Goal: Contribute content: Contribute content

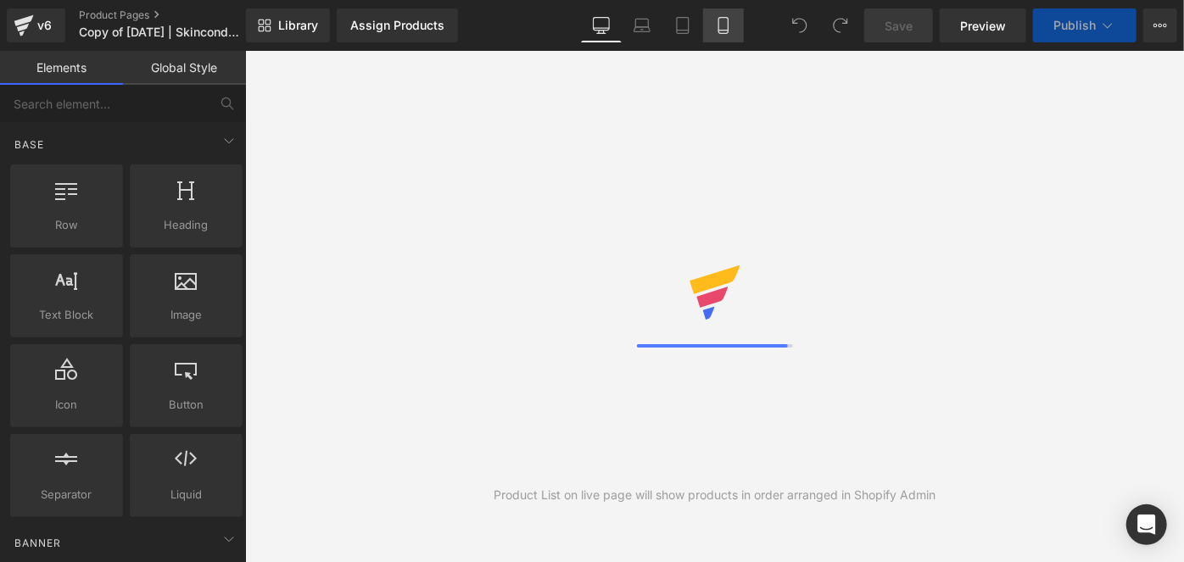
click at [733, 24] on link "Mobile" at bounding box center [723, 25] width 41 height 34
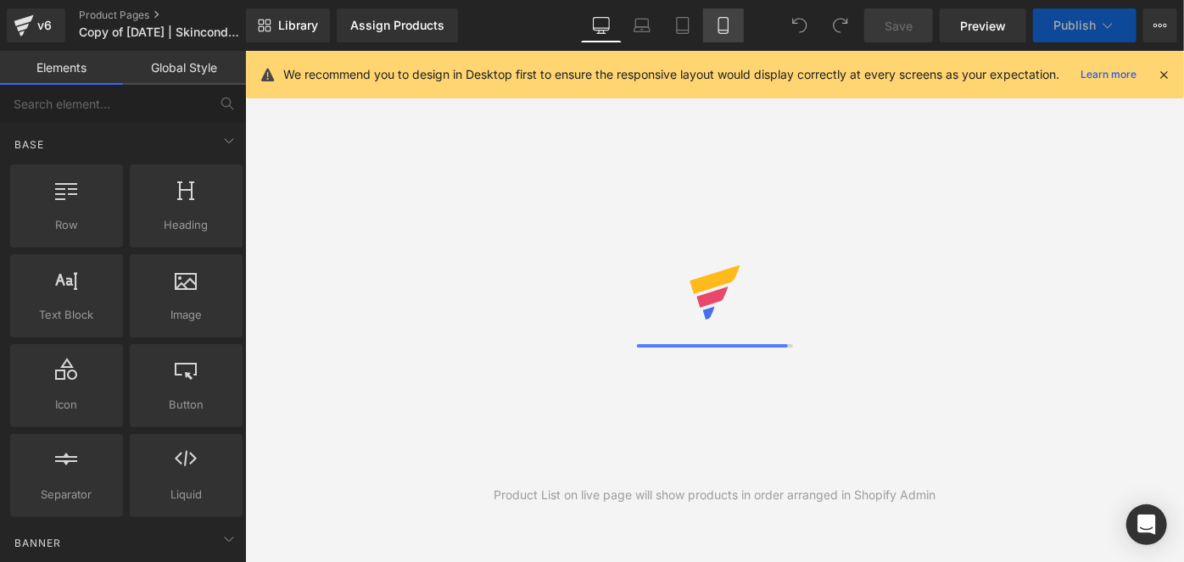
click at [733, 24] on link "Mobile" at bounding box center [723, 25] width 41 height 34
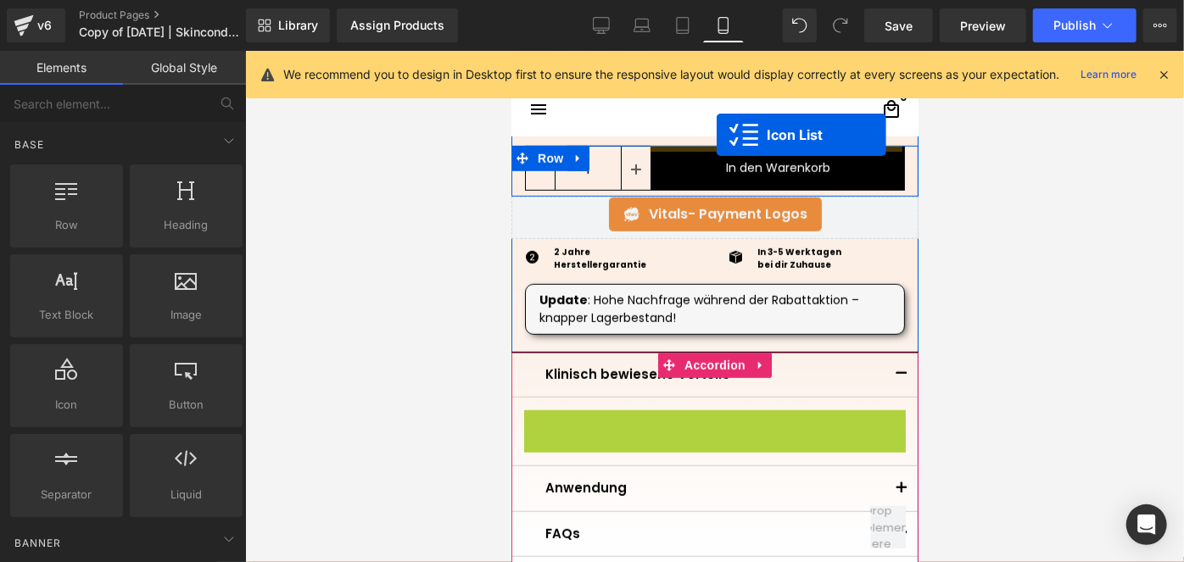
scroll to position [581, 0]
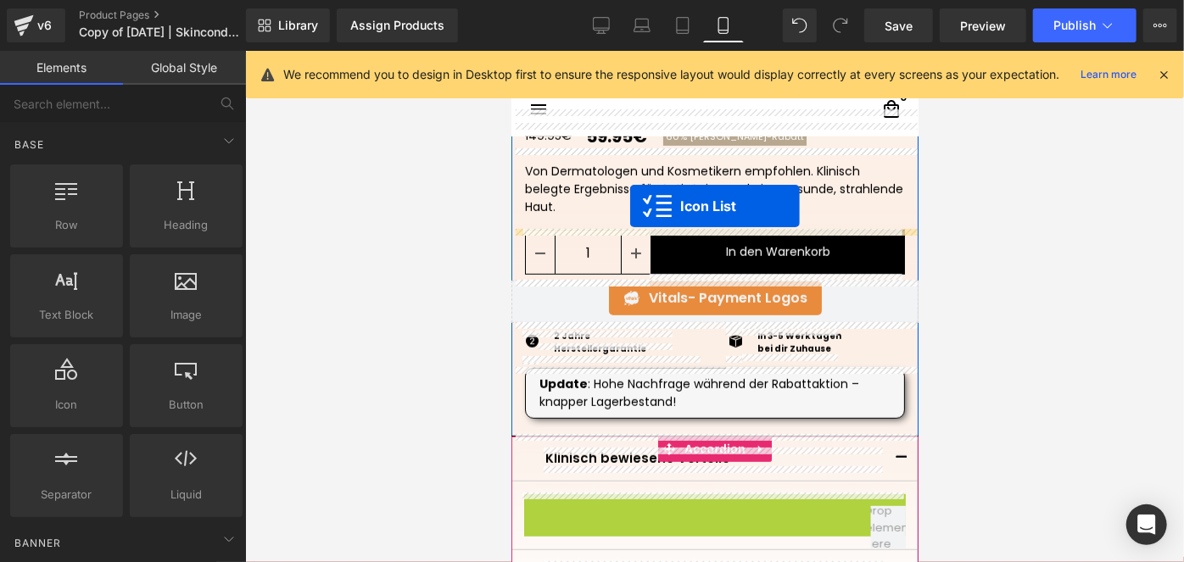
drag, startPoint x: 690, startPoint y: 444, endPoint x: 629, endPoint y: 205, distance: 246.0
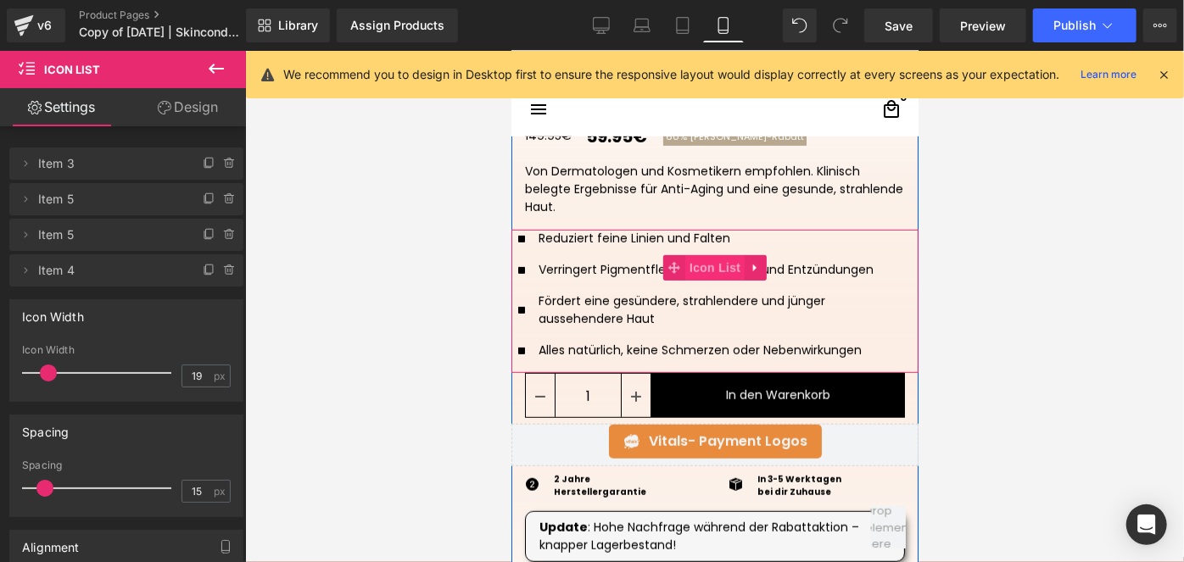
click at [693, 260] on span "Icon List" at bounding box center [713, 266] width 59 height 25
click at [197, 101] on link "Design" at bounding box center [187, 107] width 123 height 38
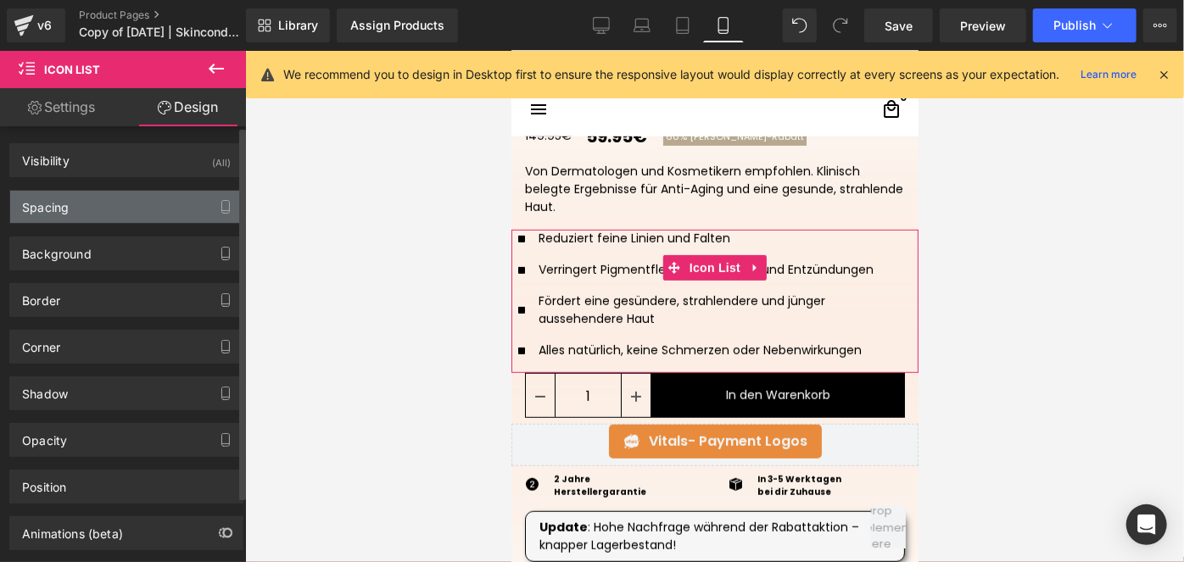
click at [80, 208] on div "Spacing" at bounding box center [126, 207] width 232 height 32
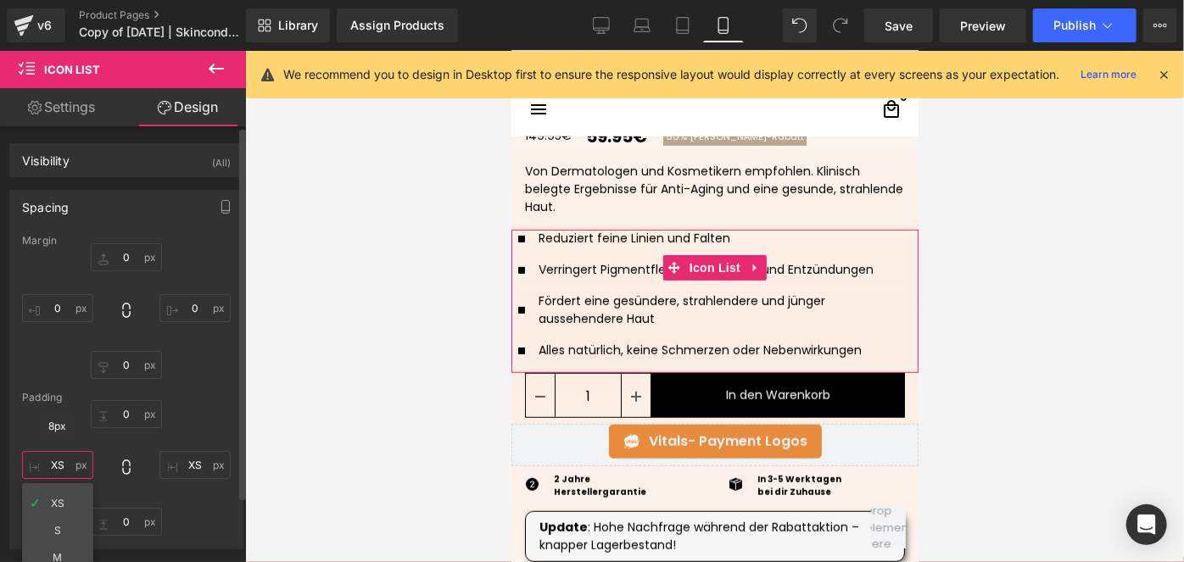
click at [59, 468] on input "XS" at bounding box center [57, 465] width 71 height 28
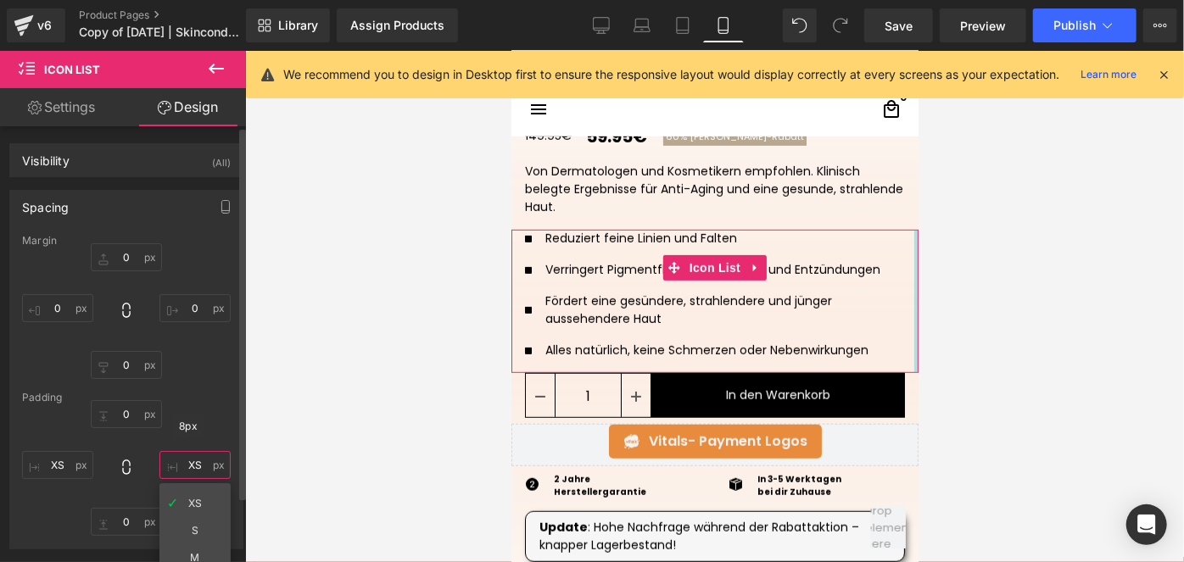
click at [192, 464] on input "XS" at bounding box center [194, 465] width 71 height 28
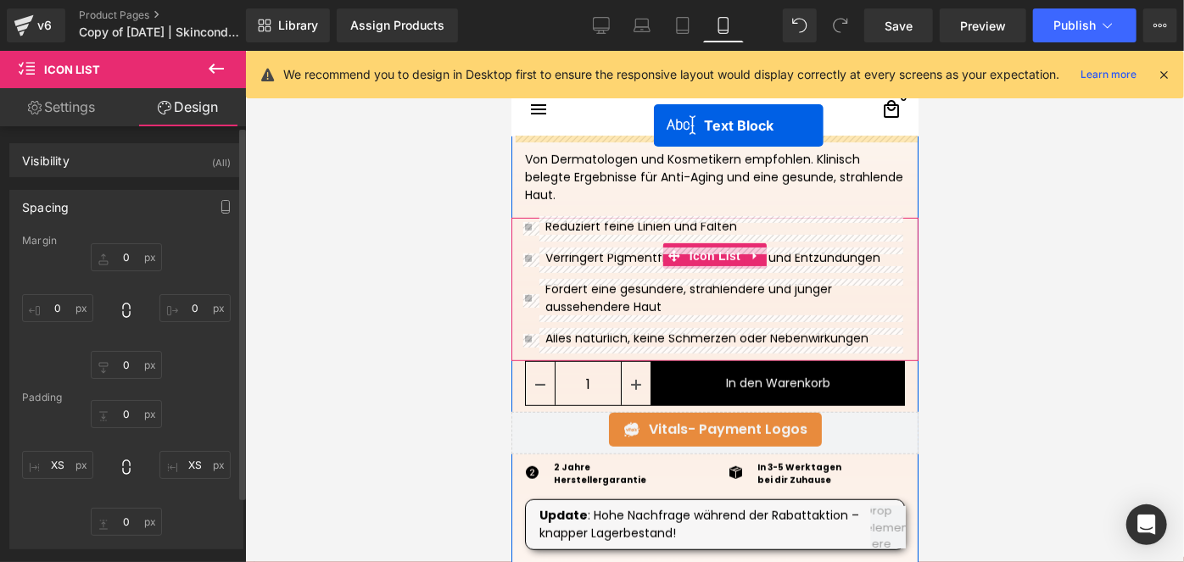
scroll to position [560, 0]
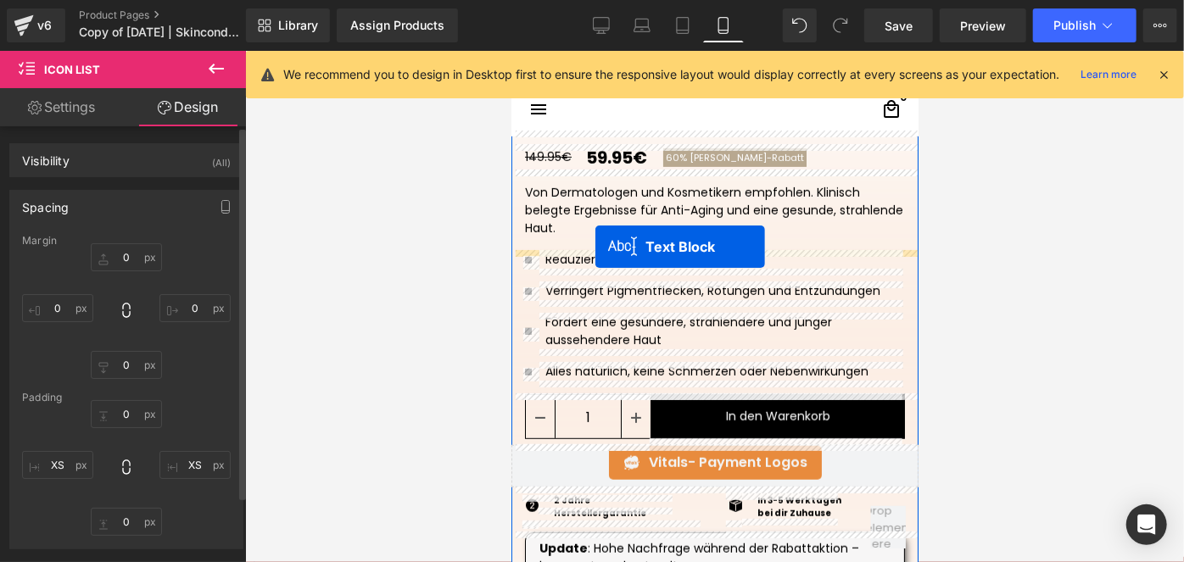
drag, startPoint x: 680, startPoint y: 426, endPoint x: 595, endPoint y: 245, distance: 199.9
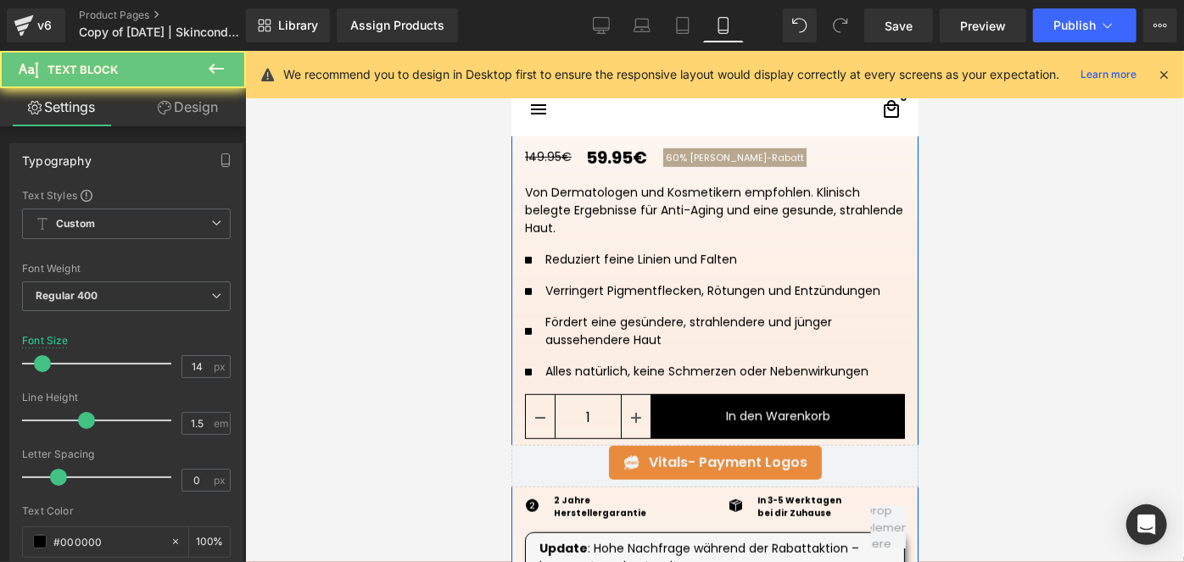
click at [595, 245] on div "Von Dermatologen und Kosmetikern empfohlen. Klinisch belegte Ergebnisse für Ant…" at bounding box center [714, 210] width 407 height 81
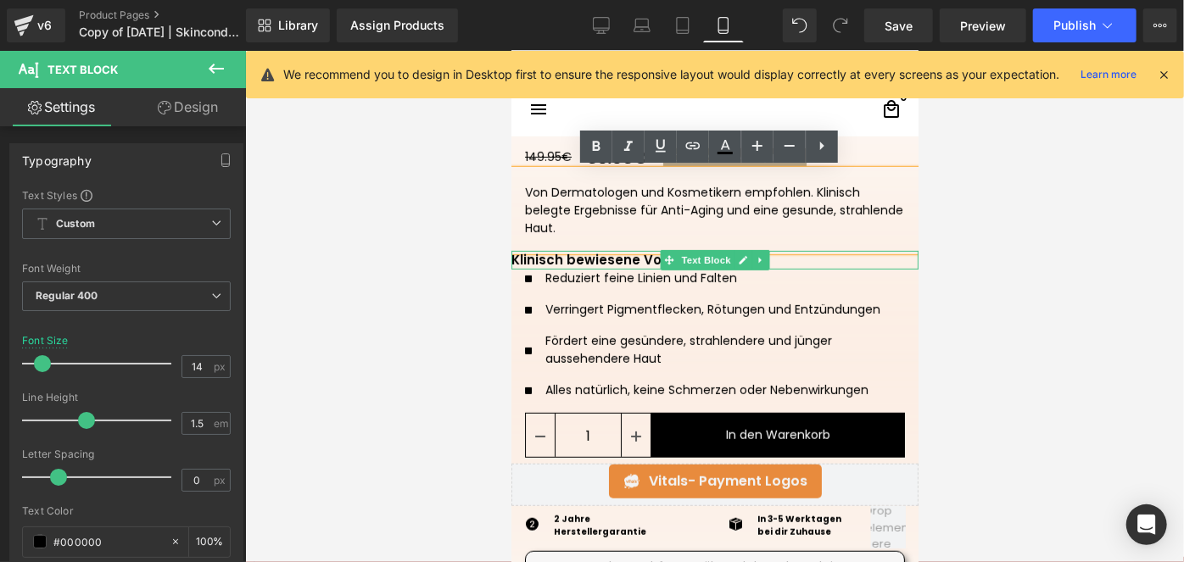
click at [617, 258] on p "Klinisch bewiesene Vorteile" at bounding box center [714, 260] width 407 height 20
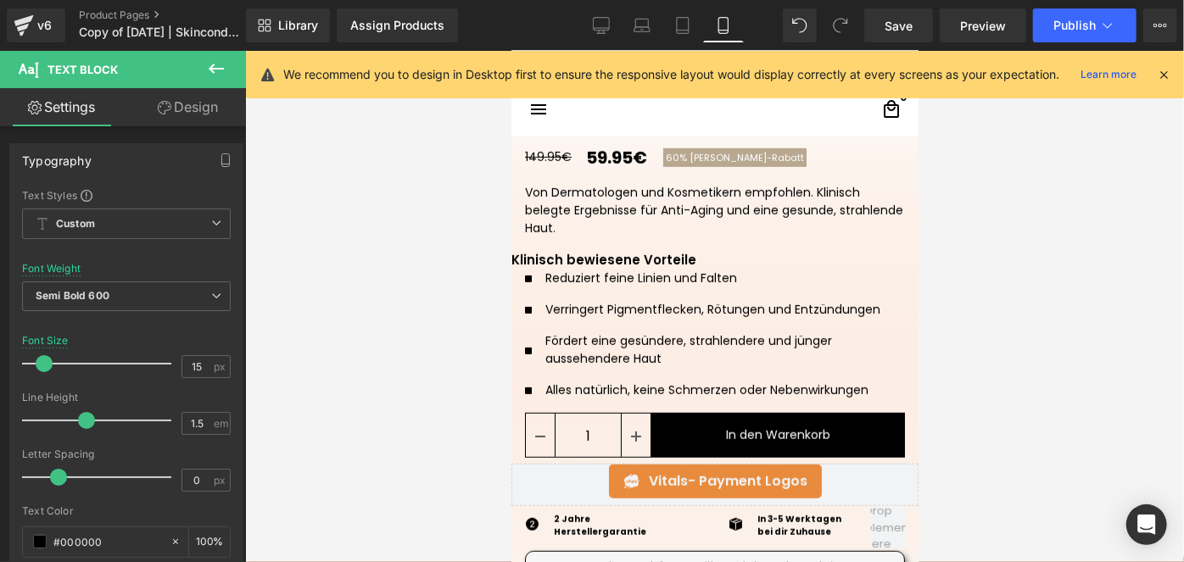
click at [196, 119] on link "Design" at bounding box center [187, 107] width 123 height 38
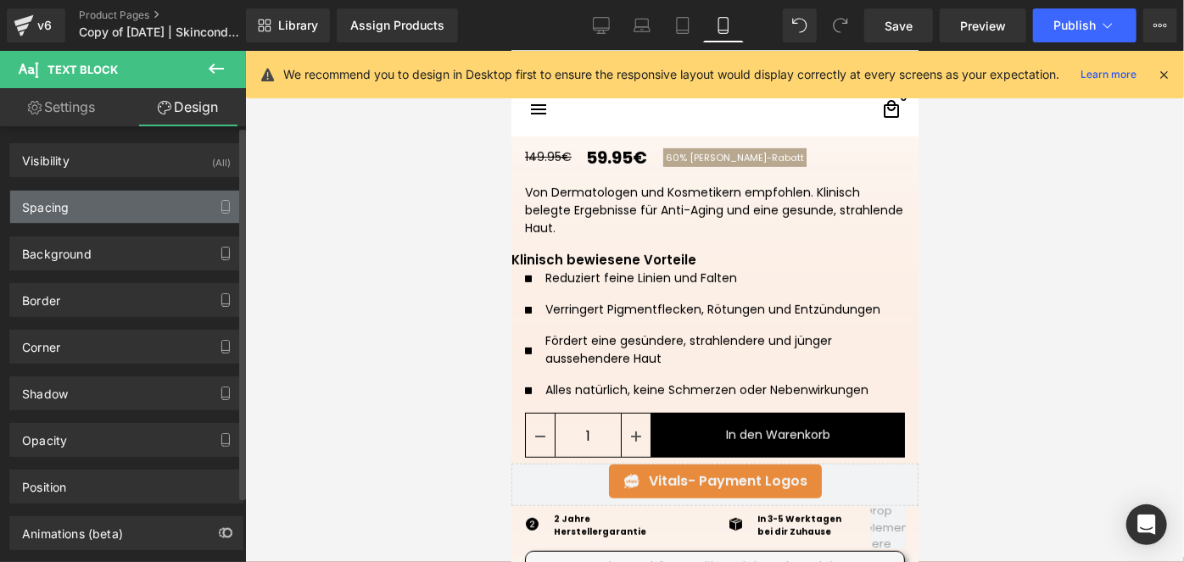
click at [61, 214] on div "Spacing" at bounding box center [45, 203] width 47 height 24
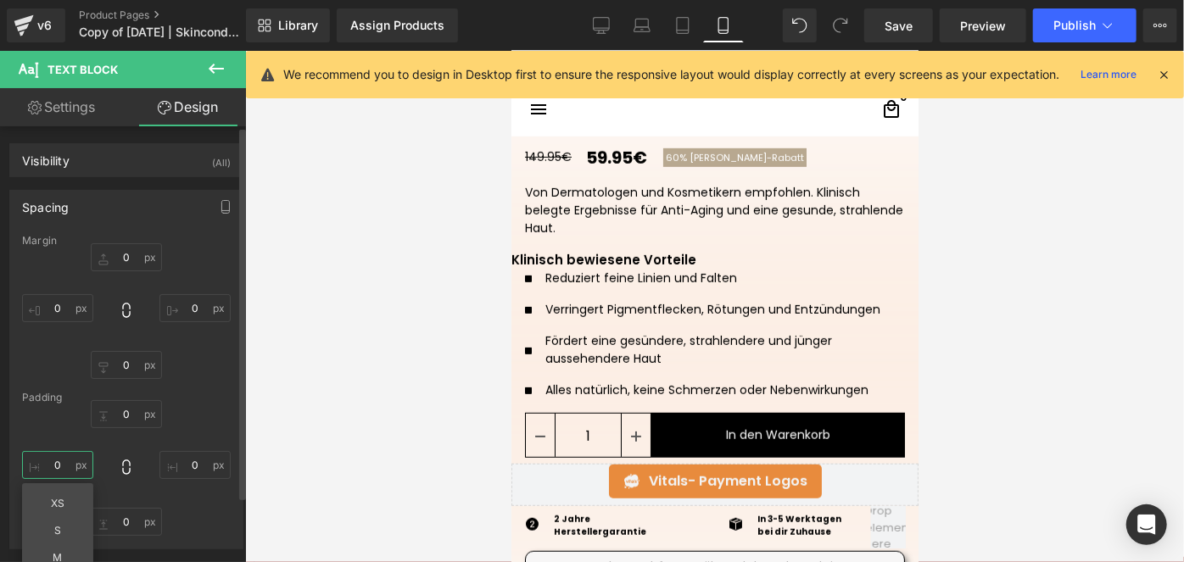
click at [66, 459] on input "0" at bounding box center [57, 465] width 71 height 28
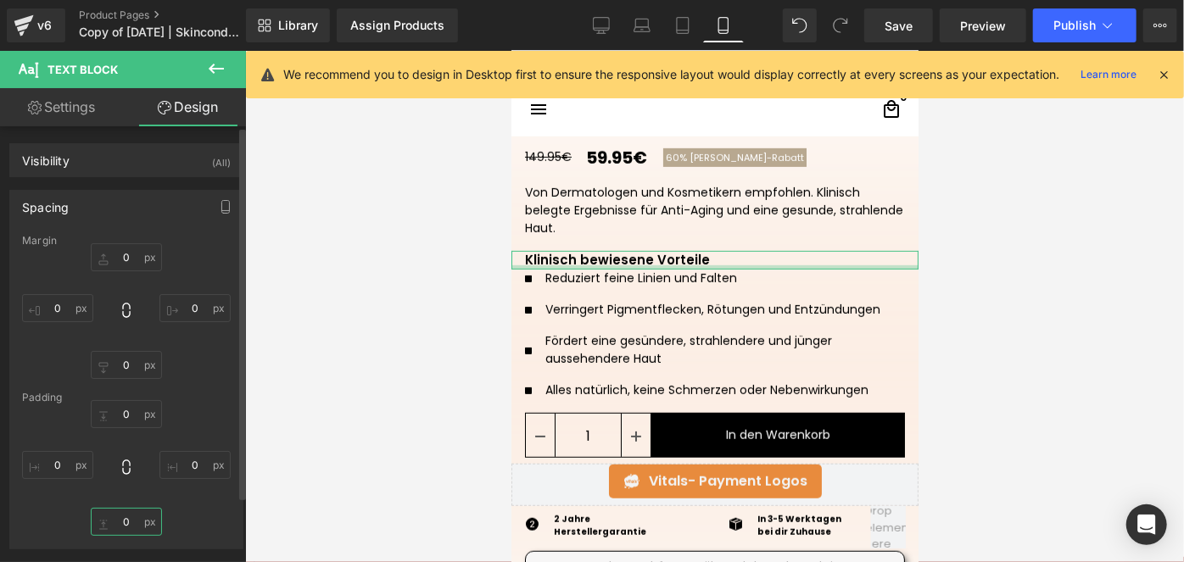
click at [121, 520] on input "0" at bounding box center [126, 522] width 71 height 28
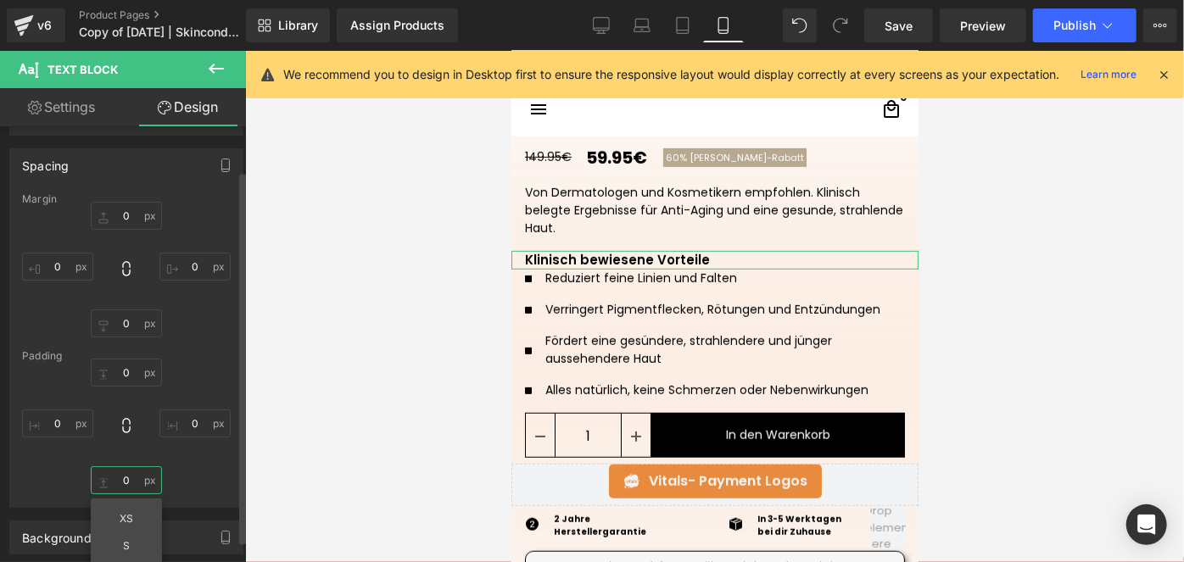
scroll to position [53, 0]
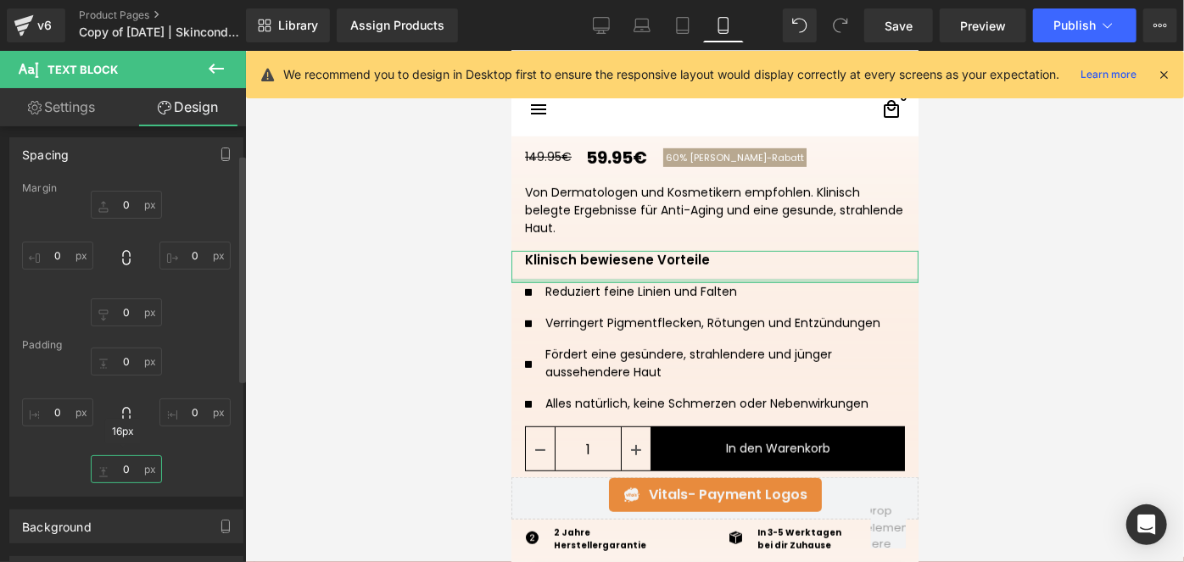
click at [126, 462] on input "0" at bounding box center [126, 469] width 71 height 28
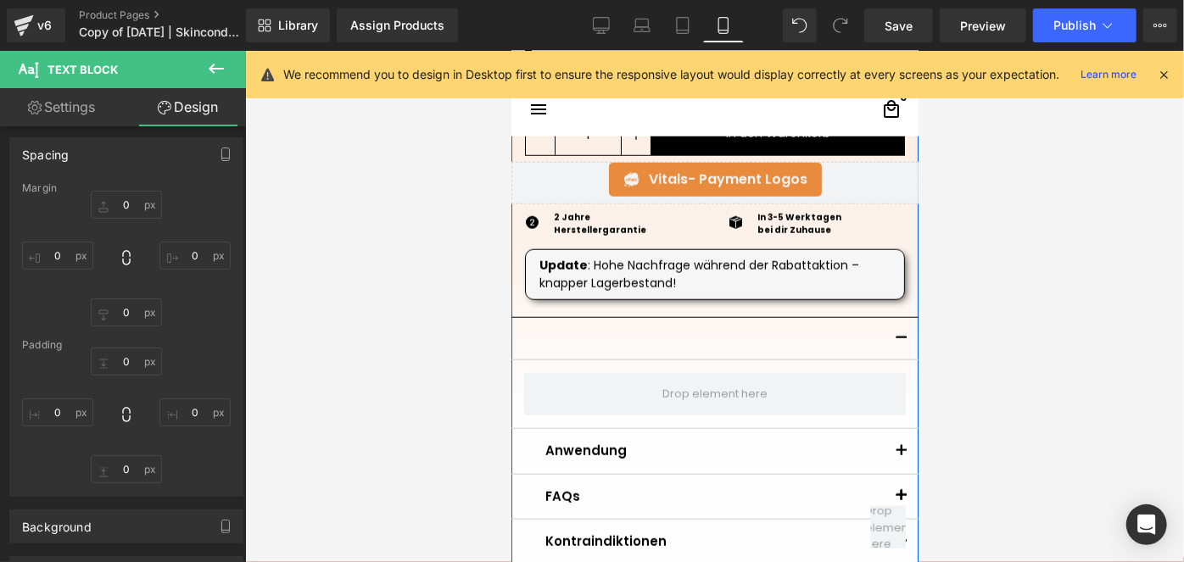
scroll to position [870, 0]
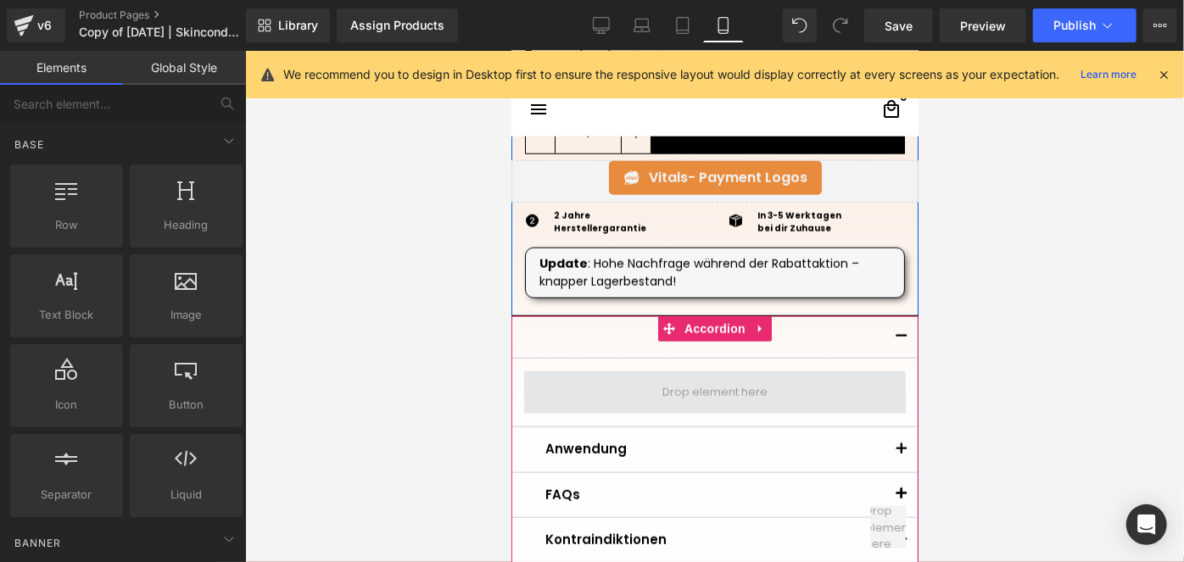
click at [656, 381] on span at bounding box center [714, 392] width 117 height 25
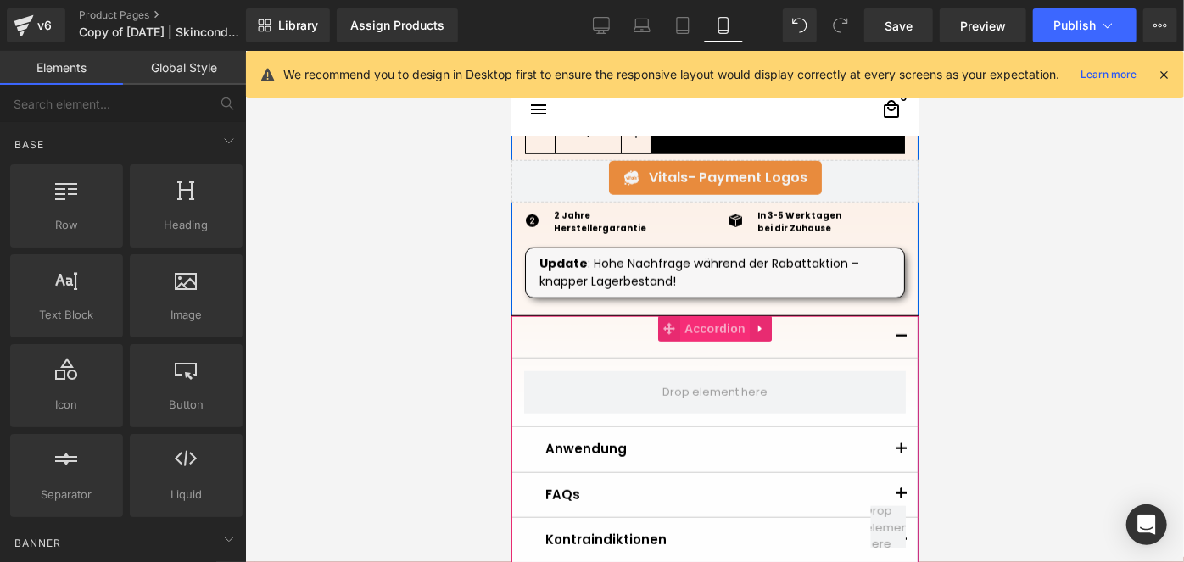
click at [707, 316] on span "Accordion" at bounding box center [714, 328] width 70 height 25
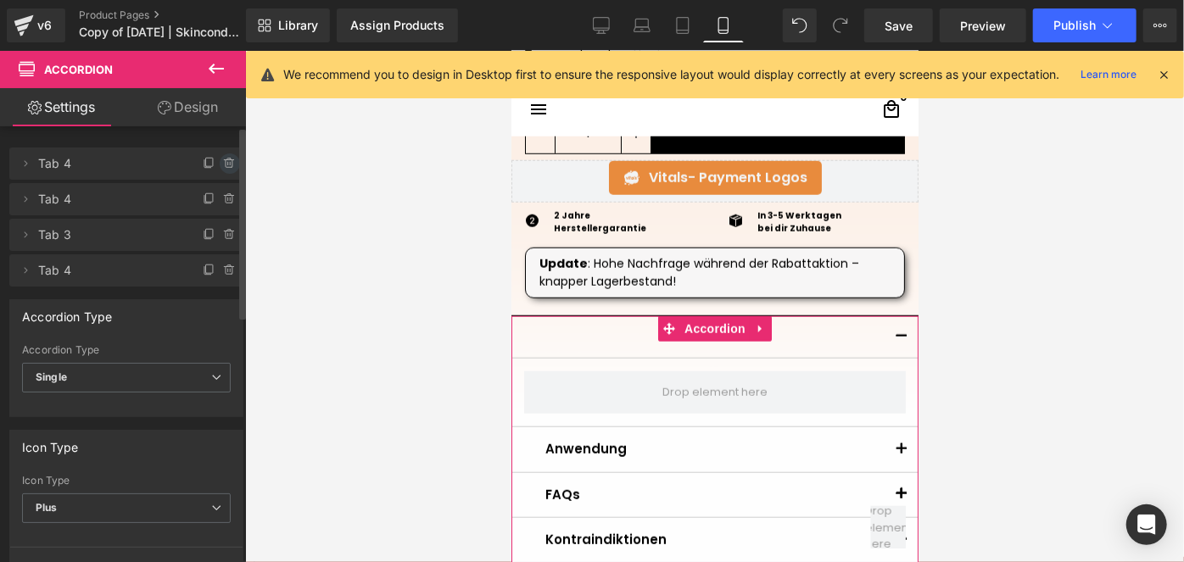
click at [232, 165] on span at bounding box center [230, 164] width 20 height 20
click at [232, 165] on div "Delete Cancel" at bounding box center [126, 164] width 234 height 32
click at [208, 163] on button "Delete" at bounding box center [211, 165] width 53 height 22
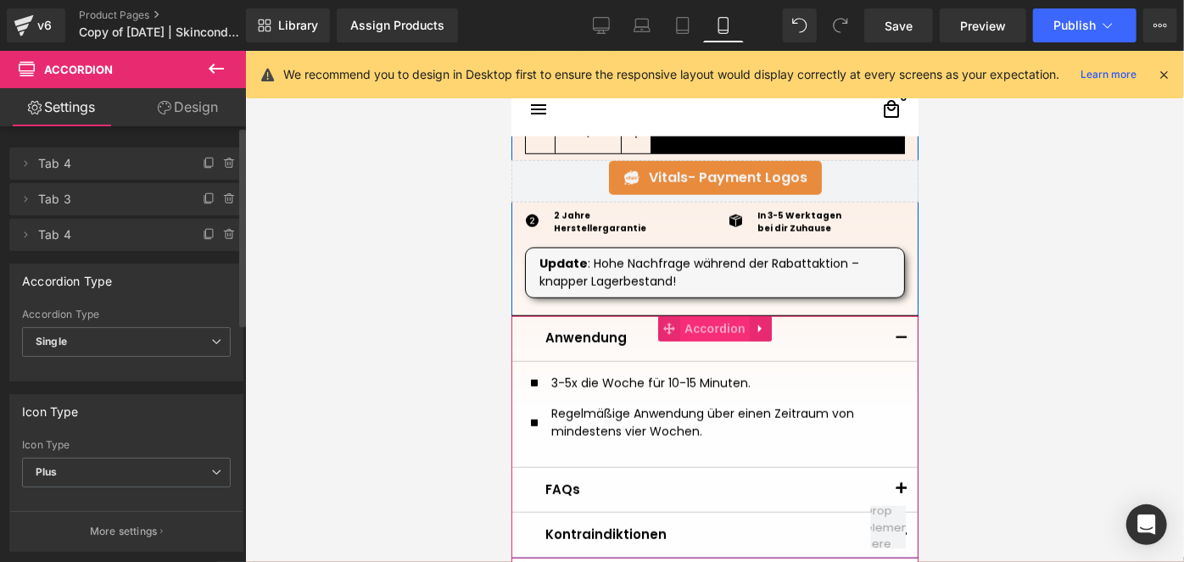
click at [699, 333] on span "Accordion" at bounding box center [714, 328] width 70 height 25
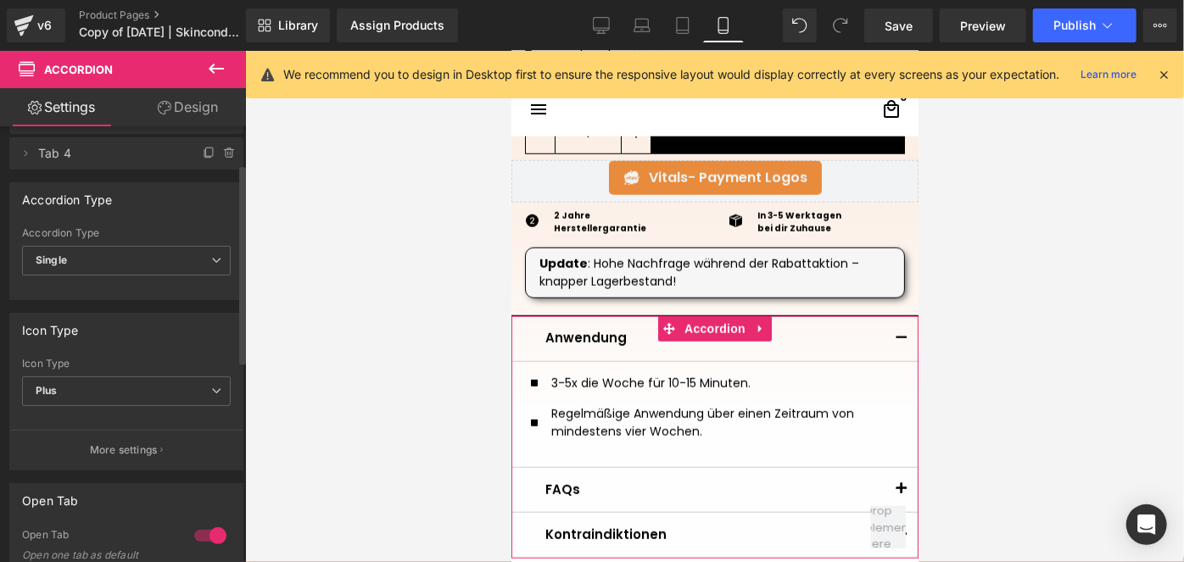
scroll to position [83, 0]
click at [197, 534] on div at bounding box center [210, 534] width 41 height 27
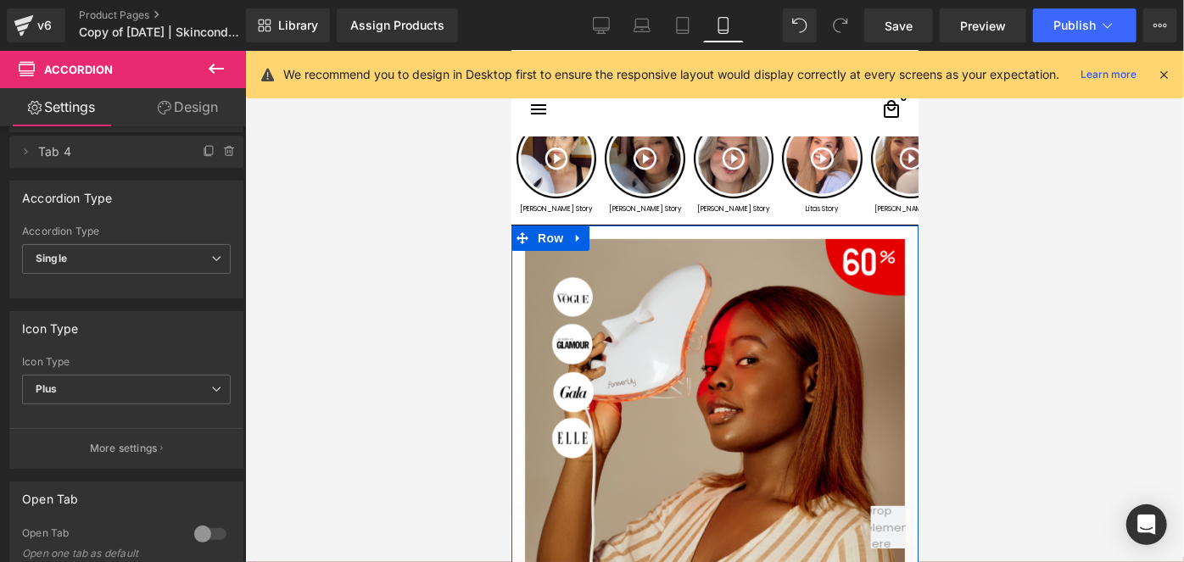
scroll to position [0, 0]
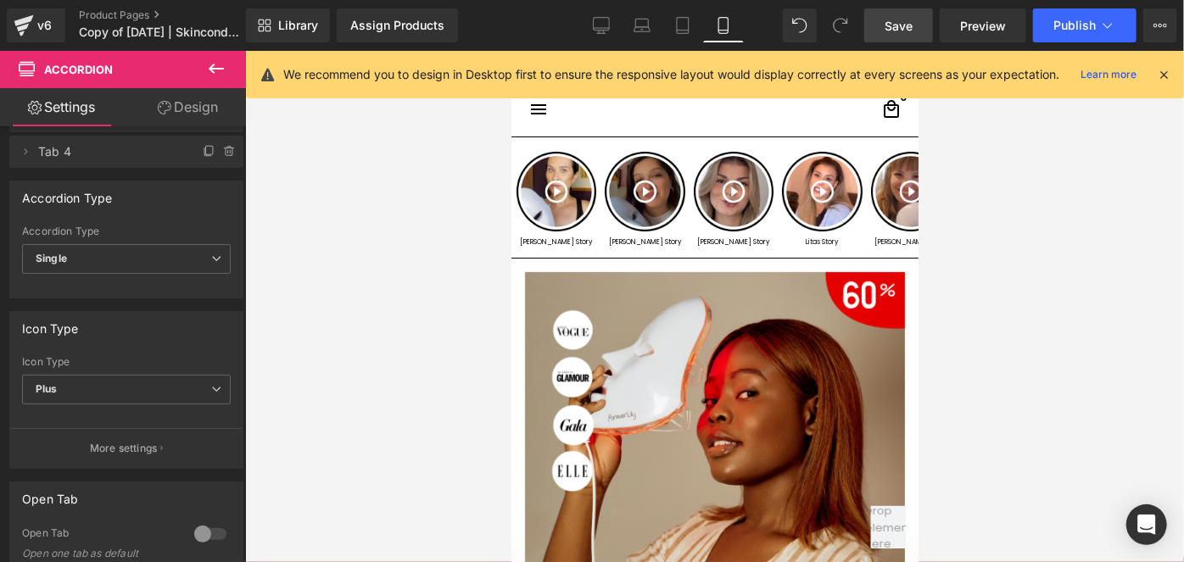
click at [885, 22] on link "Save" at bounding box center [898, 25] width 69 height 34
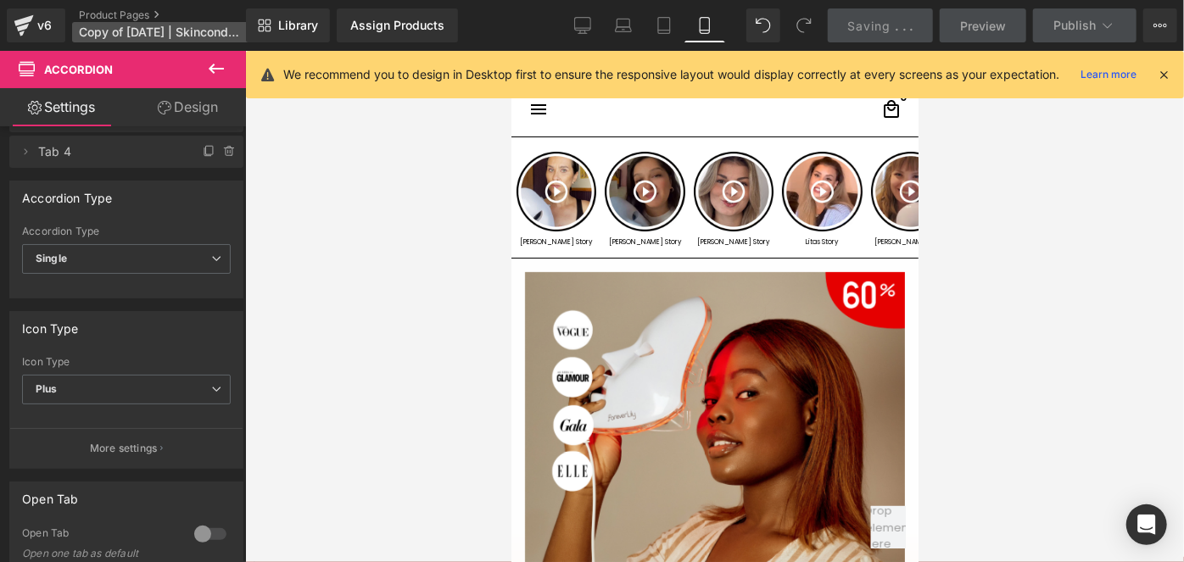
click at [198, 29] on span "Copy of [DATE] | Skincondition | Scarcity" at bounding box center [160, 32] width 163 height 14
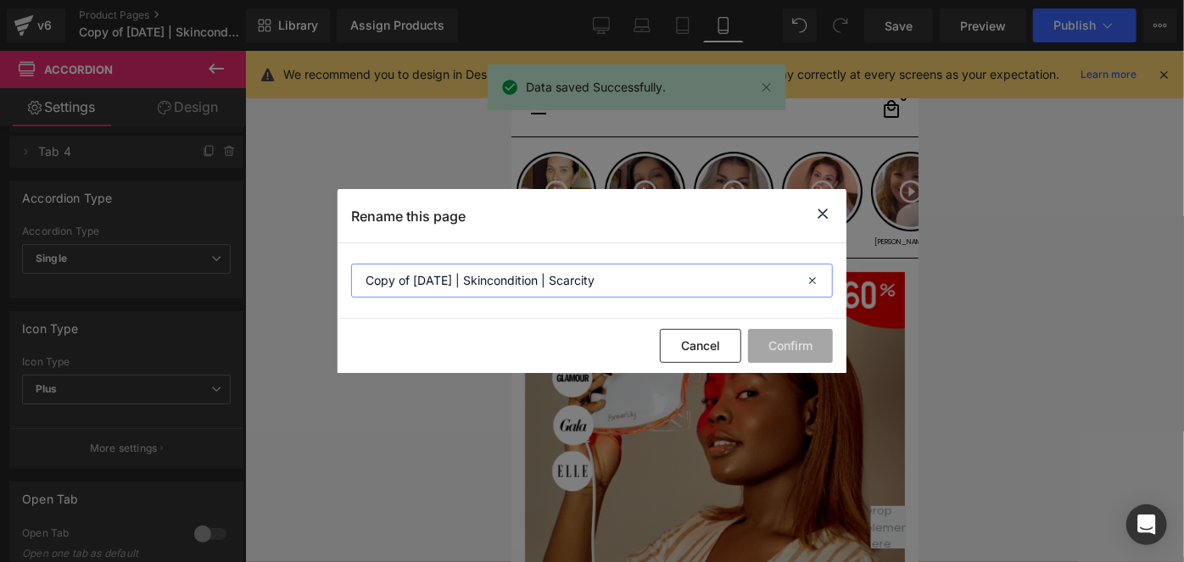
drag, startPoint x: 426, startPoint y: 282, endPoint x: 356, endPoint y: 281, distance: 69.6
click at [356, 281] on input "Copy of [DATE] | Skincondition | Scarcity" at bounding box center [592, 281] width 482 height 34
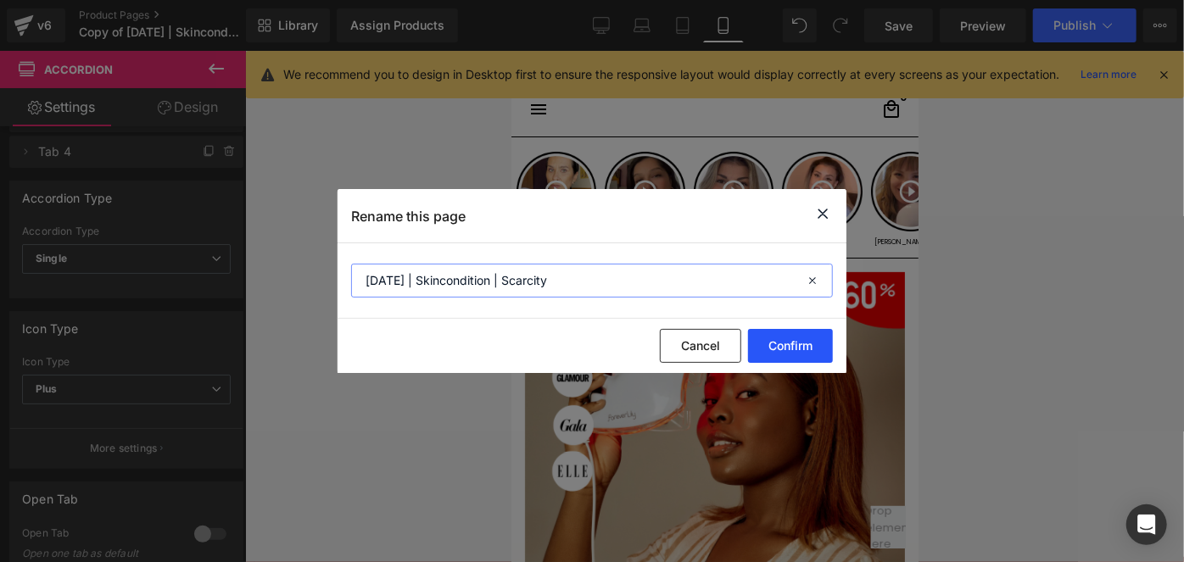
type input "[DATE] | Skincondition | Scarcity"
click at [775, 342] on button "Confirm" at bounding box center [790, 346] width 85 height 34
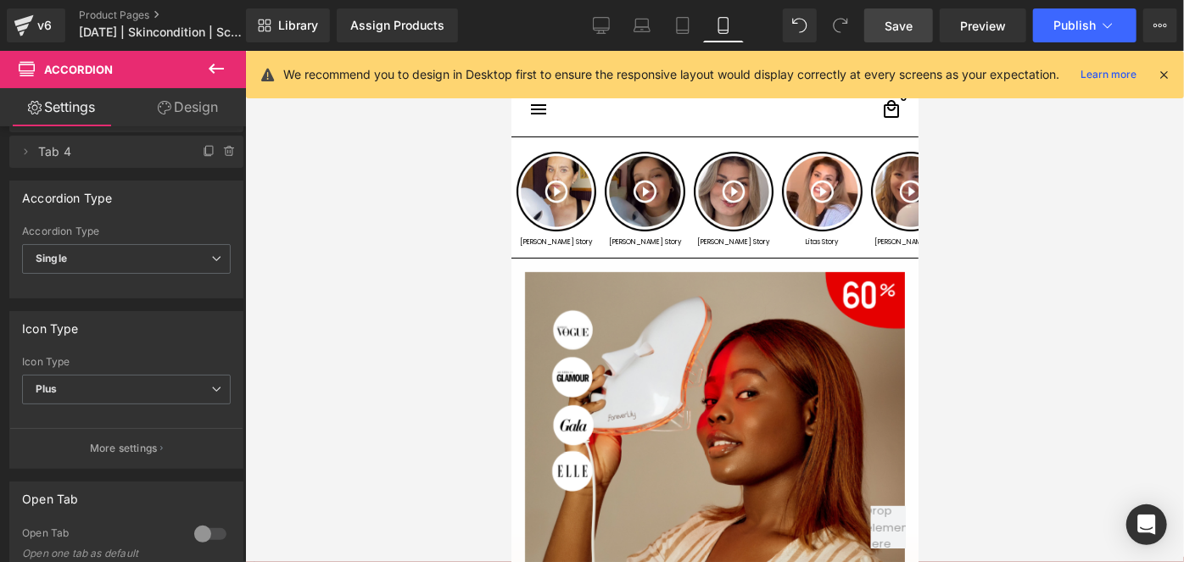
click at [907, 29] on span "Save" at bounding box center [899, 26] width 28 height 18
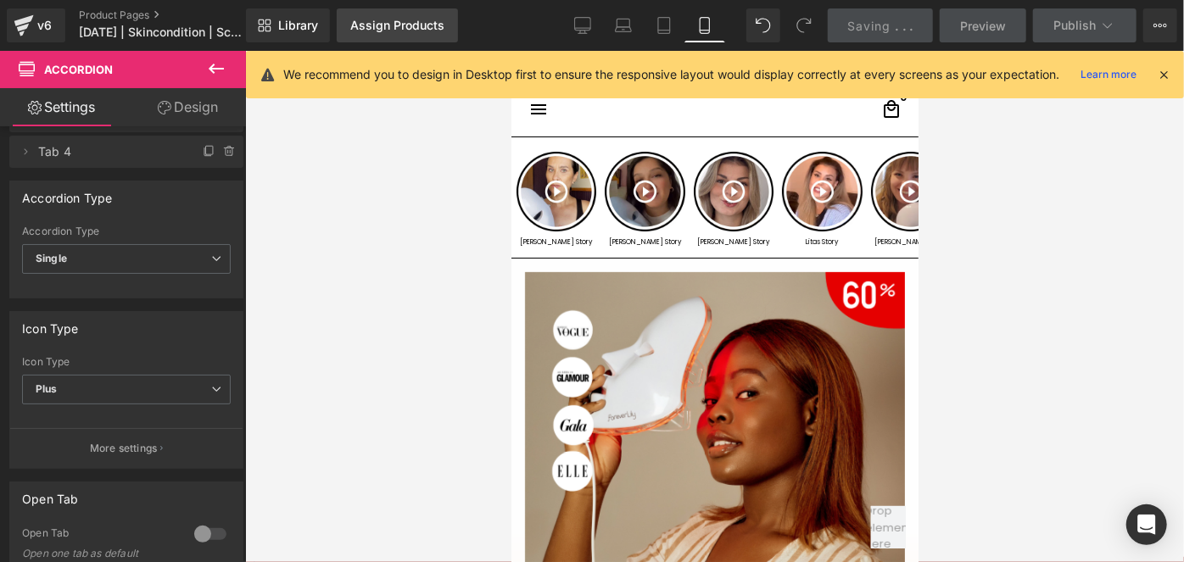
click at [388, 25] on div "Assign Products" at bounding box center [397, 26] width 94 height 14
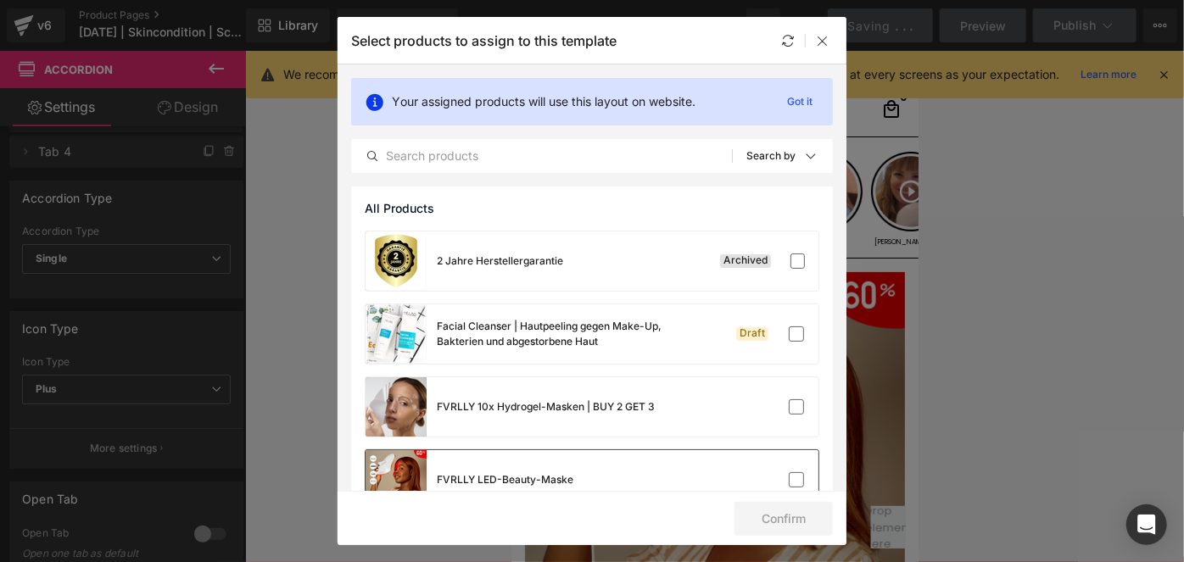
click at [634, 456] on div "FVRLLY LED-Beauty-Maske" at bounding box center [592, 479] width 453 height 59
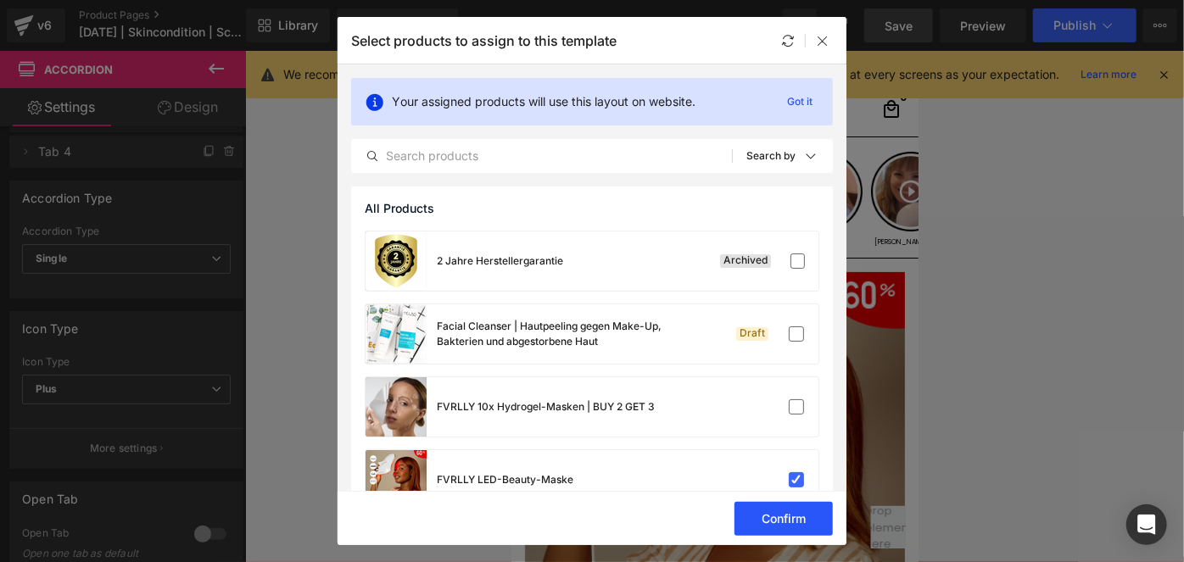
click at [780, 514] on button "Confirm" at bounding box center [784, 519] width 98 height 34
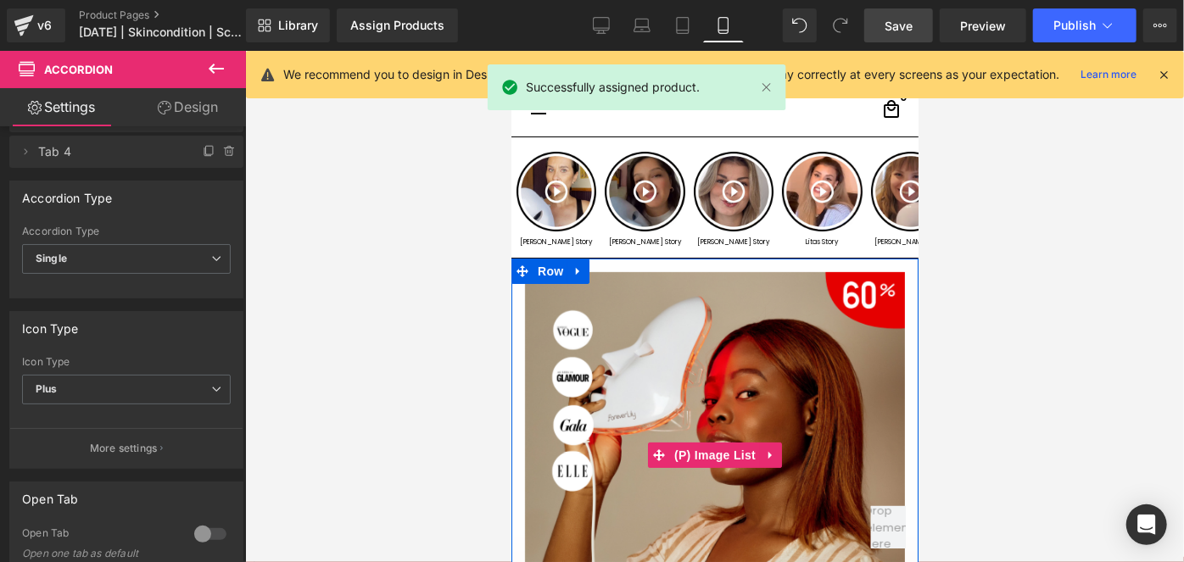
drag, startPoint x: 1283, startPoint y: 572, endPoint x: 772, endPoint y: 522, distance: 513.9
click at [772, 522] on img at bounding box center [714, 461] width 380 height 380
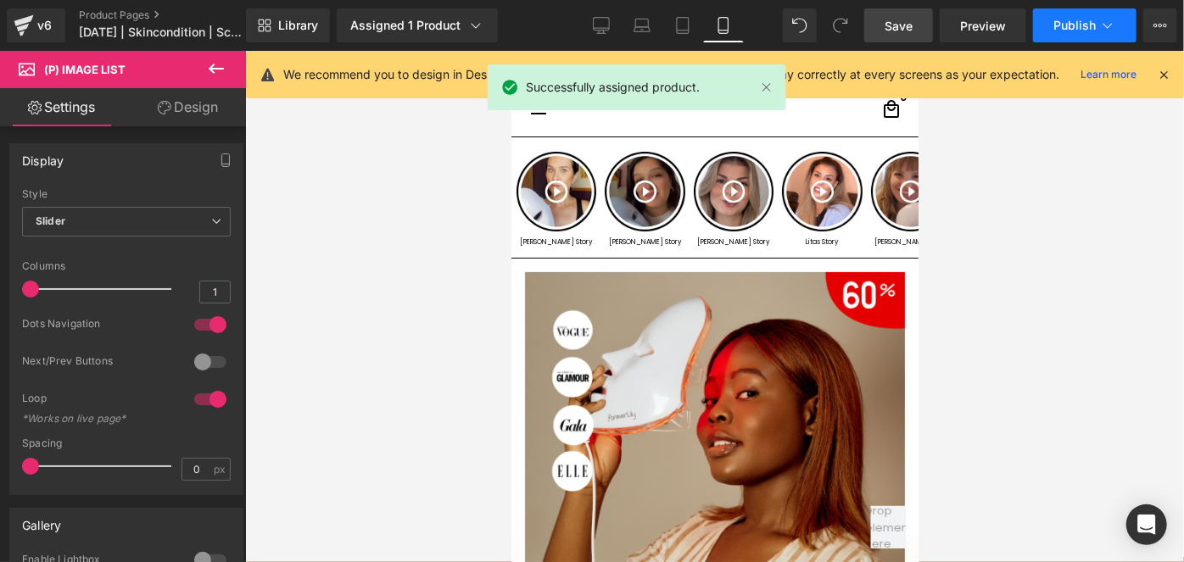
click at [1053, 40] on button "Publish" at bounding box center [1084, 25] width 103 height 34
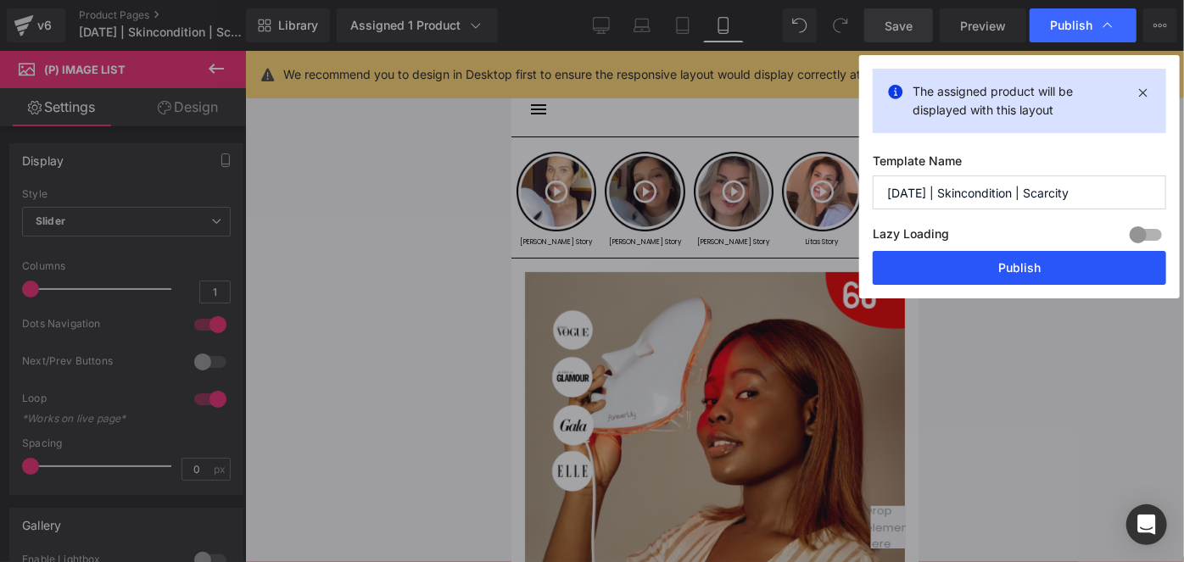
click at [928, 265] on button "Publish" at bounding box center [1019, 268] width 293 height 34
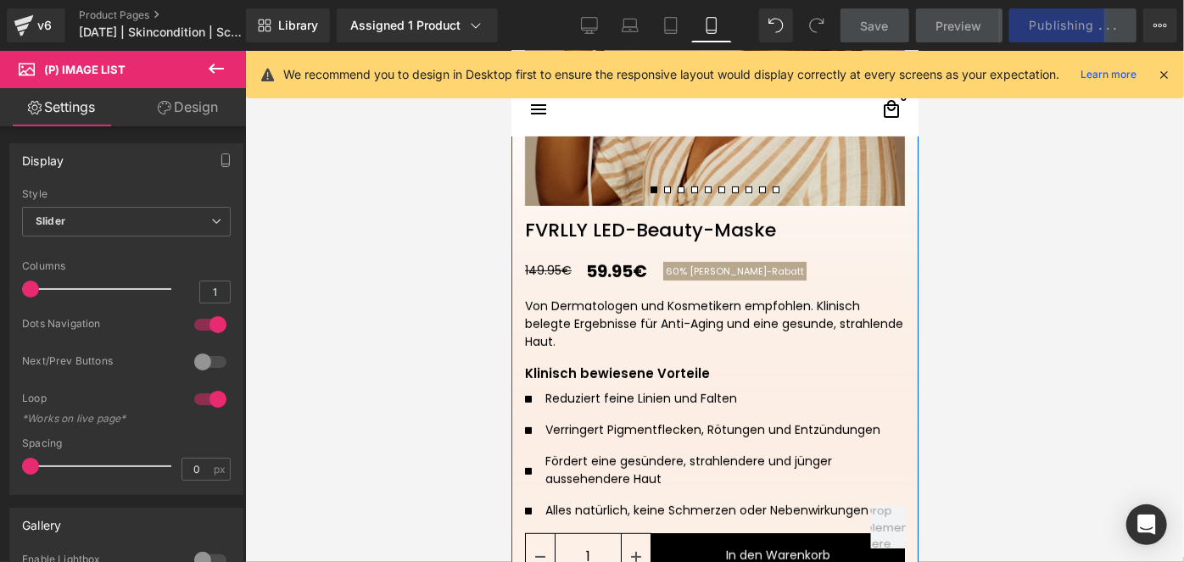
scroll to position [450, 0]
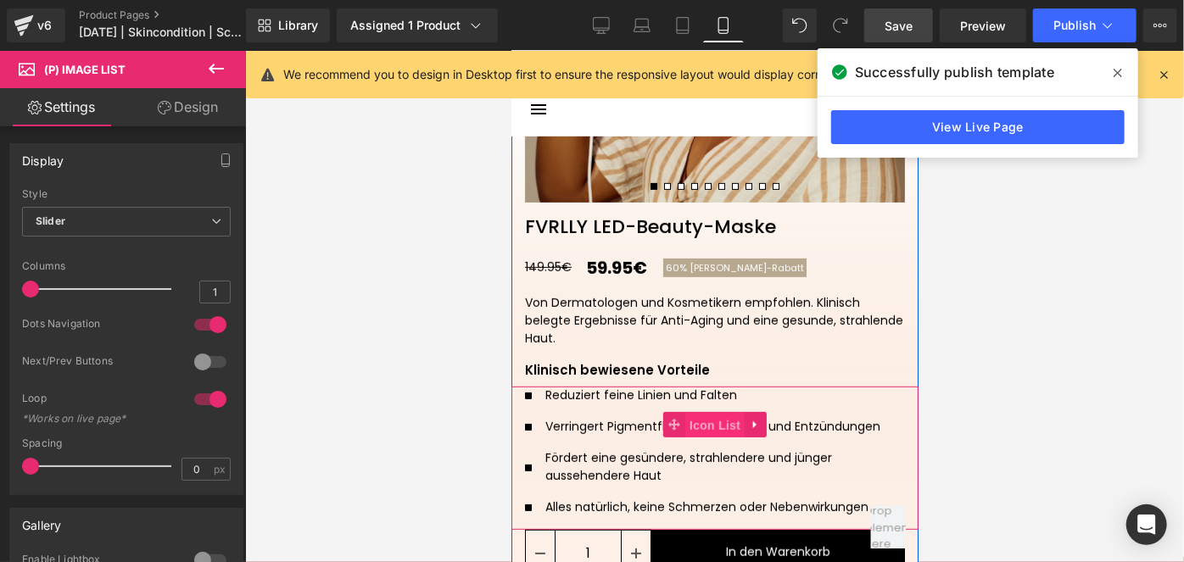
click at [700, 424] on span "Icon List" at bounding box center [713, 424] width 59 height 25
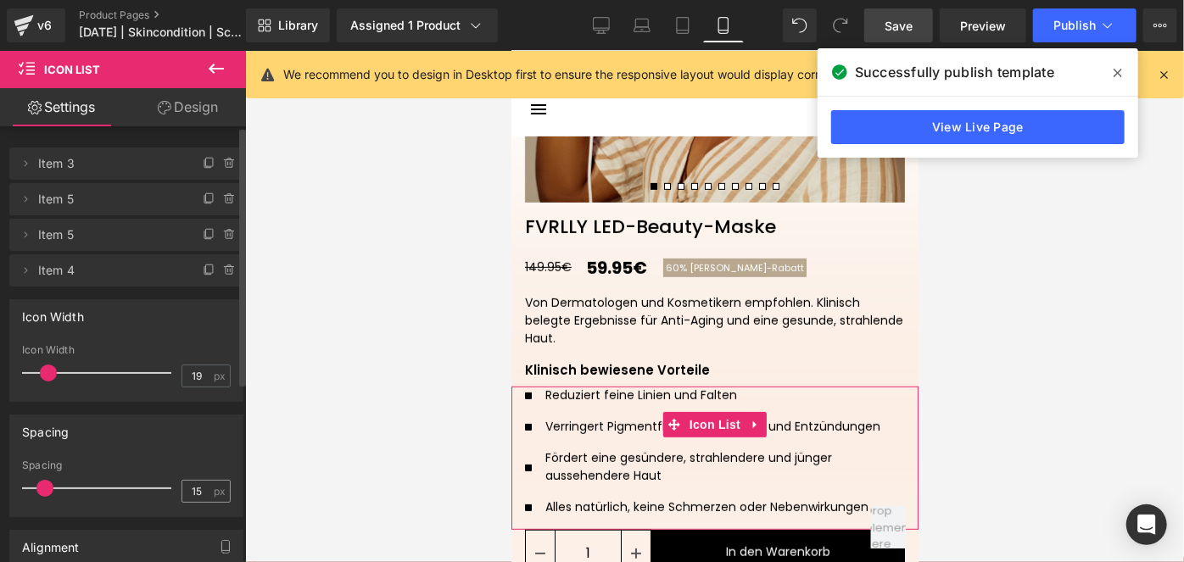
scroll to position [13, 0]
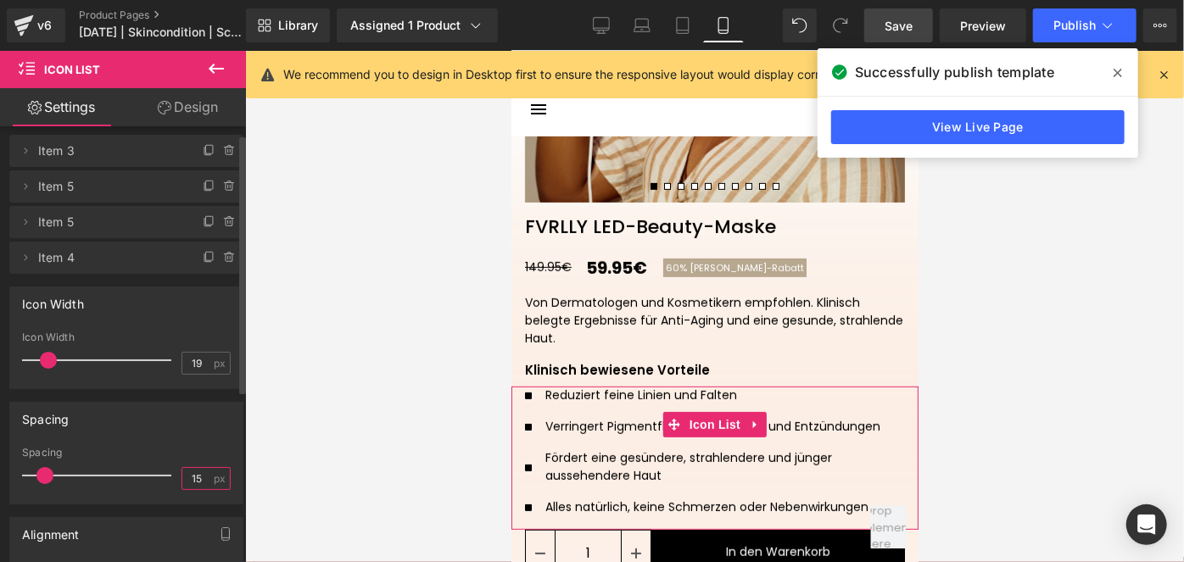
click at [196, 481] on input "15" at bounding box center [197, 478] width 30 height 21
type input "10"
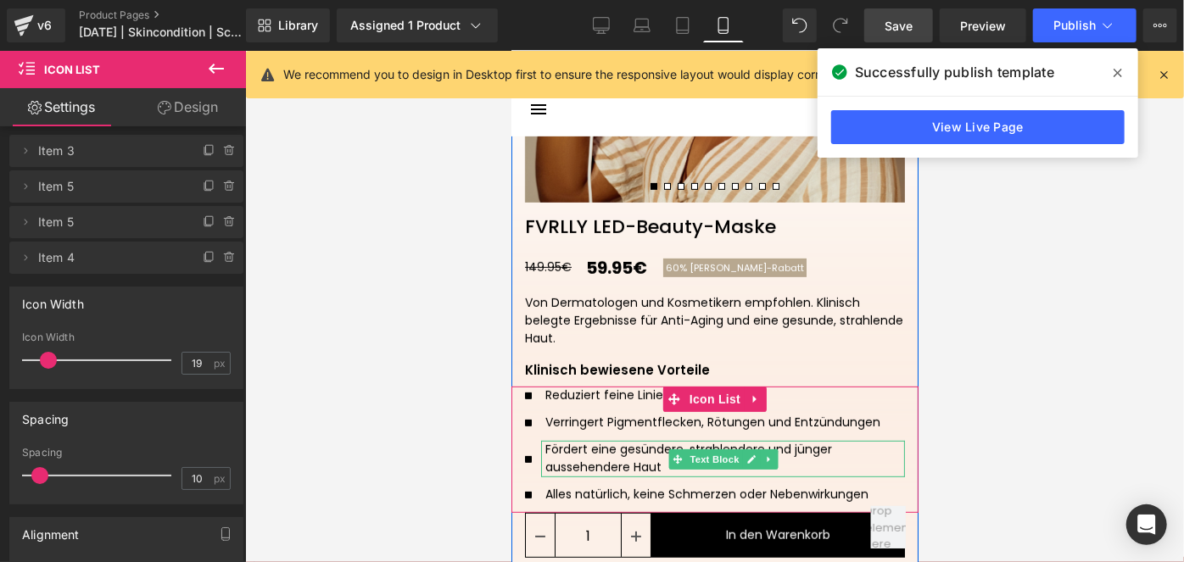
click at [611, 454] on p "Fördert eine gesündere, strahlendere und jünger aussehendere Haut" at bounding box center [725, 458] width 360 height 36
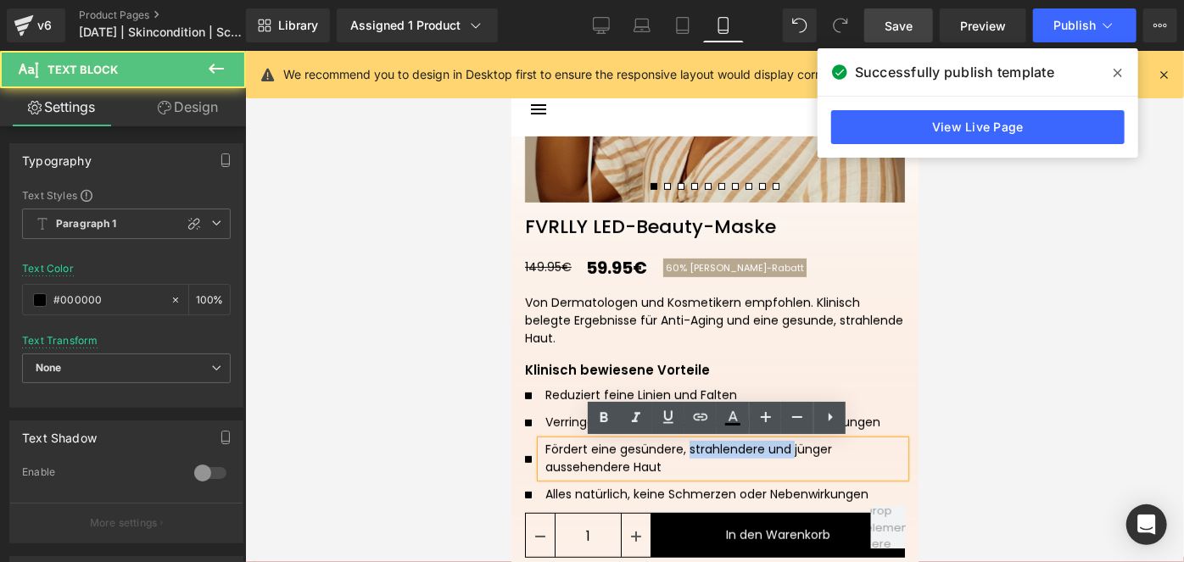
drag, startPoint x: 785, startPoint y: 450, endPoint x: 682, endPoint y: 450, distance: 103.5
click at [682, 450] on p "Fördert eine gesündere, strahlendere und jünger aussehendere Haut" at bounding box center [725, 458] width 360 height 36
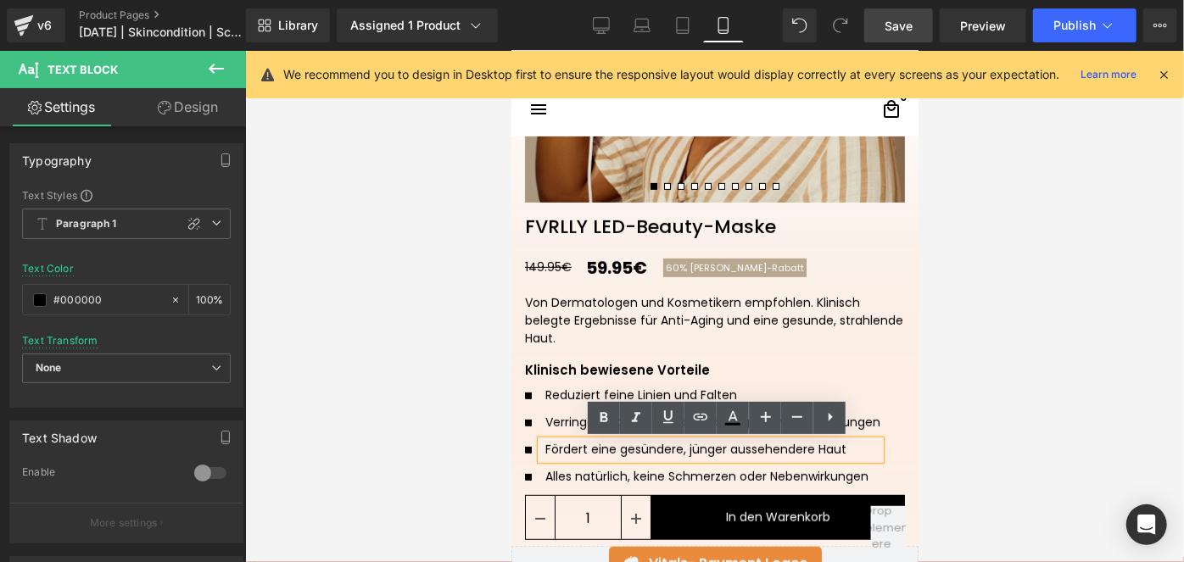
click at [459, 427] on div at bounding box center [714, 306] width 939 height 511
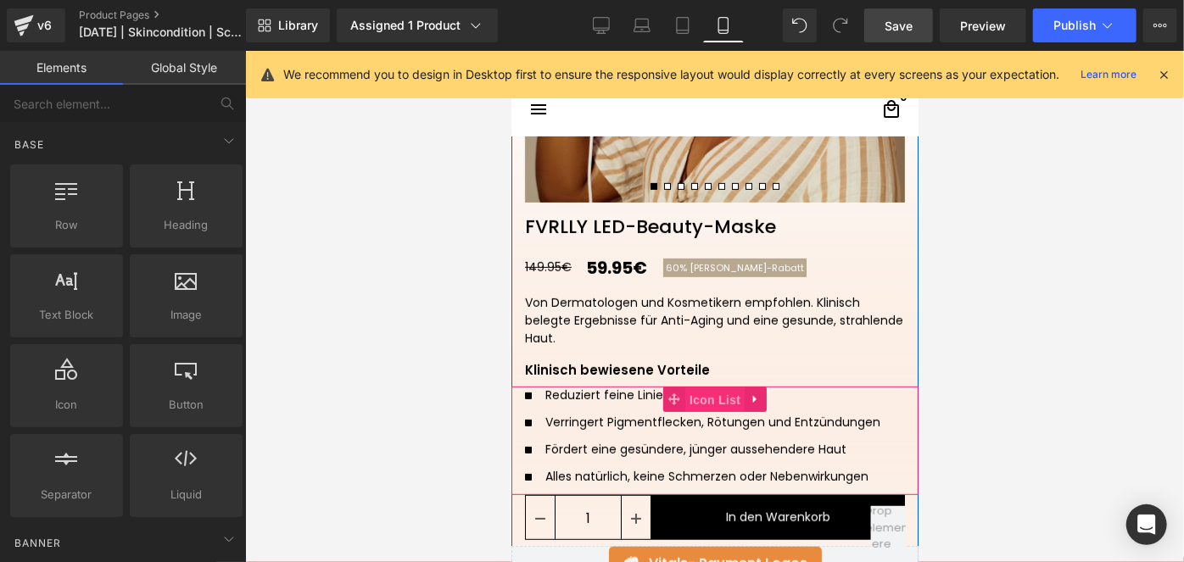
click at [709, 402] on span "Icon List" at bounding box center [713, 399] width 59 height 25
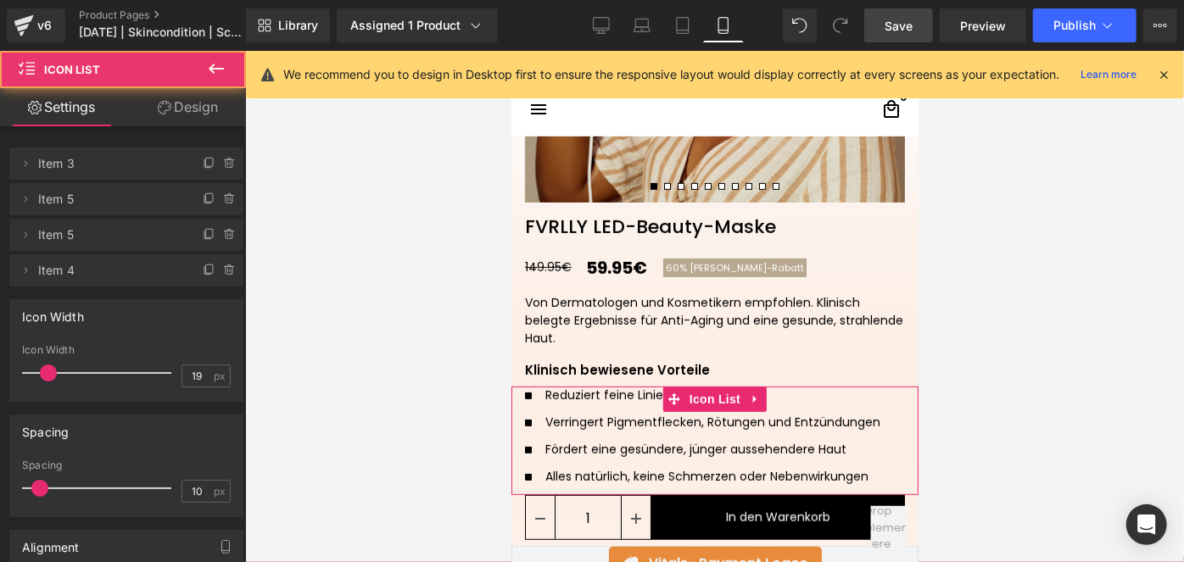
click at [196, 98] on link "Design" at bounding box center [187, 107] width 123 height 38
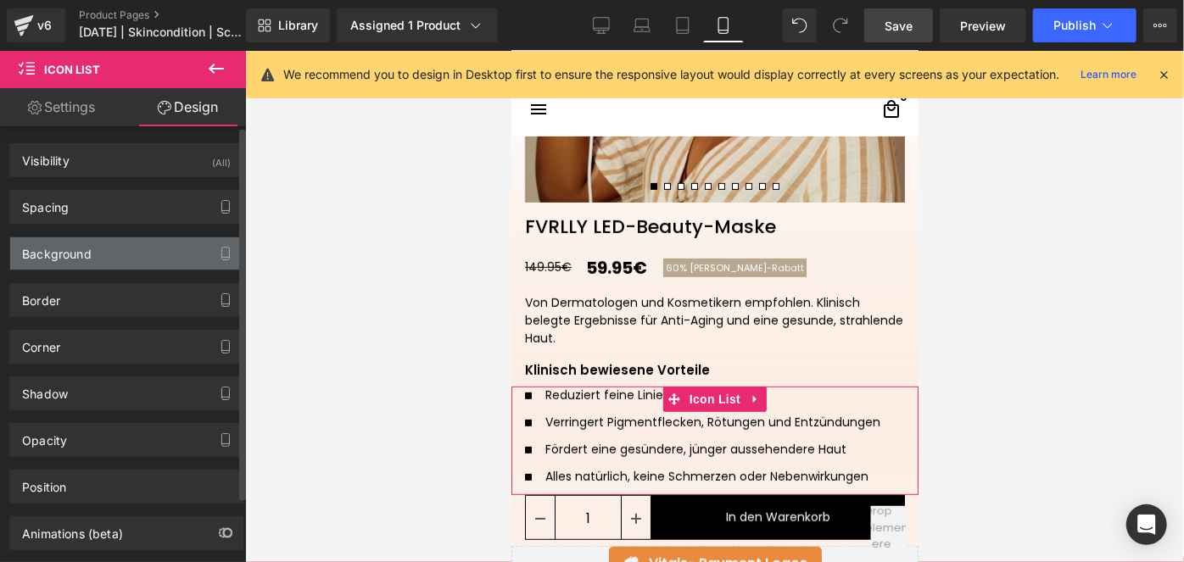
click at [87, 260] on div "Background" at bounding box center [57, 249] width 70 height 24
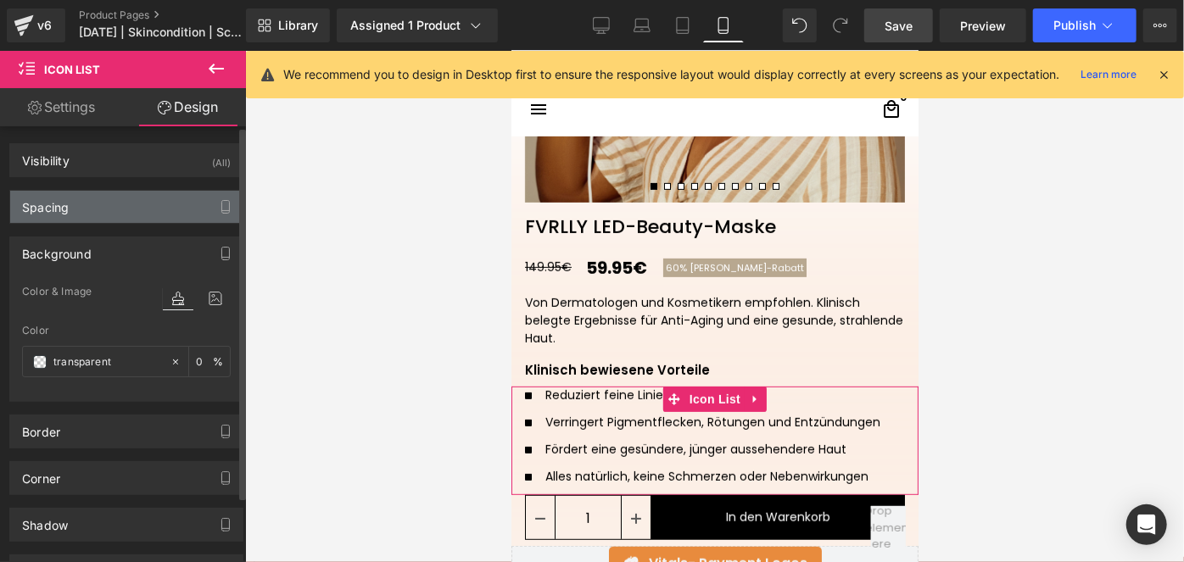
click at [81, 206] on div "Spacing" at bounding box center [126, 207] width 232 height 32
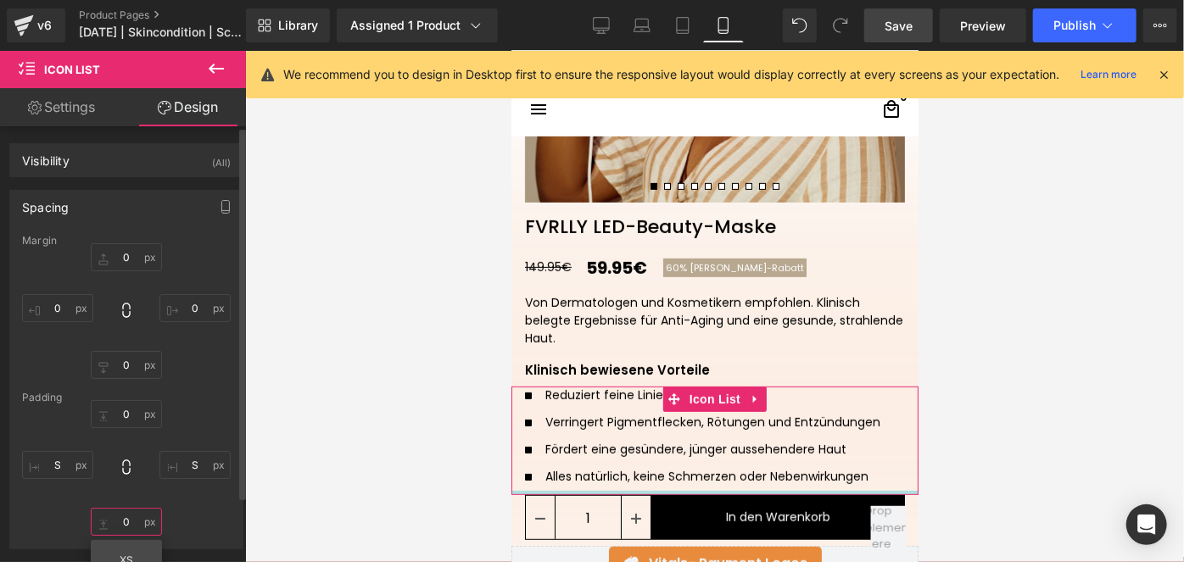
click at [124, 511] on input "0" at bounding box center [126, 522] width 71 height 28
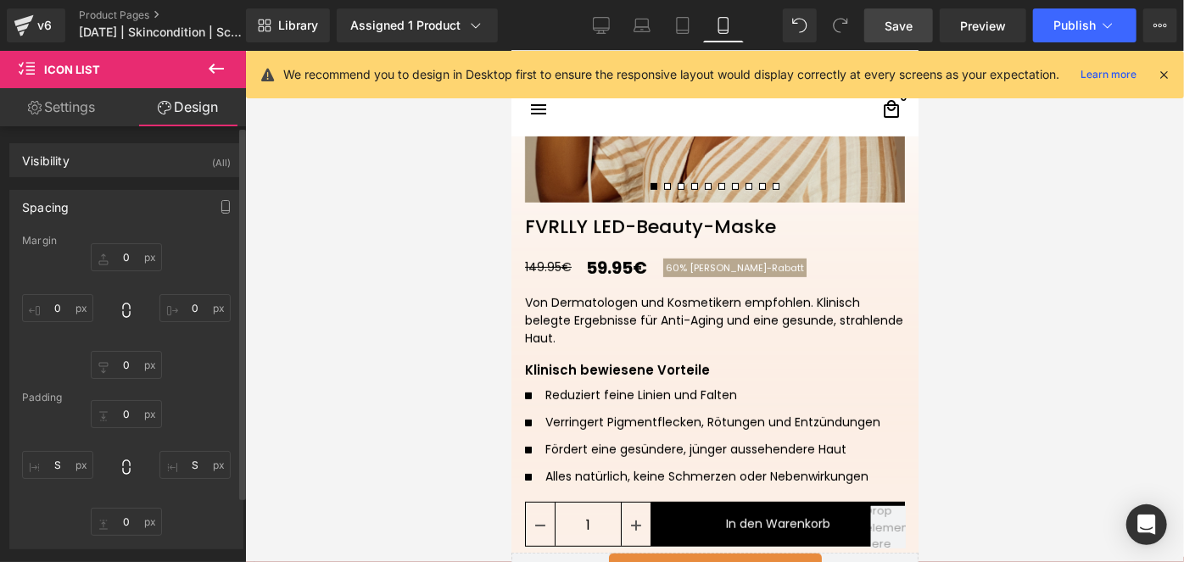
click at [897, 28] on span "Save" at bounding box center [899, 26] width 28 height 18
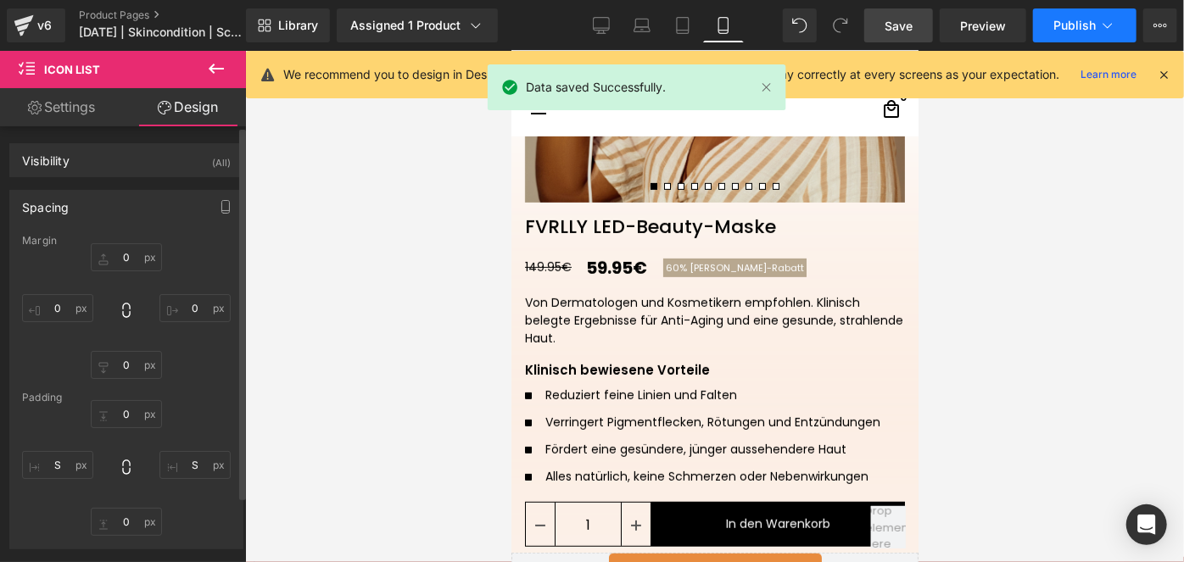
click at [1042, 27] on button "Publish" at bounding box center [1084, 25] width 103 height 34
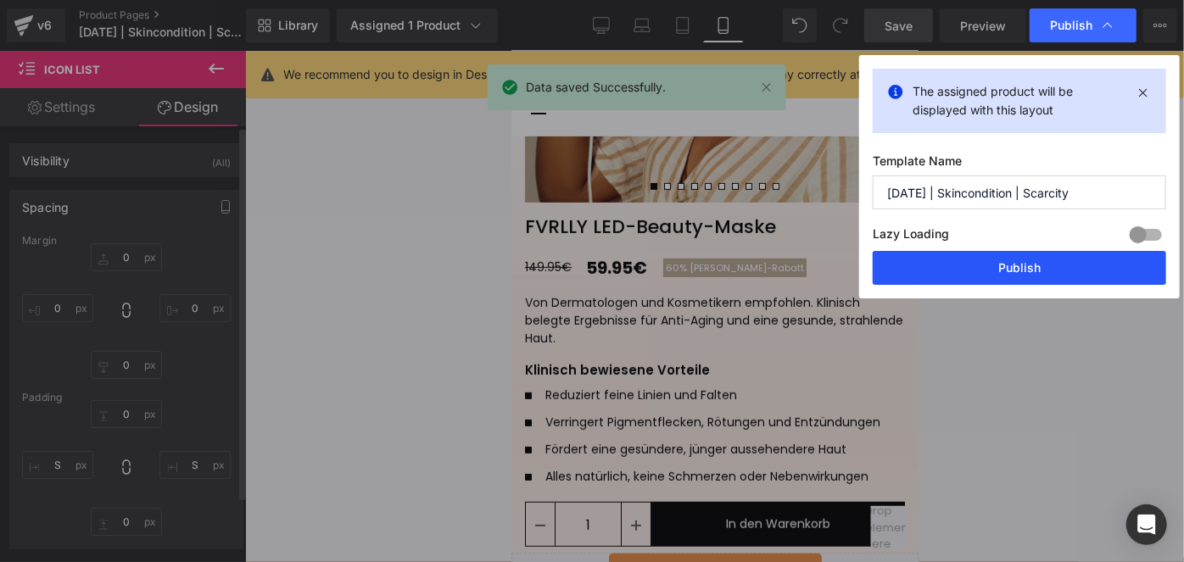
click at [928, 277] on button "Publish" at bounding box center [1019, 268] width 293 height 34
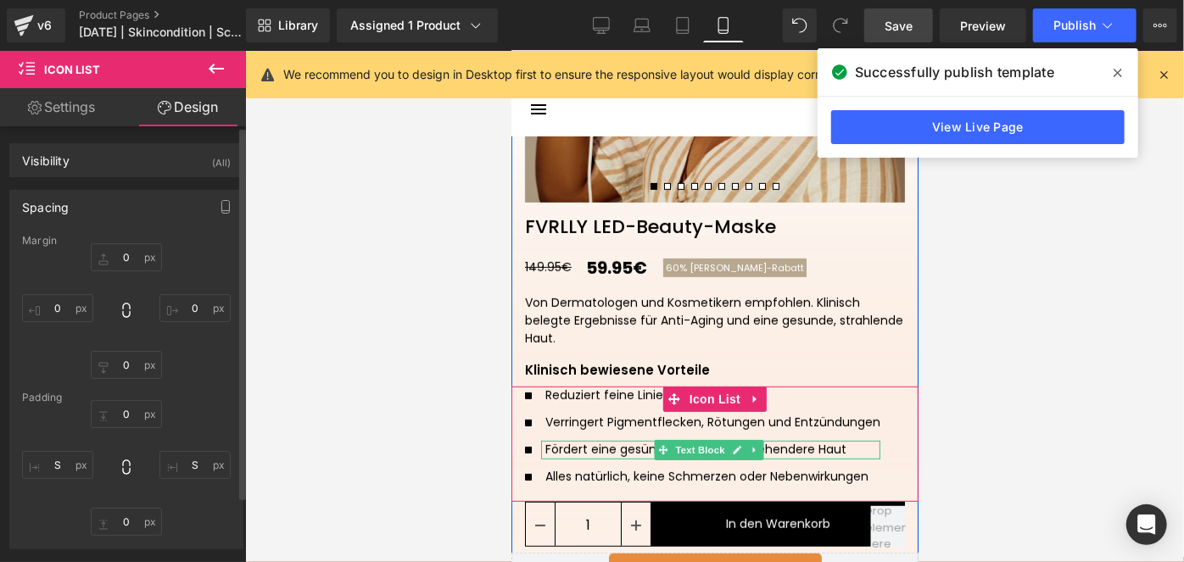
click at [813, 450] on p "Fördert eine gesündere, jünger aussehendere Haut" at bounding box center [712, 449] width 335 height 18
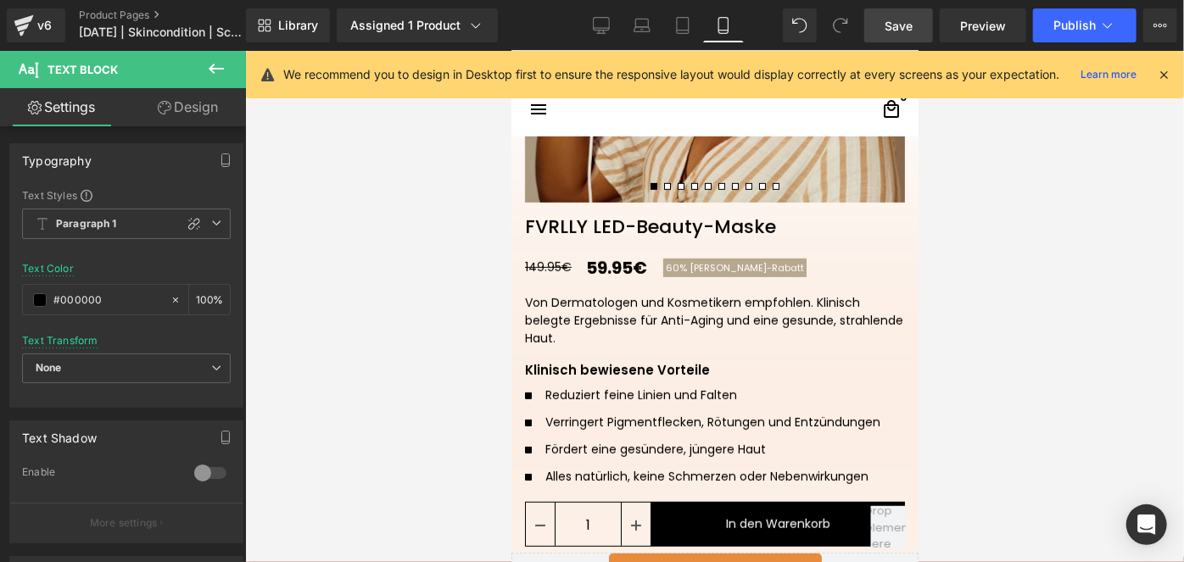
click at [919, 36] on link "Save" at bounding box center [898, 25] width 69 height 34
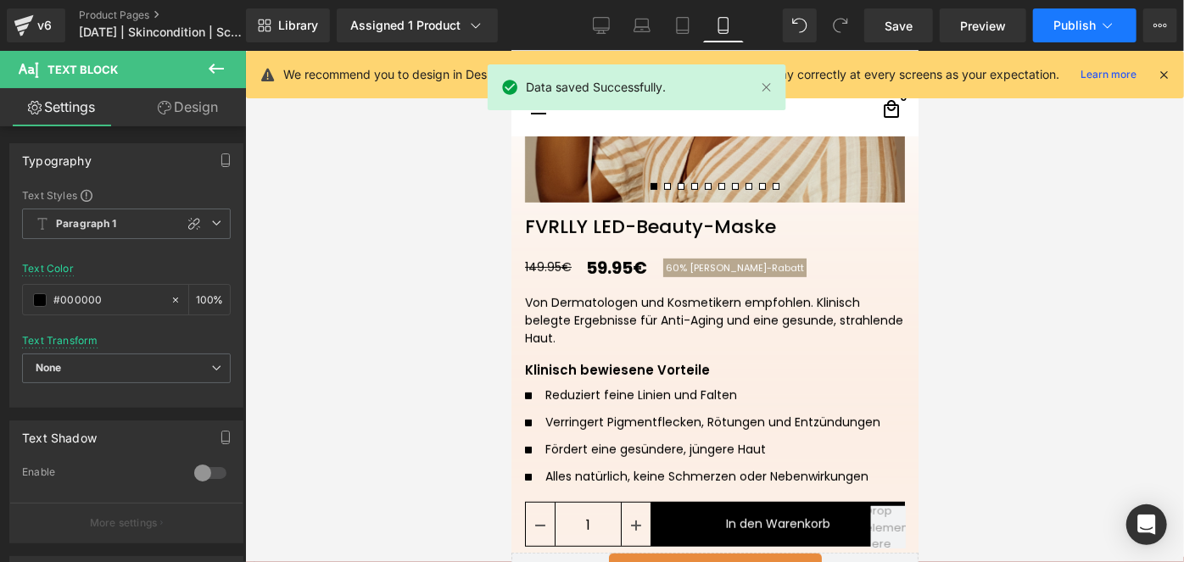
click at [1051, 20] on button "Publish" at bounding box center [1084, 25] width 103 height 34
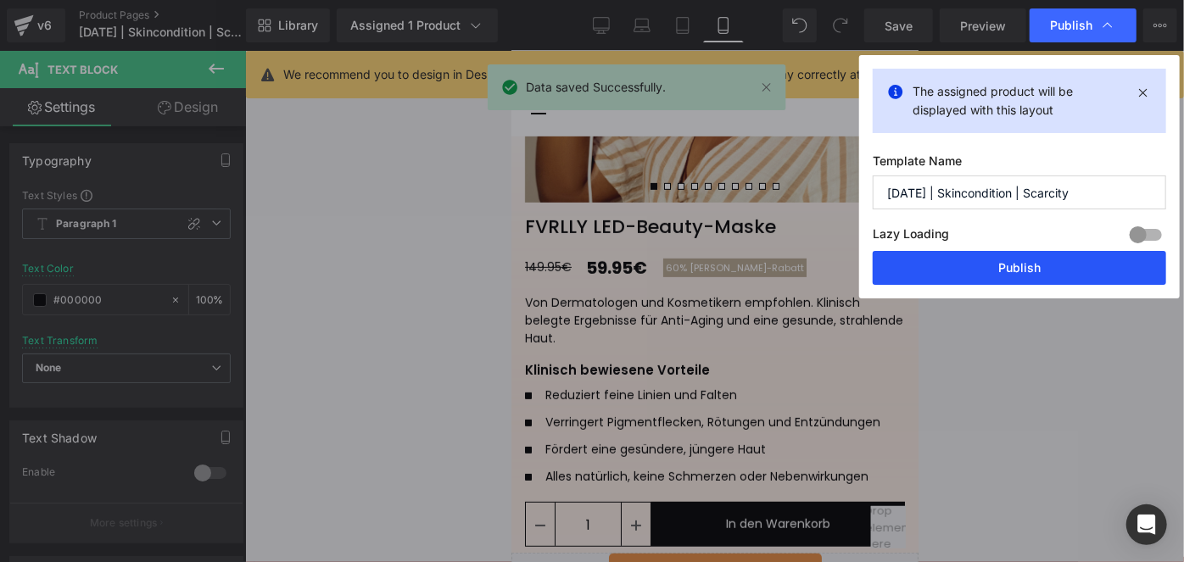
click at [960, 270] on button "Publish" at bounding box center [1019, 268] width 293 height 34
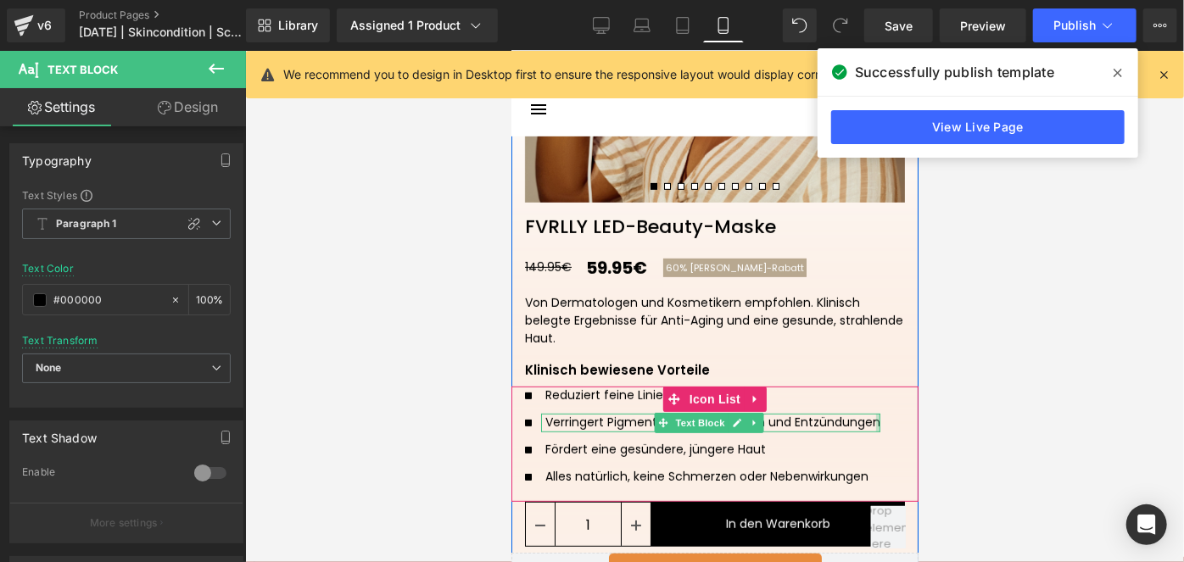
click at [863, 422] on div "Verringert Pigmentflecken, Rötungen und Entzündungen" at bounding box center [709, 422] width 339 height 19
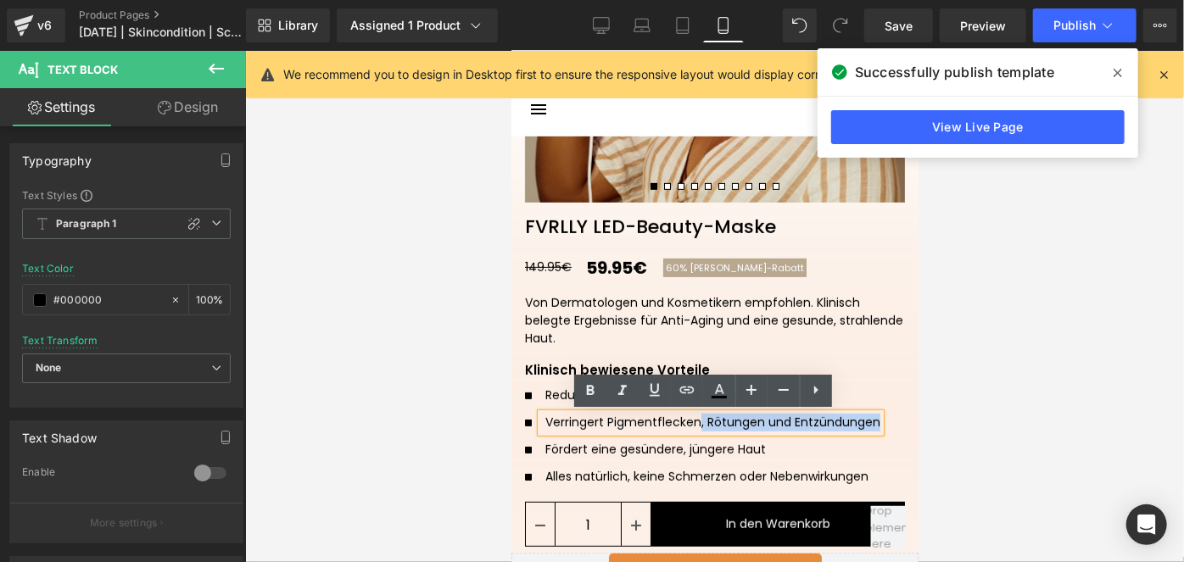
drag, startPoint x: 867, startPoint y: 422, endPoint x: 689, endPoint y: 422, distance: 178.1
click at [689, 422] on div "Verringert Pigmentflecken, Rötungen und Entzündungen" at bounding box center [709, 422] width 339 height 19
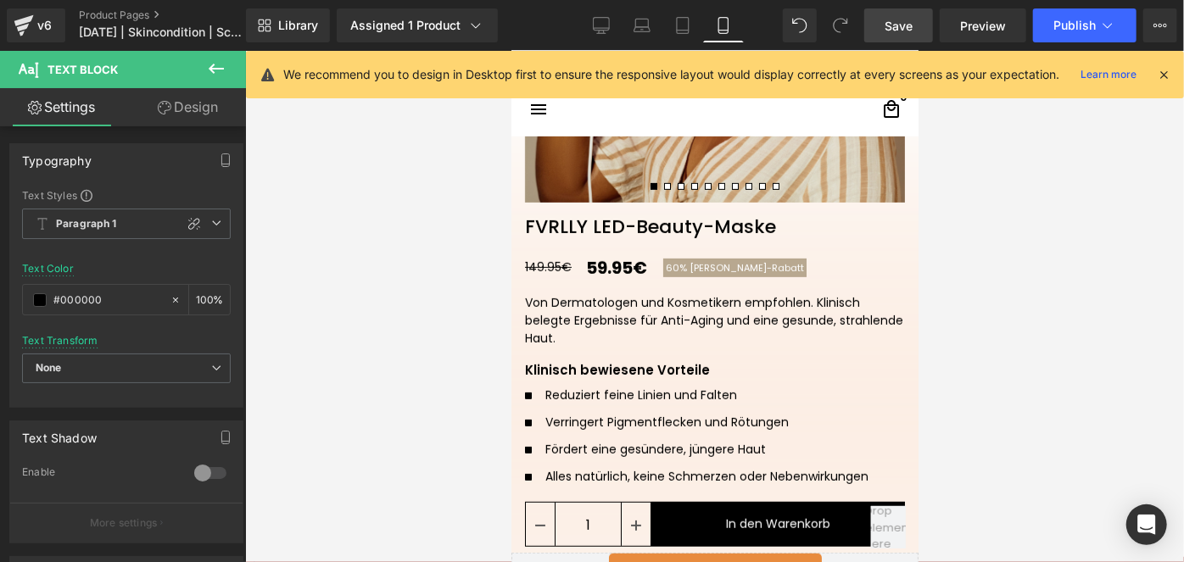
click at [880, 37] on link "Save" at bounding box center [898, 25] width 69 height 34
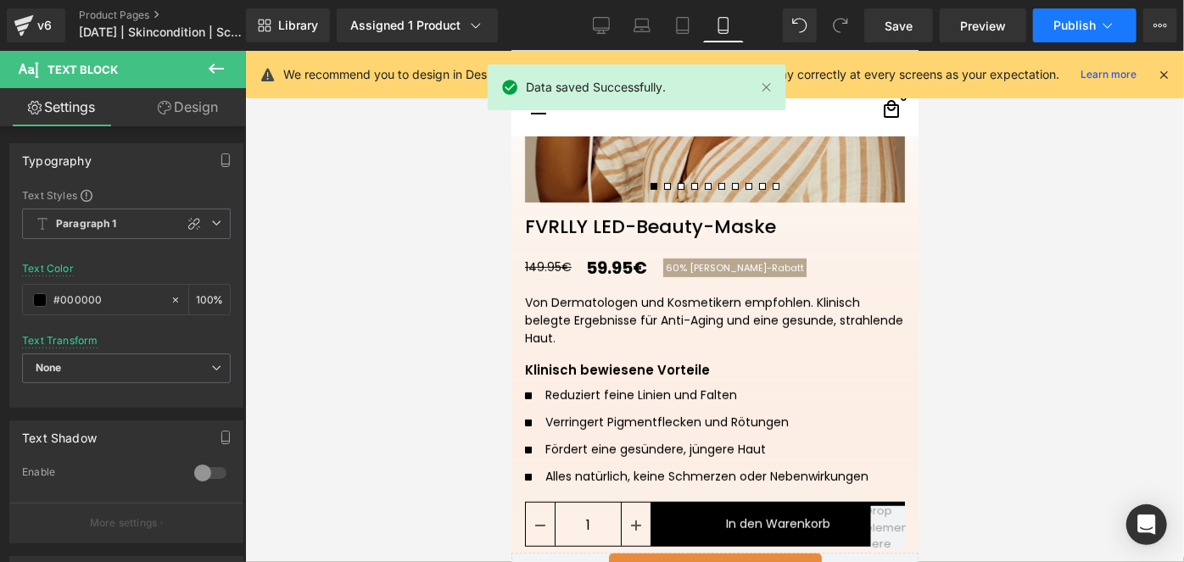
click at [1058, 25] on span "Publish" at bounding box center [1074, 26] width 42 height 14
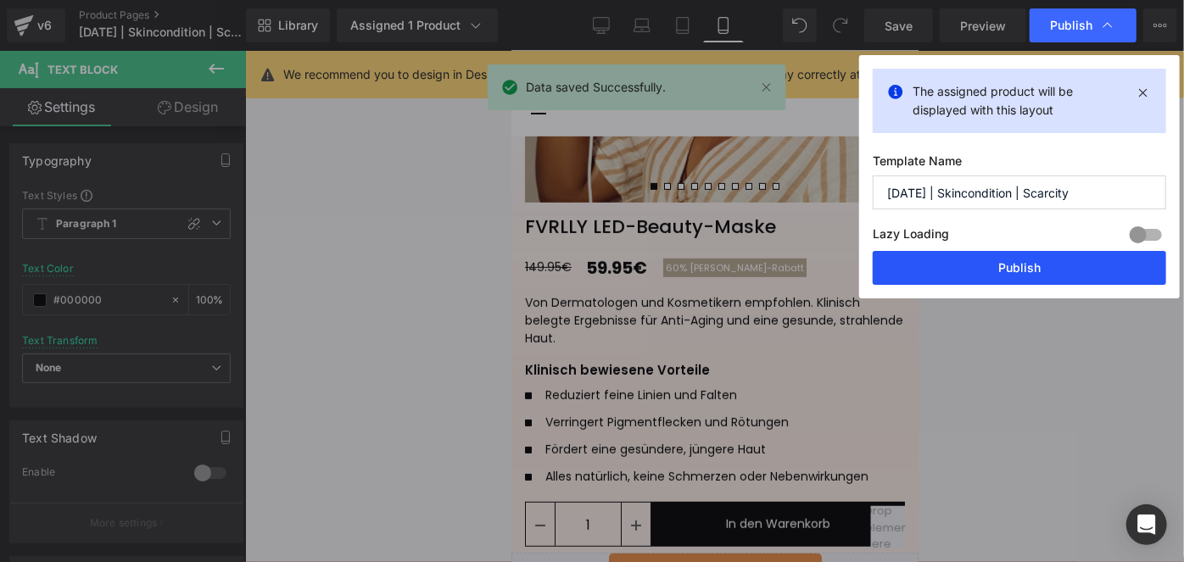
click at [978, 251] on button "Publish" at bounding box center [1019, 268] width 293 height 34
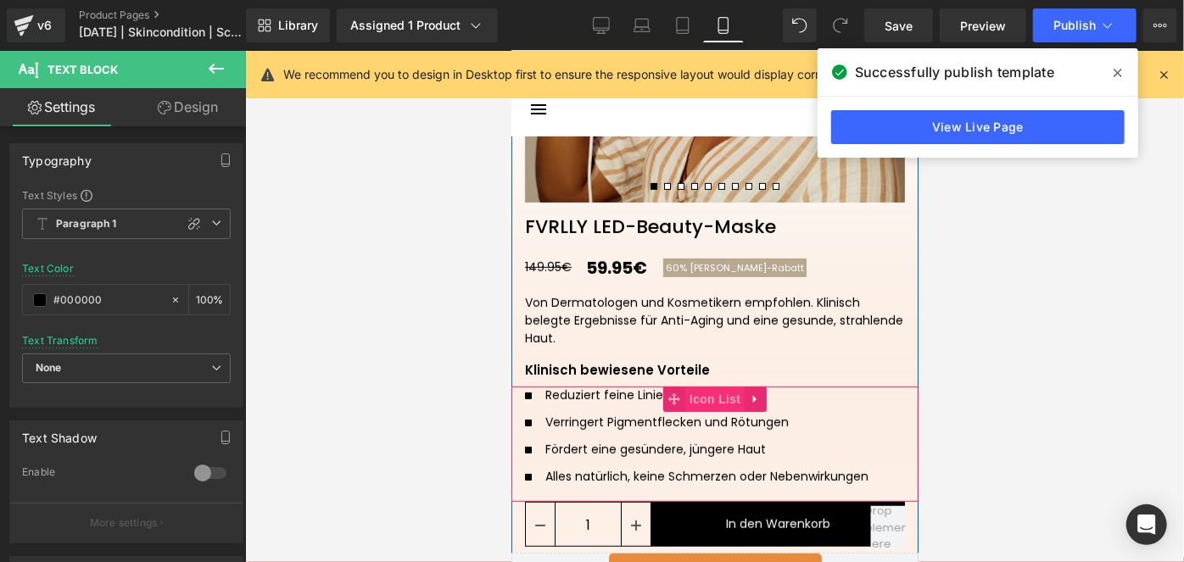
click at [696, 391] on span "Icon List" at bounding box center [713, 398] width 59 height 25
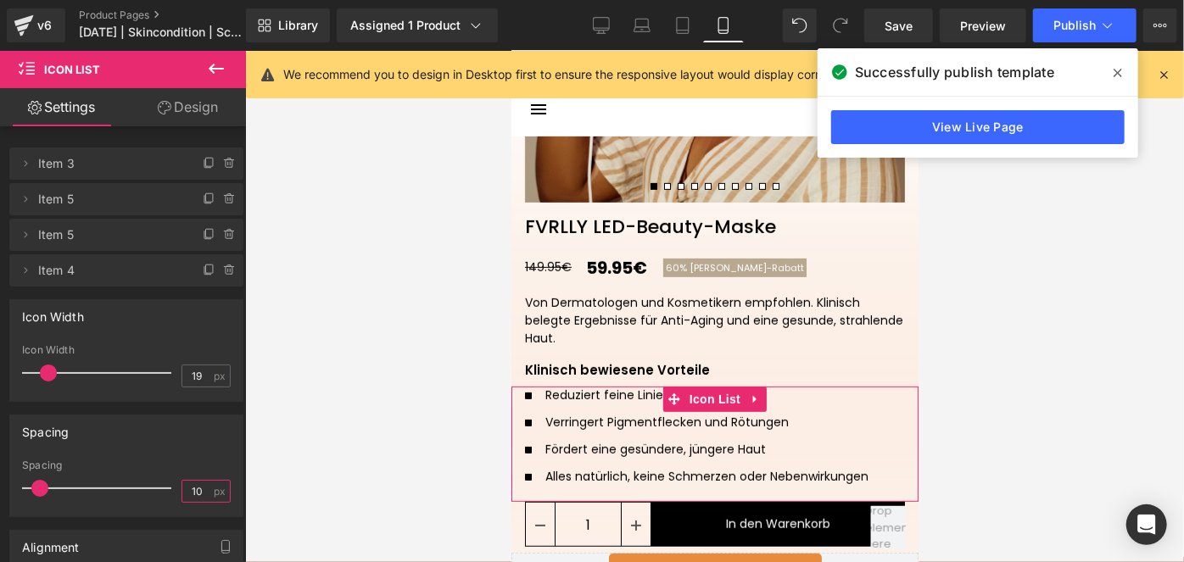
click at [193, 487] on input "10" at bounding box center [197, 491] width 30 height 21
type input "5"
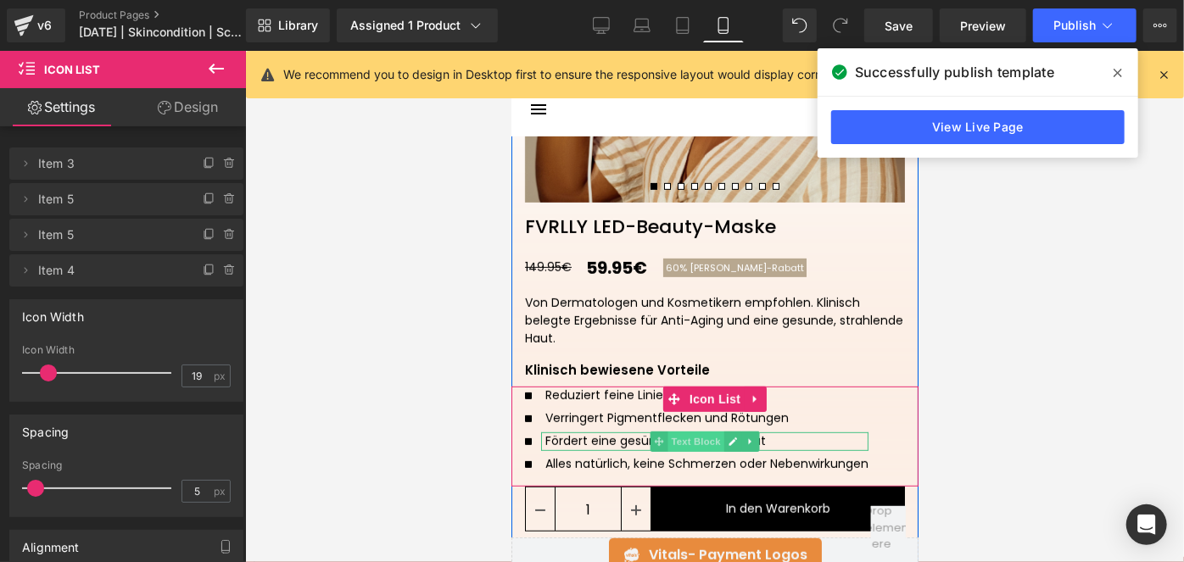
click at [698, 441] on span "Text Block" at bounding box center [696, 441] width 56 height 20
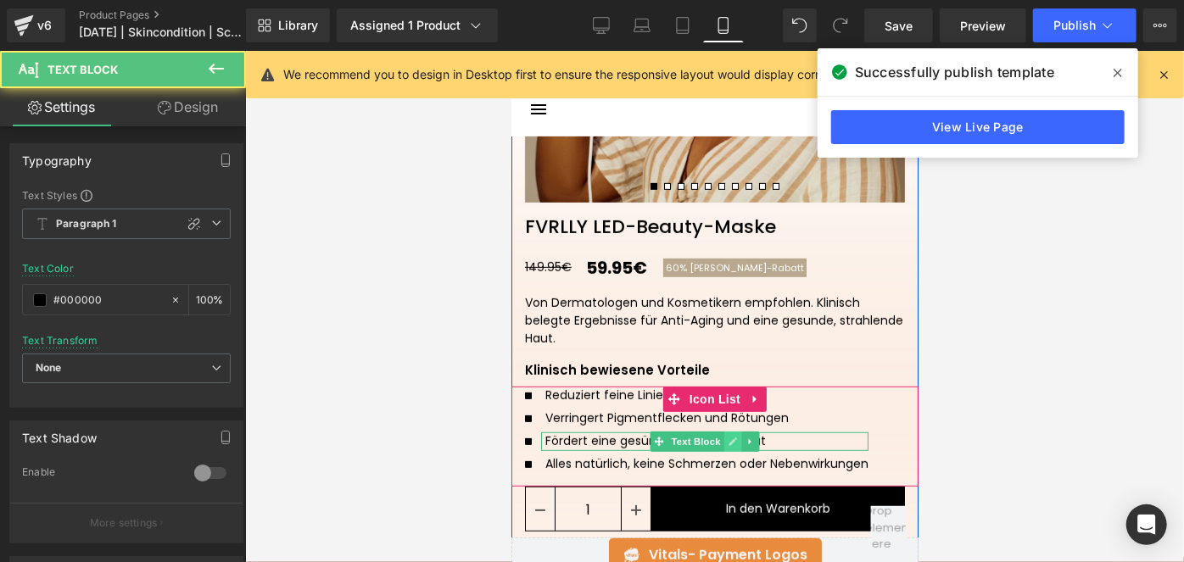
click at [728, 440] on icon at bounding box center [732, 442] width 8 height 8
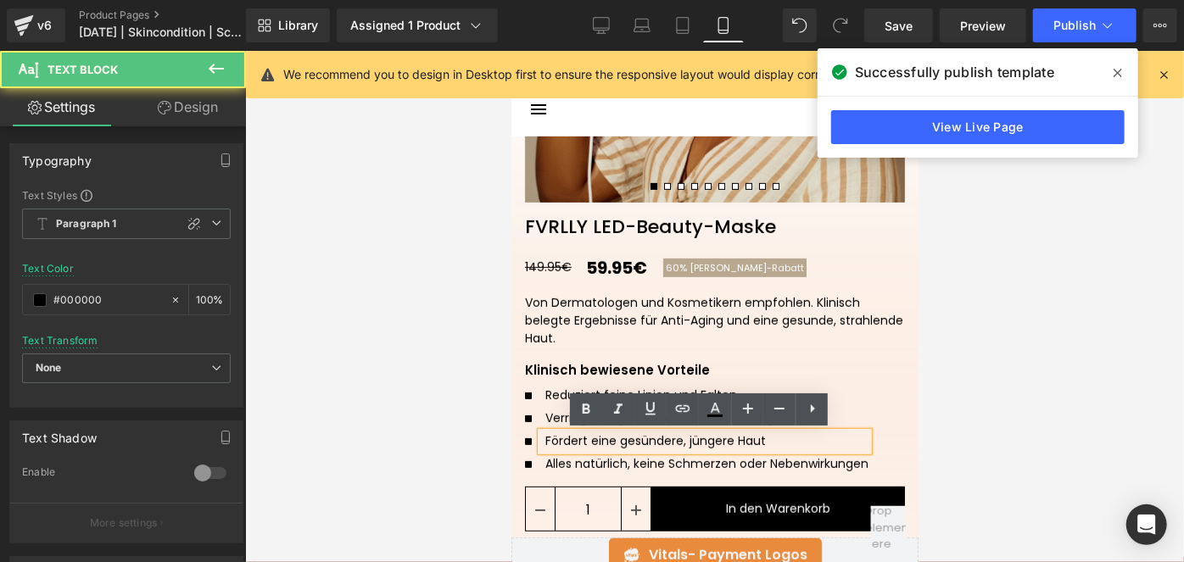
click at [726, 440] on p "Fördert eine gesündere, jüngere Haut" at bounding box center [706, 441] width 323 height 18
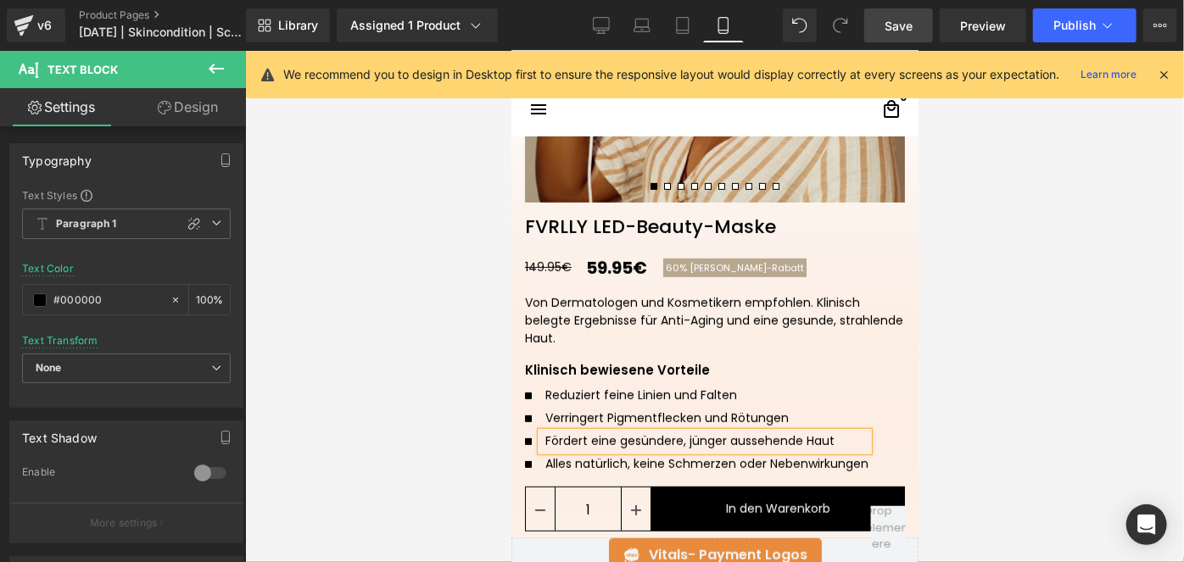
click at [908, 34] on span "Save" at bounding box center [899, 26] width 28 height 18
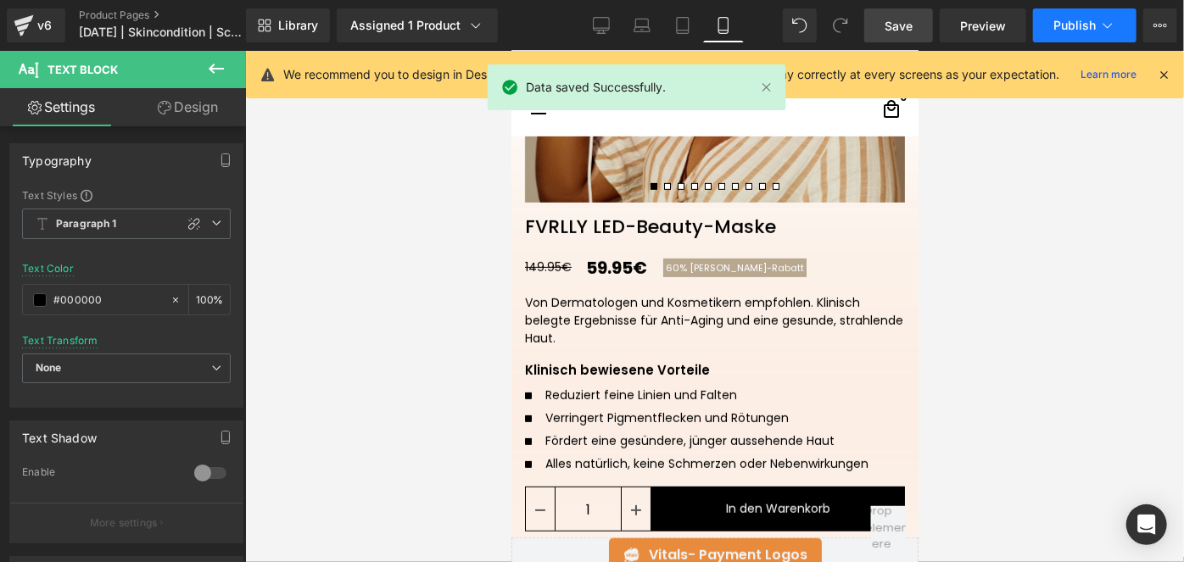
click at [1061, 39] on button "Publish" at bounding box center [1084, 25] width 103 height 34
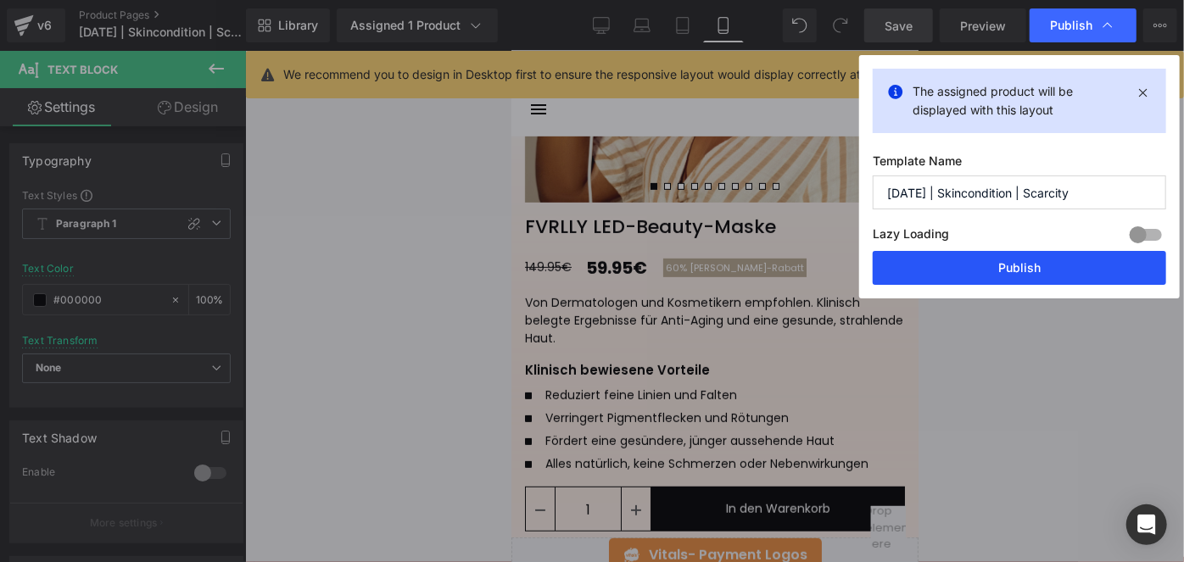
click at [948, 258] on button "Publish" at bounding box center [1019, 268] width 293 height 34
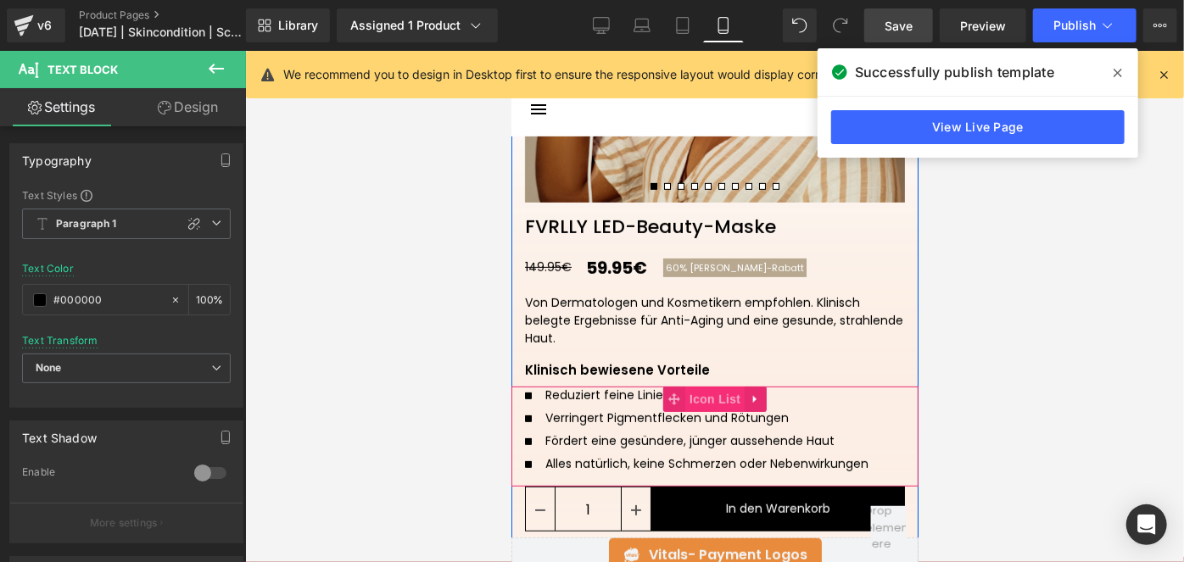
click at [701, 398] on span "Icon List" at bounding box center [713, 398] width 59 height 25
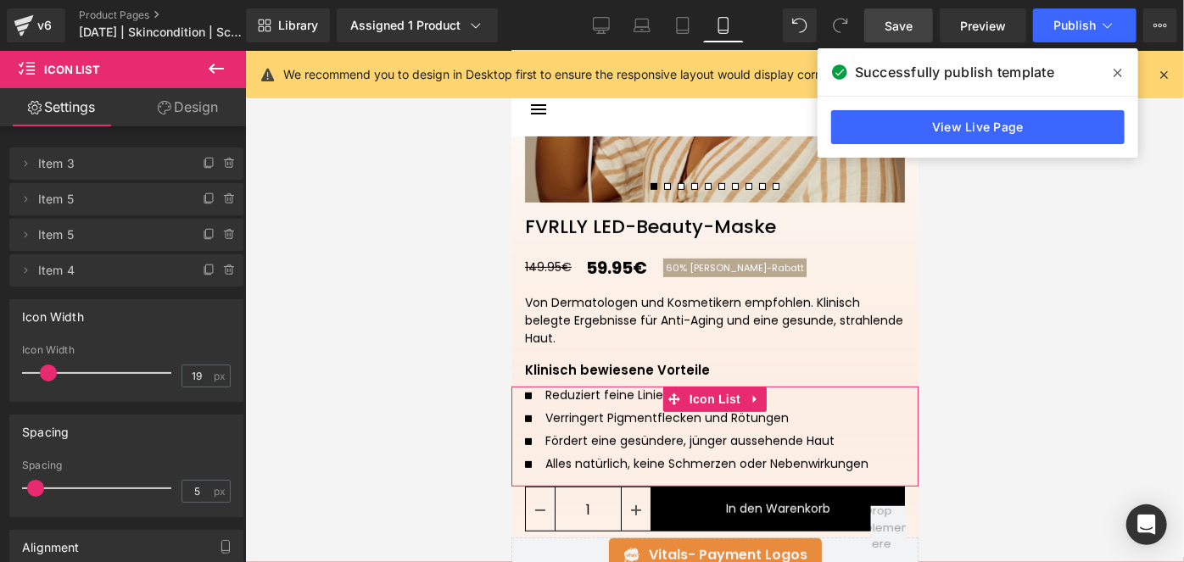
click at [186, 97] on link "Design" at bounding box center [187, 107] width 123 height 38
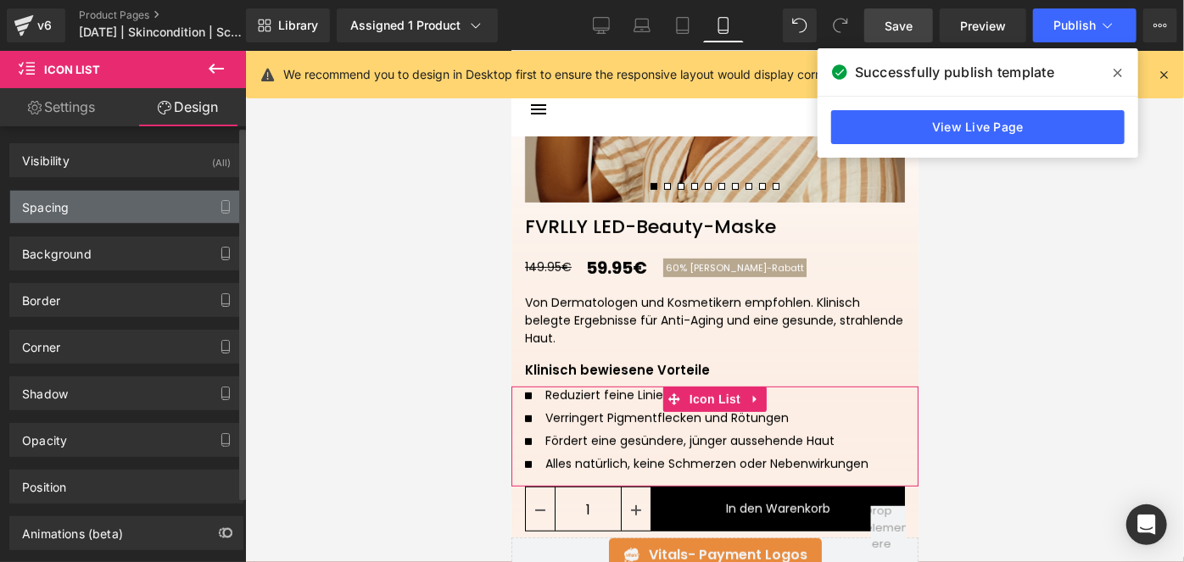
click at [100, 206] on div "Spacing" at bounding box center [126, 207] width 232 height 32
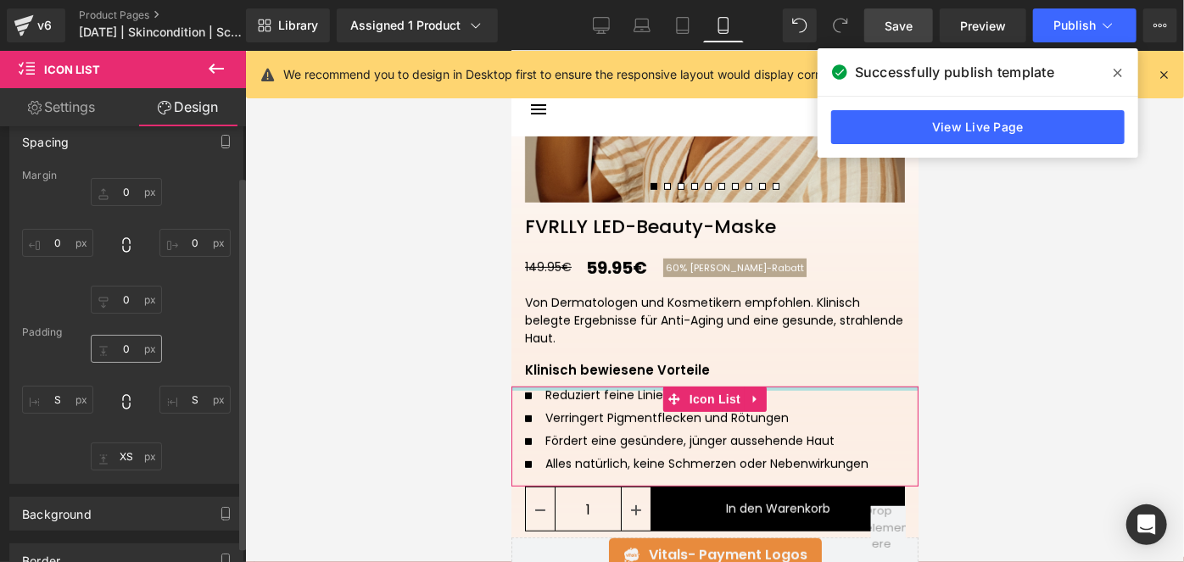
scroll to position [68, 0]
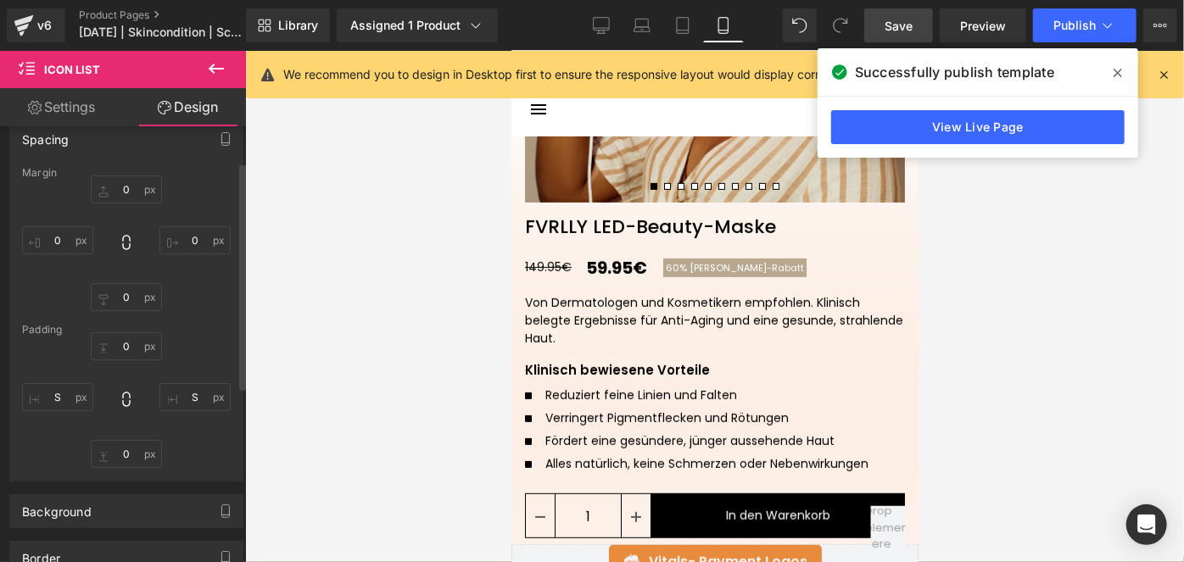
click at [896, 23] on span "Save" at bounding box center [899, 26] width 28 height 18
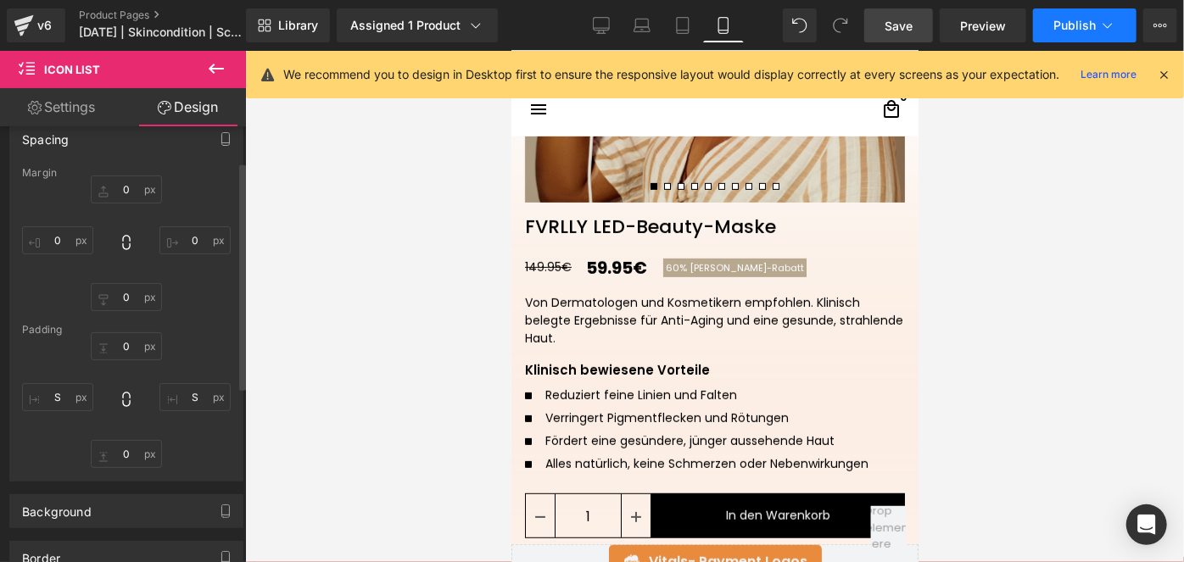
click at [1059, 25] on span "Publish" at bounding box center [1074, 26] width 42 height 14
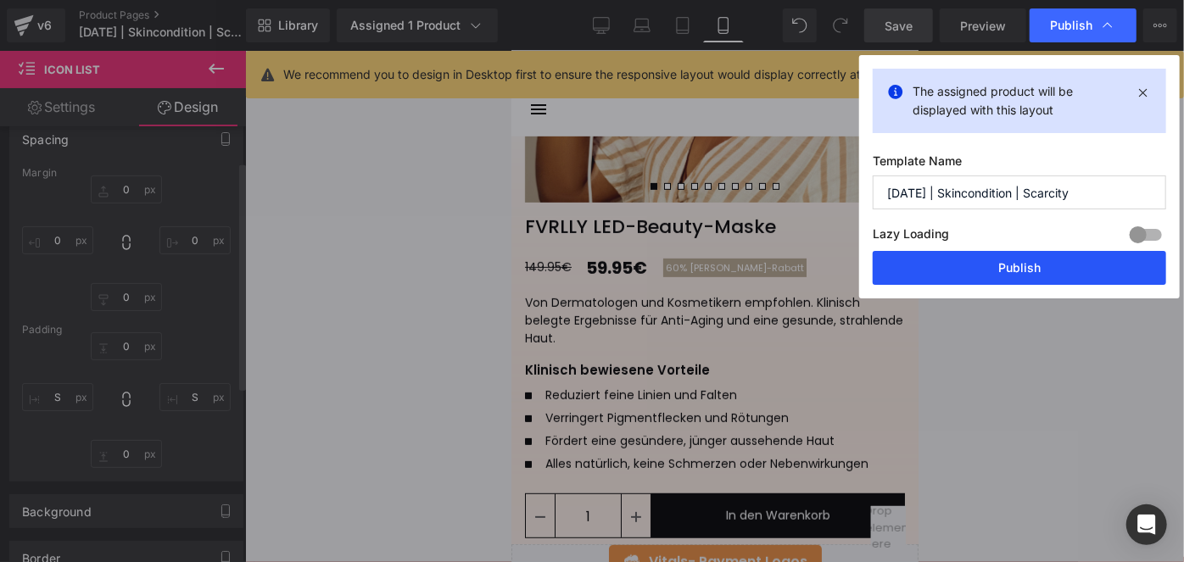
click at [929, 257] on button "Publish" at bounding box center [1019, 268] width 293 height 34
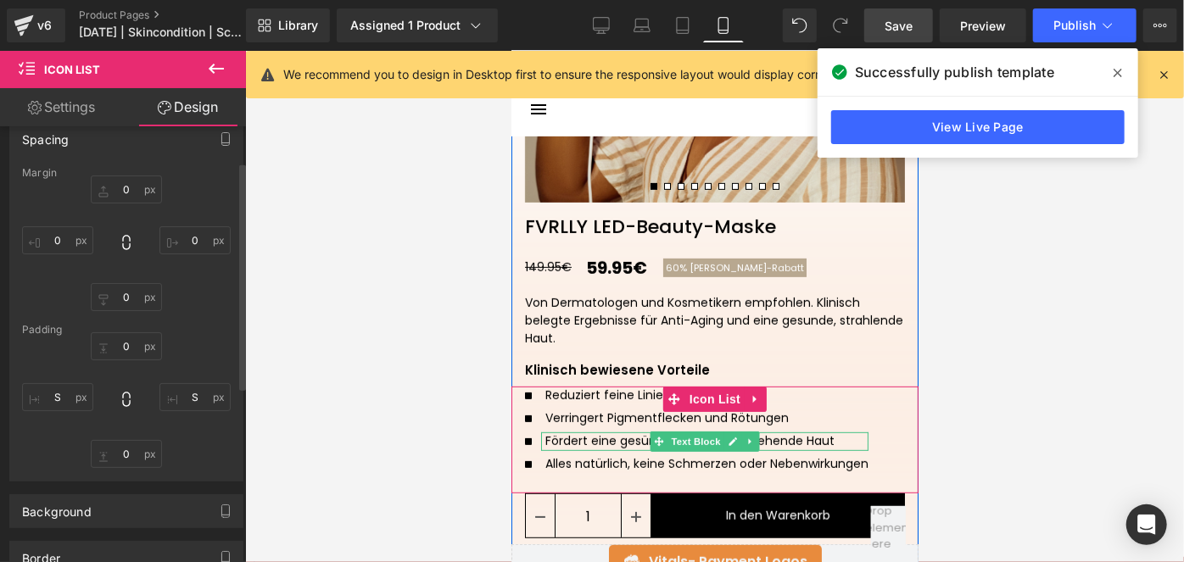
click at [797, 440] on p "Fördert eine gesündere, jünger aussehende Haut" at bounding box center [706, 441] width 323 height 18
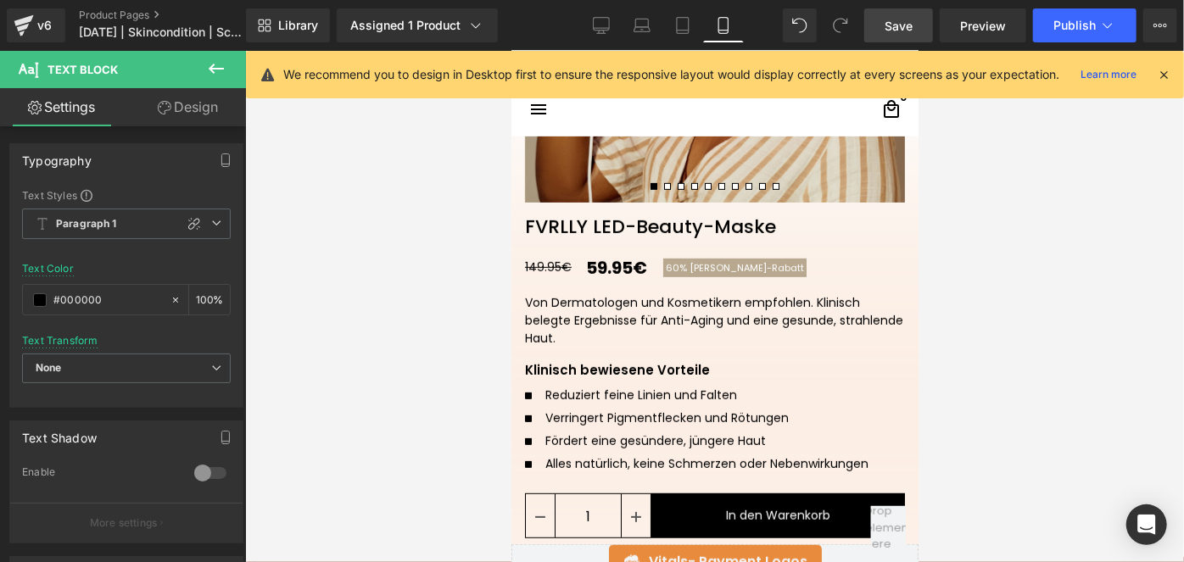
click at [889, 30] on span "Save" at bounding box center [899, 26] width 28 height 18
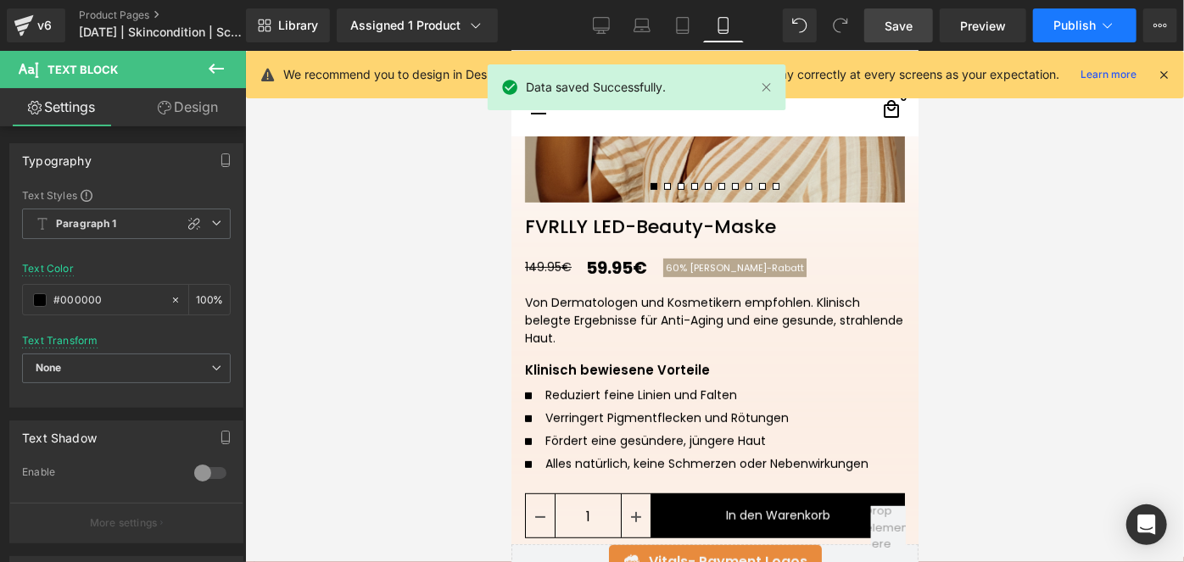
click at [1052, 20] on button "Publish" at bounding box center [1084, 25] width 103 height 34
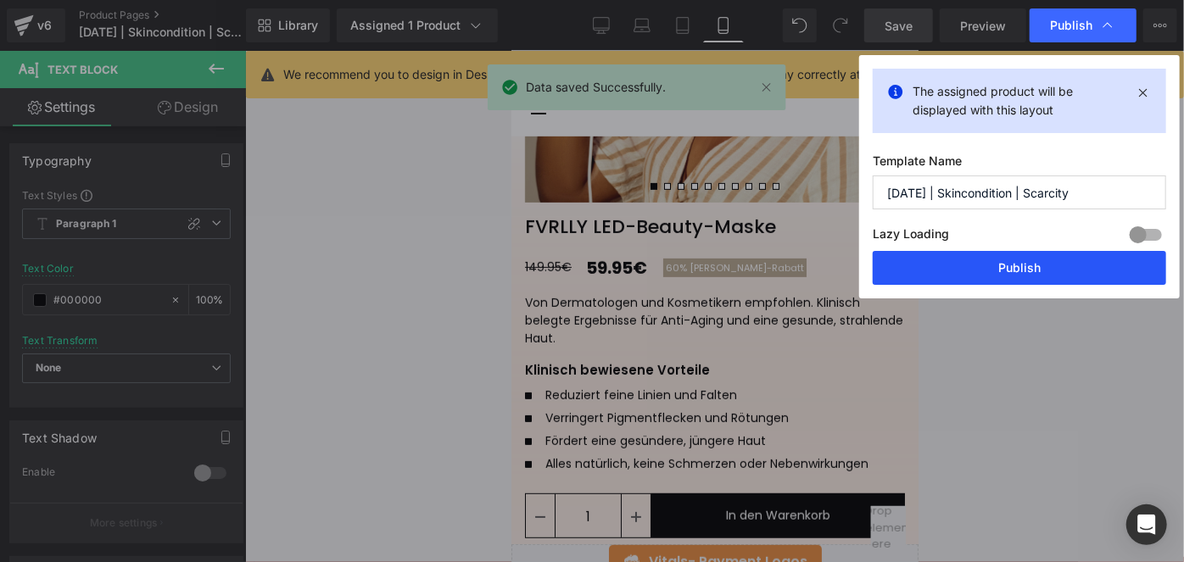
click at [950, 270] on button "Publish" at bounding box center [1019, 268] width 293 height 34
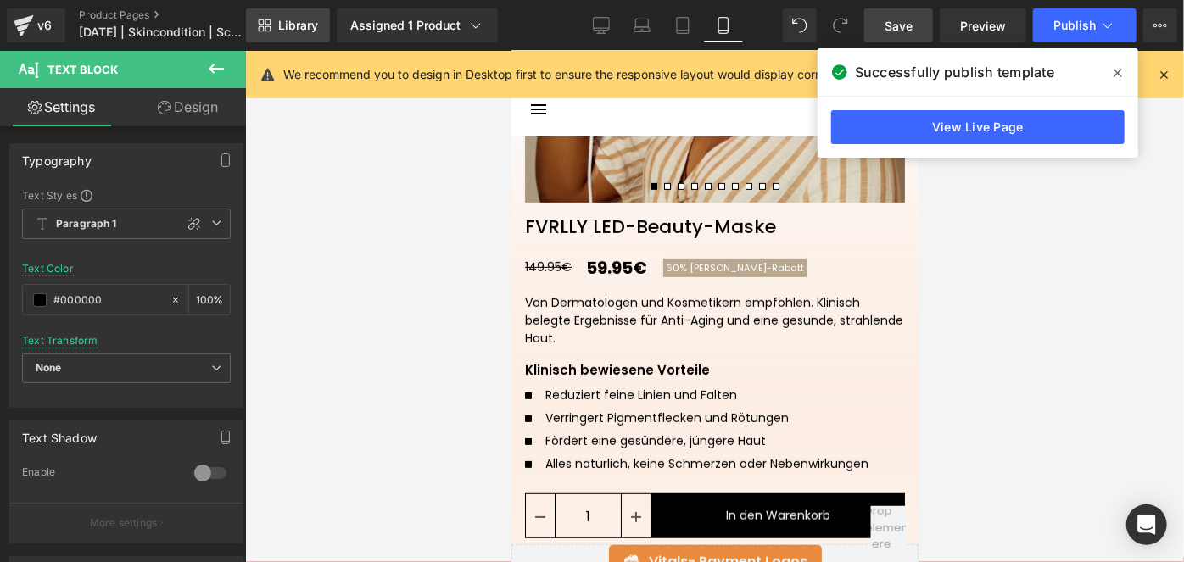
drag, startPoint x: 314, startPoint y: 36, endPoint x: 277, endPoint y: 20, distance: 39.5
click at [277, 20] on link "Library" at bounding box center [288, 25] width 84 height 34
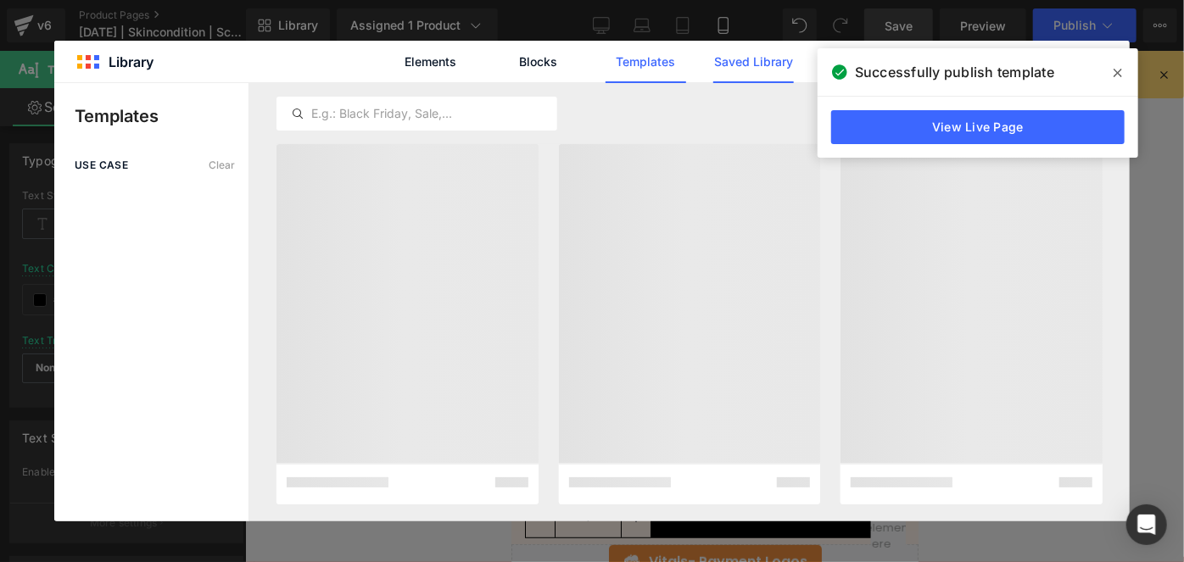
click at [728, 59] on link "Saved Library" at bounding box center [753, 62] width 81 height 42
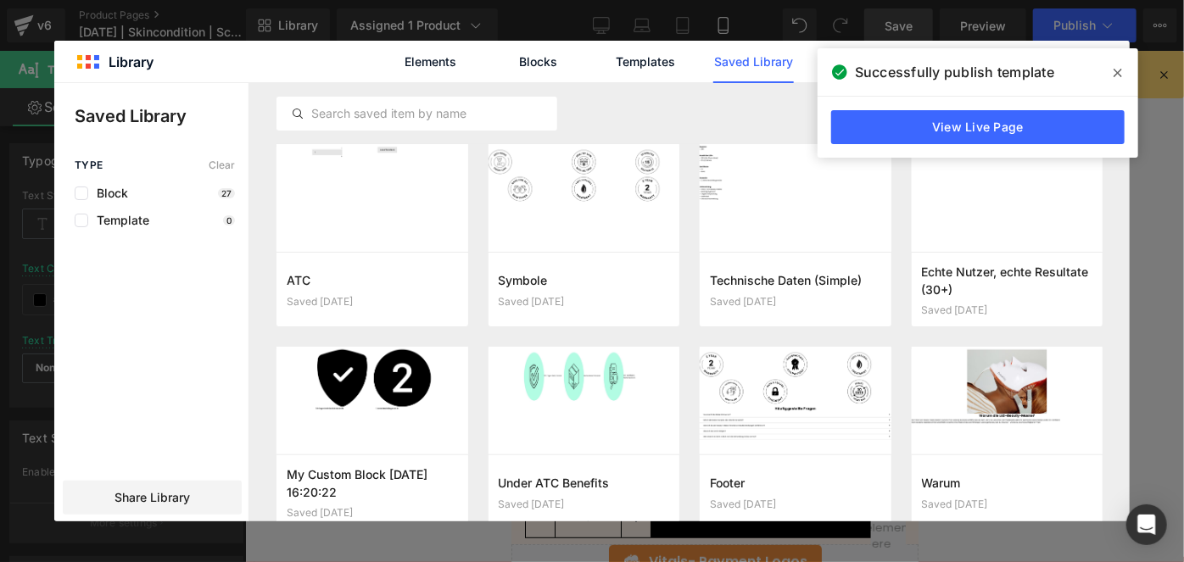
click at [1126, 73] on span at bounding box center [1117, 72] width 27 height 27
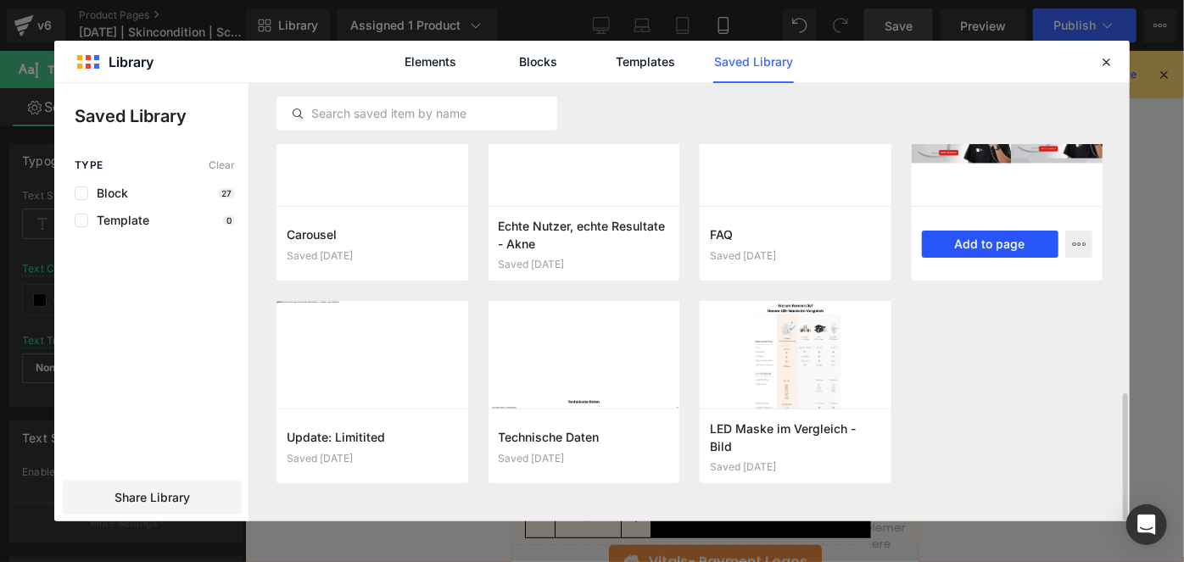
scroll to position [1045, 0]
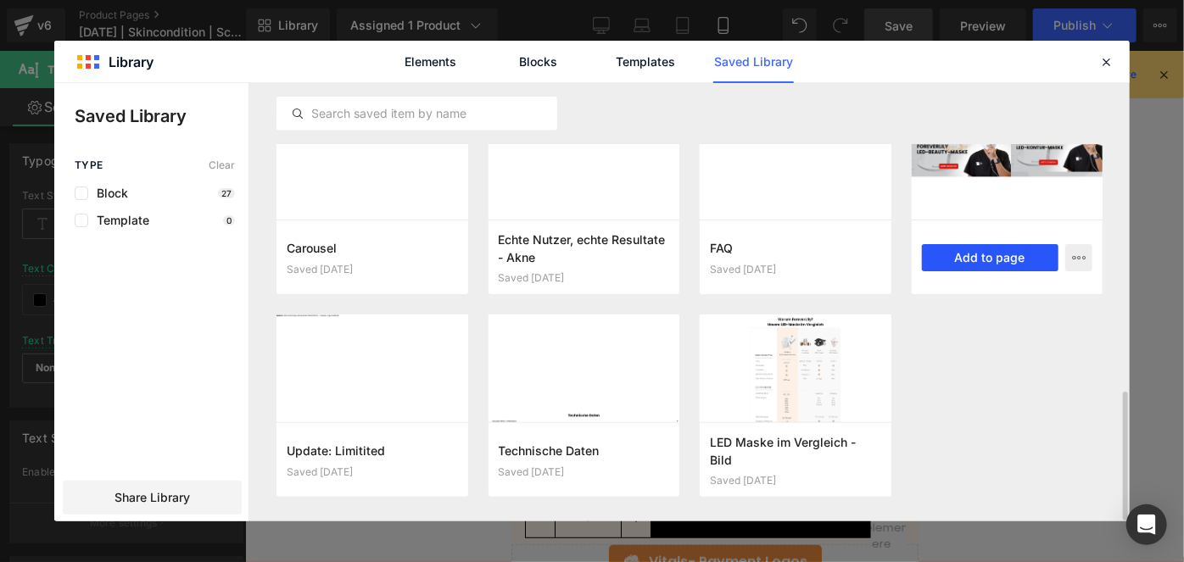
click at [970, 250] on button "Add to page" at bounding box center [990, 257] width 137 height 27
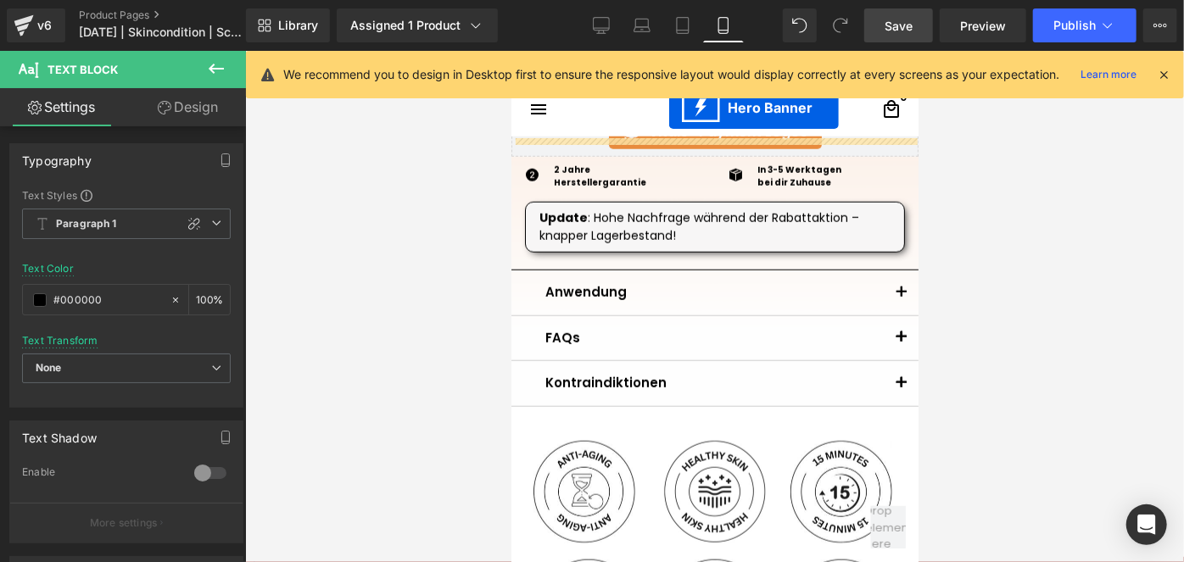
scroll to position [696, 0]
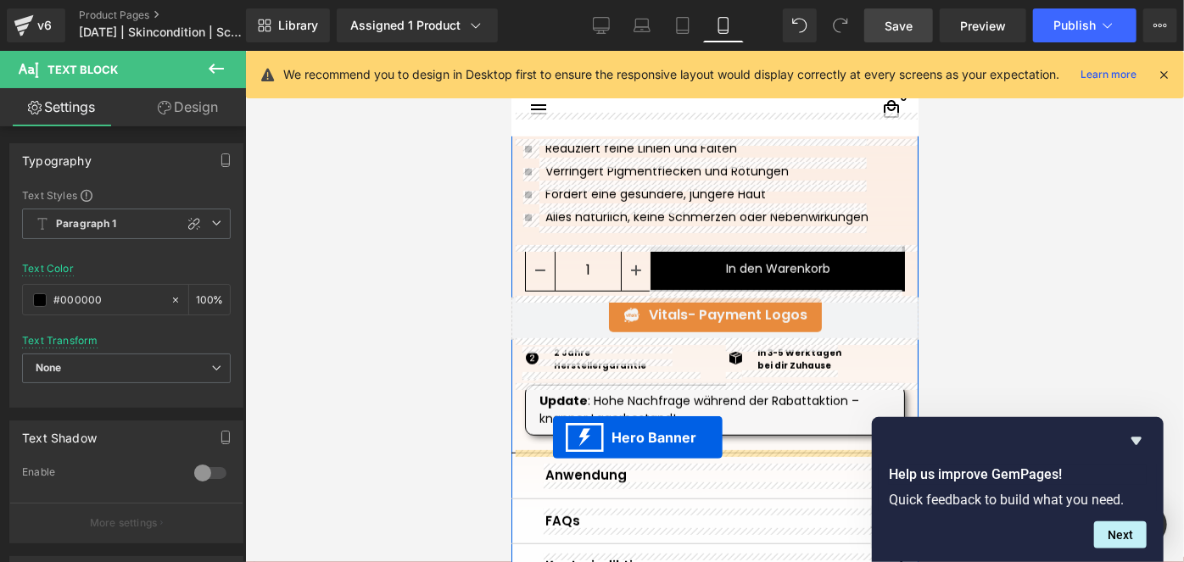
drag, startPoint x: 711, startPoint y: 159, endPoint x: 552, endPoint y: 437, distance: 320.2
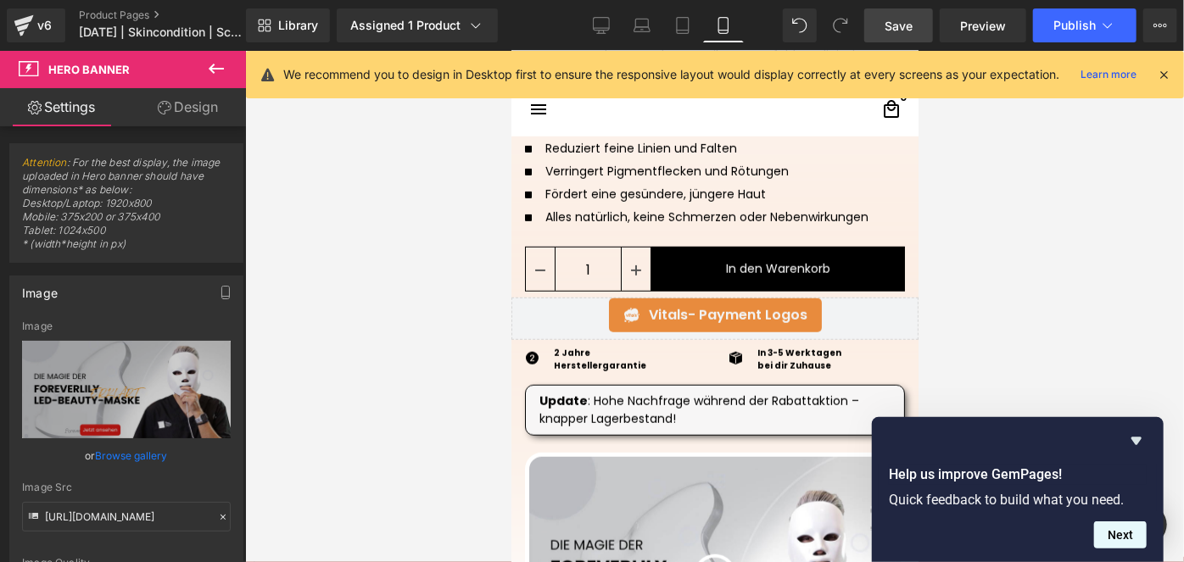
click at [1120, 544] on button "Next" at bounding box center [1120, 535] width 53 height 27
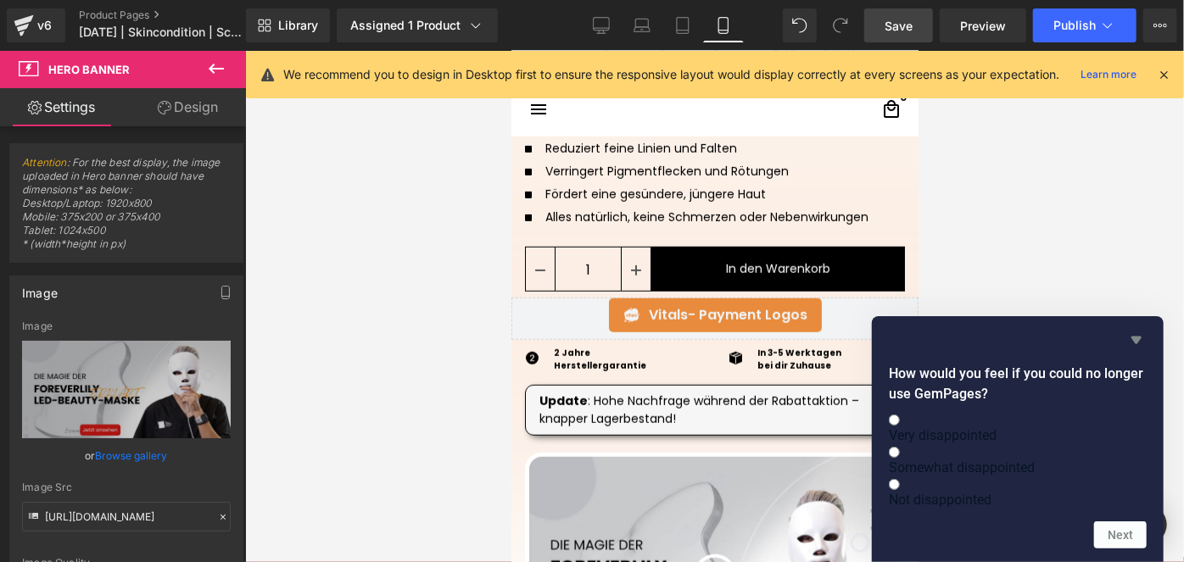
click at [1138, 330] on icon "Hide survey" at bounding box center [1136, 340] width 20 height 20
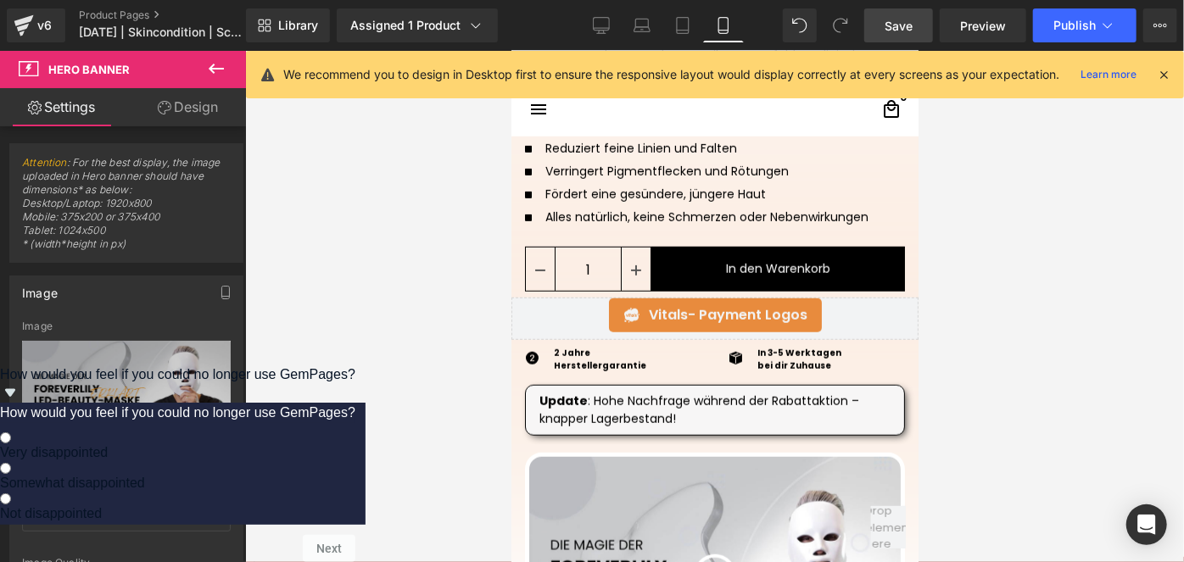
click at [1024, 359] on div at bounding box center [714, 306] width 939 height 511
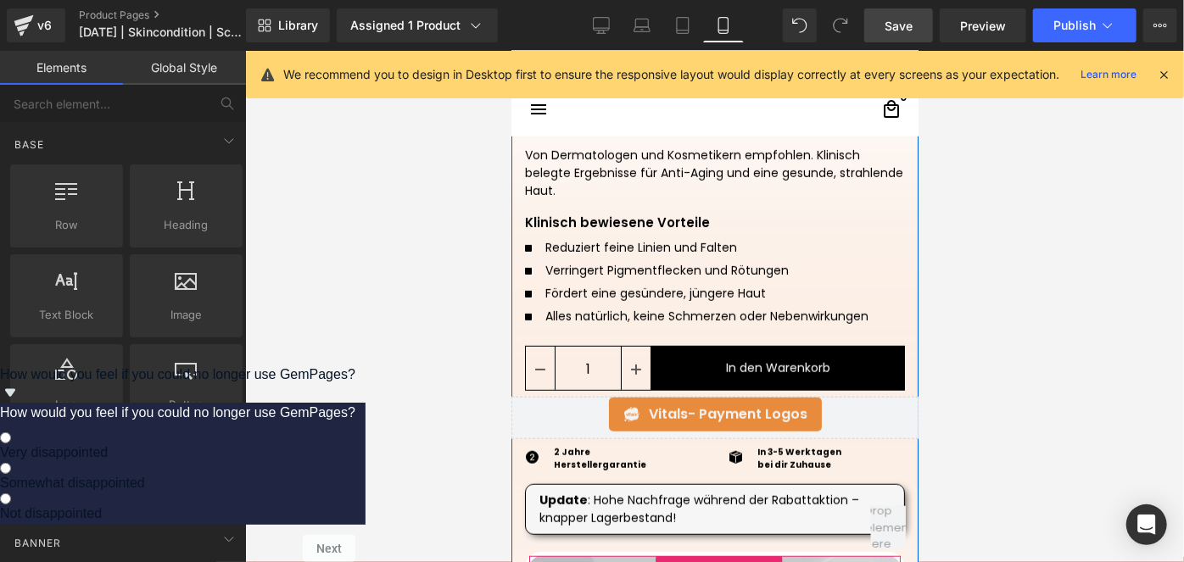
scroll to position [596, 0]
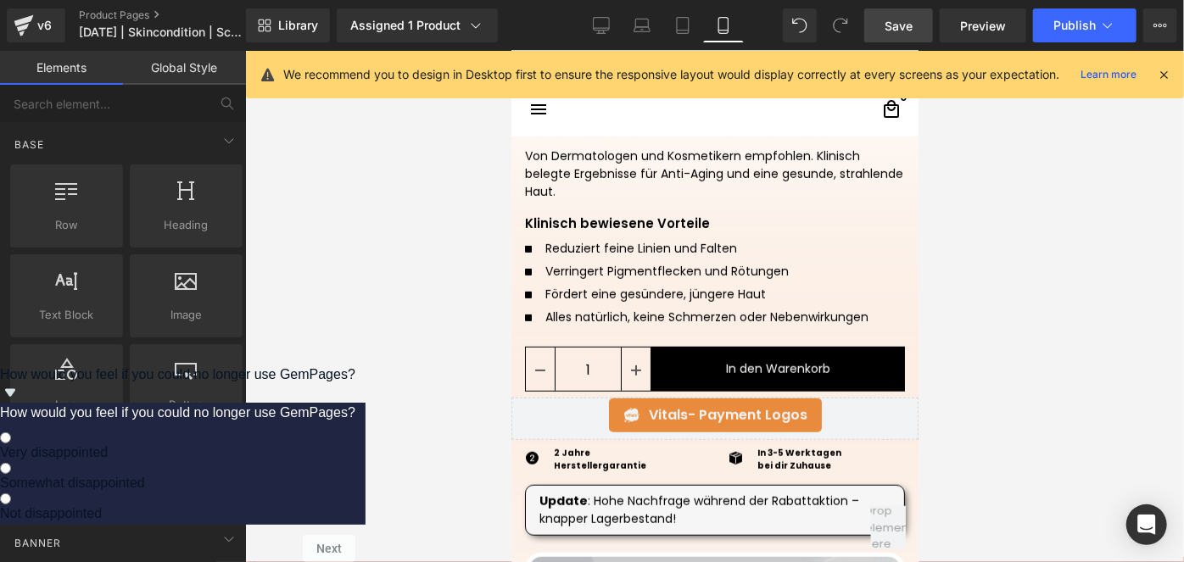
click at [887, 33] on span "Save" at bounding box center [899, 26] width 28 height 18
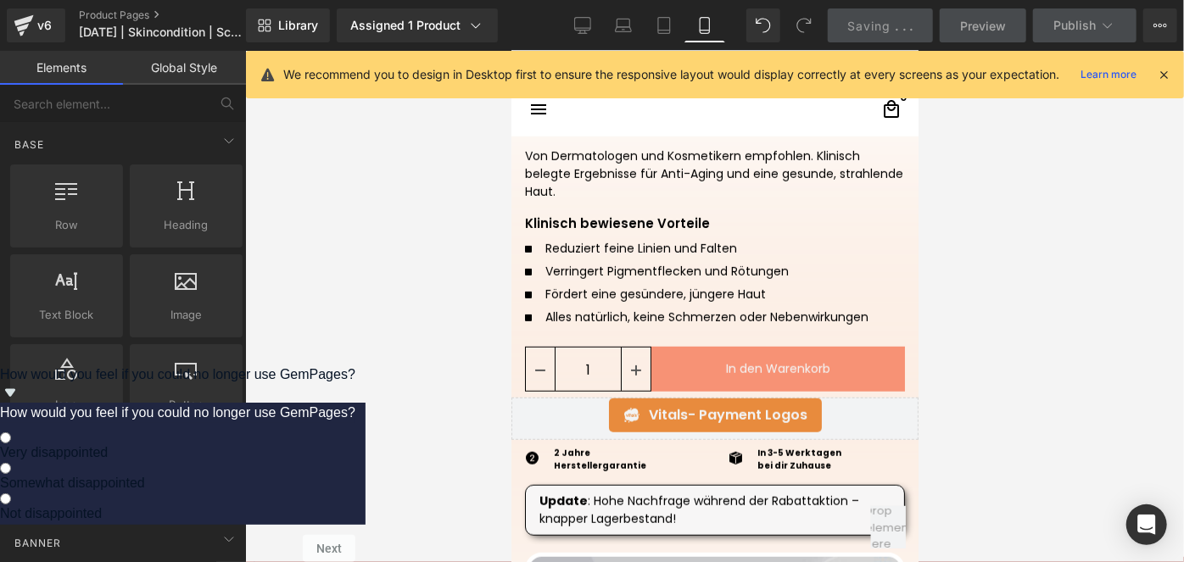
scroll to position [923, 0]
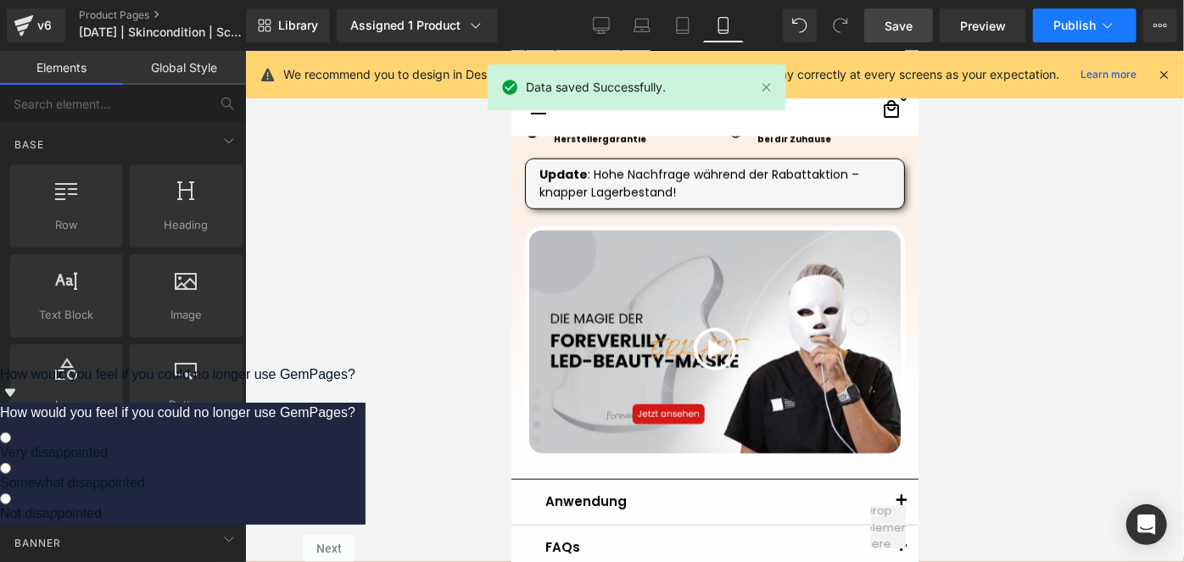
click at [1081, 24] on span "Publish" at bounding box center [1074, 26] width 42 height 14
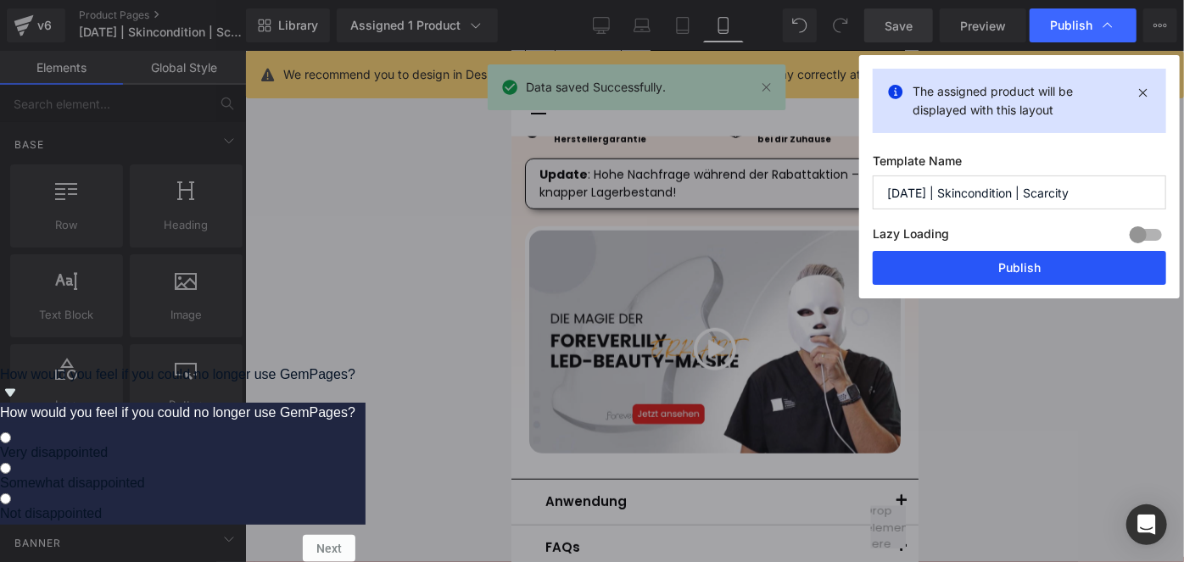
click at [979, 264] on button "Publish" at bounding box center [1019, 268] width 293 height 34
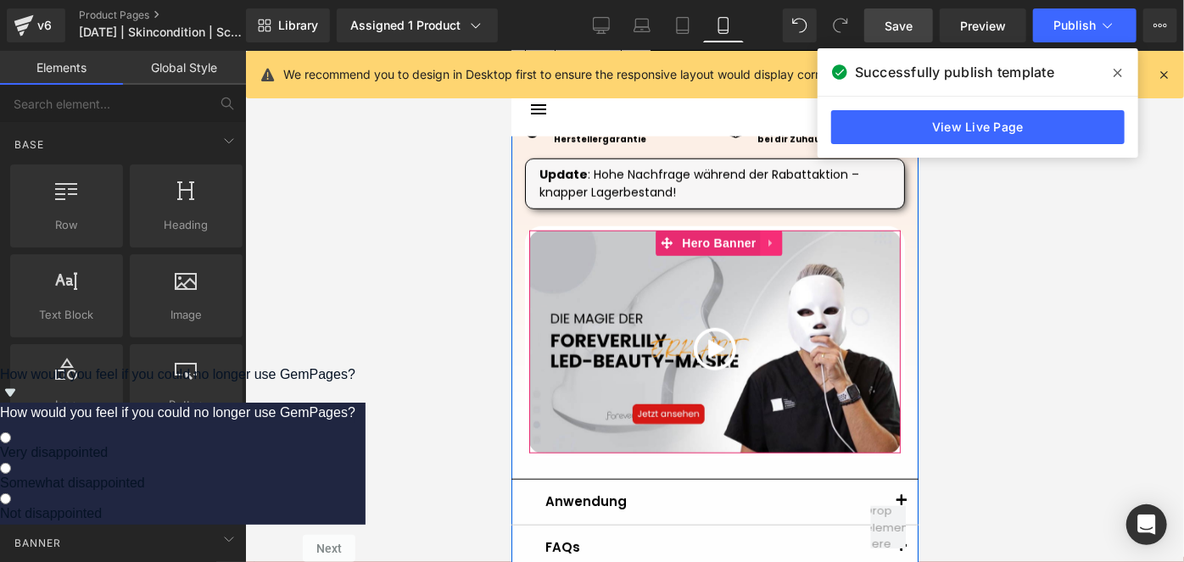
click at [768, 239] on icon at bounding box center [771, 243] width 12 height 13
click at [776, 242] on icon at bounding box center [782, 243] width 12 height 12
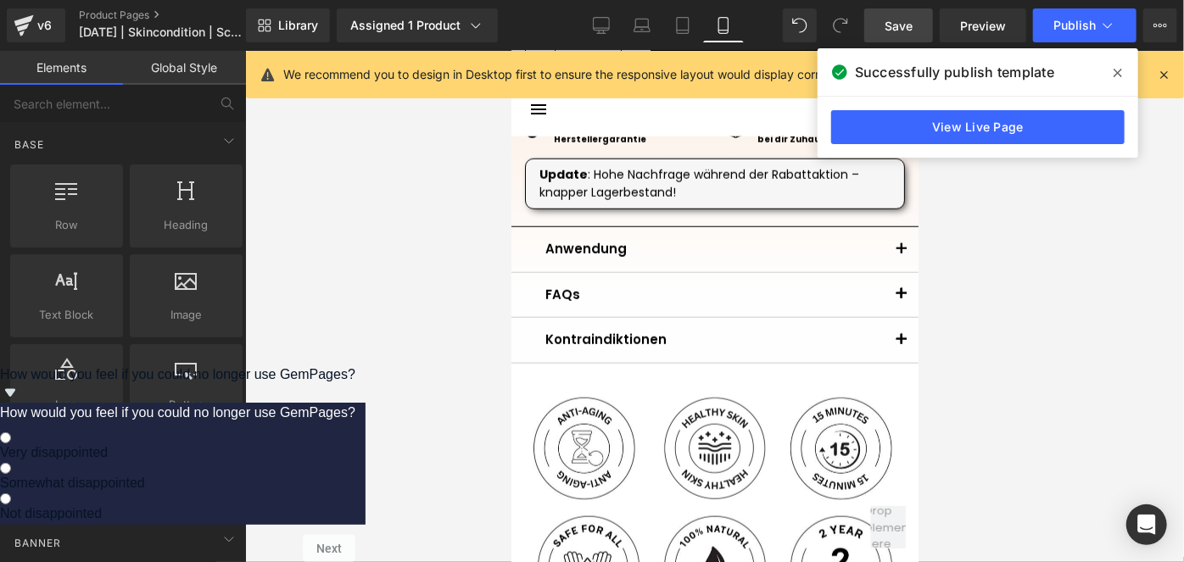
click at [902, 32] on span "Save" at bounding box center [899, 26] width 28 height 18
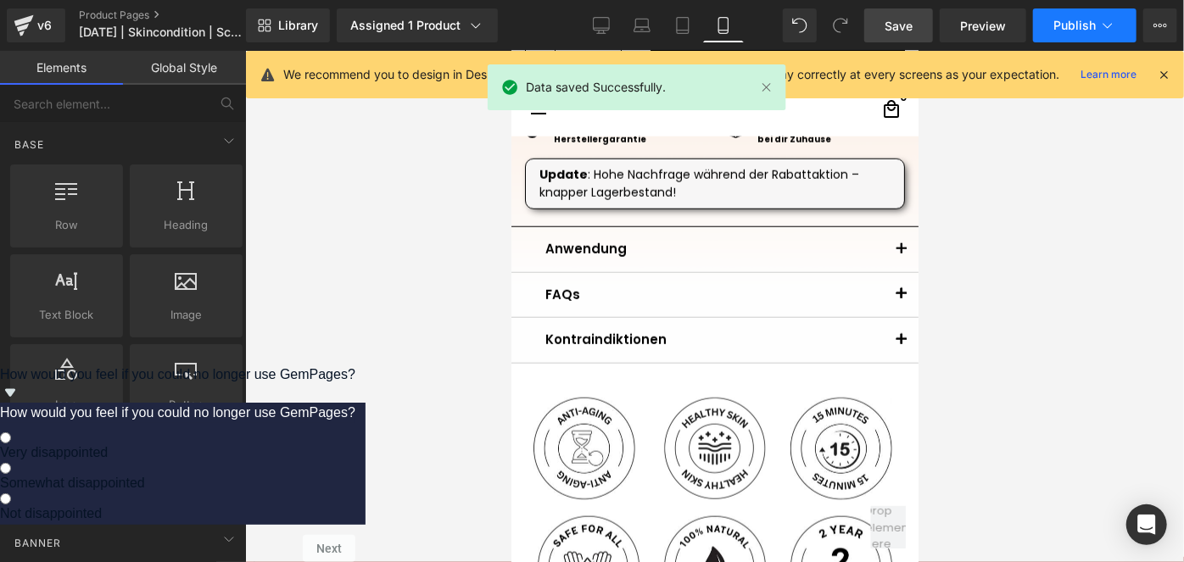
click at [1056, 30] on span "Publish" at bounding box center [1074, 26] width 42 height 14
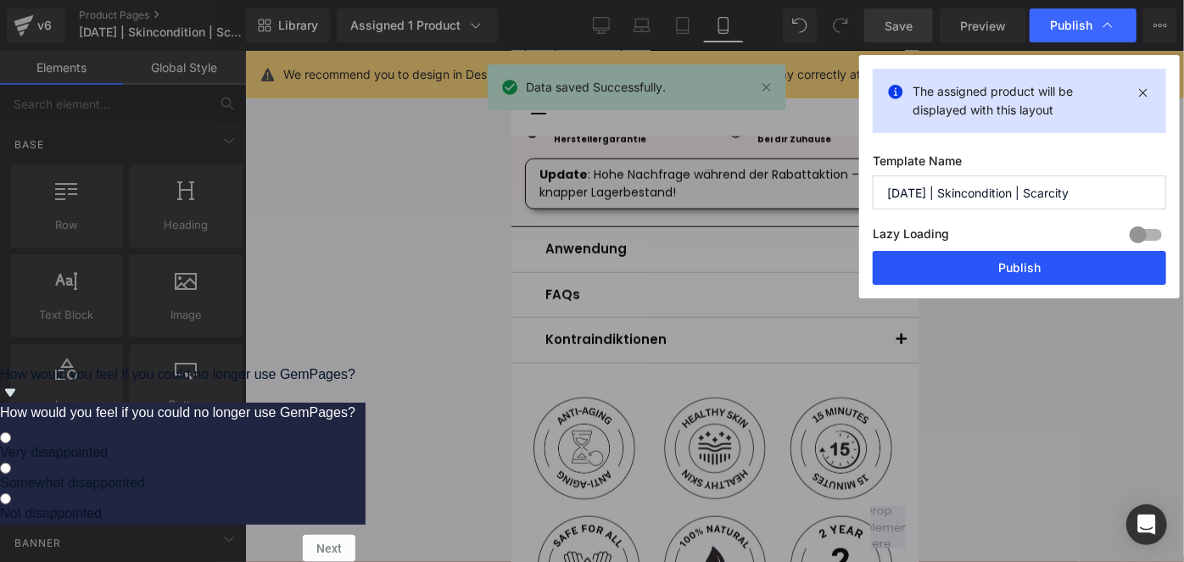
click at [925, 266] on button "Publish" at bounding box center [1019, 268] width 293 height 34
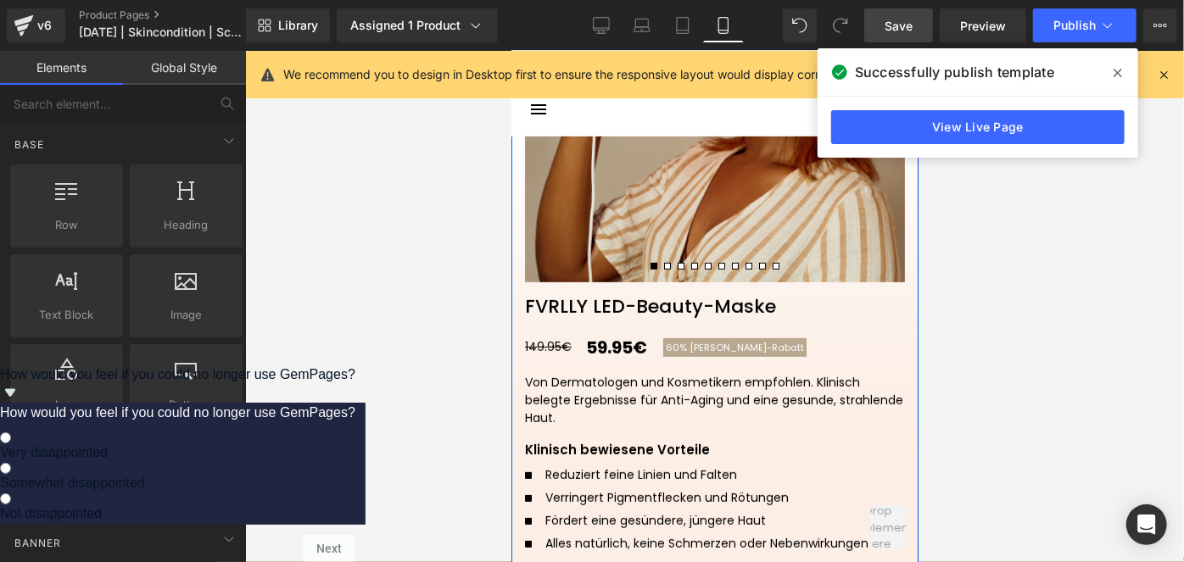
scroll to position [0, 0]
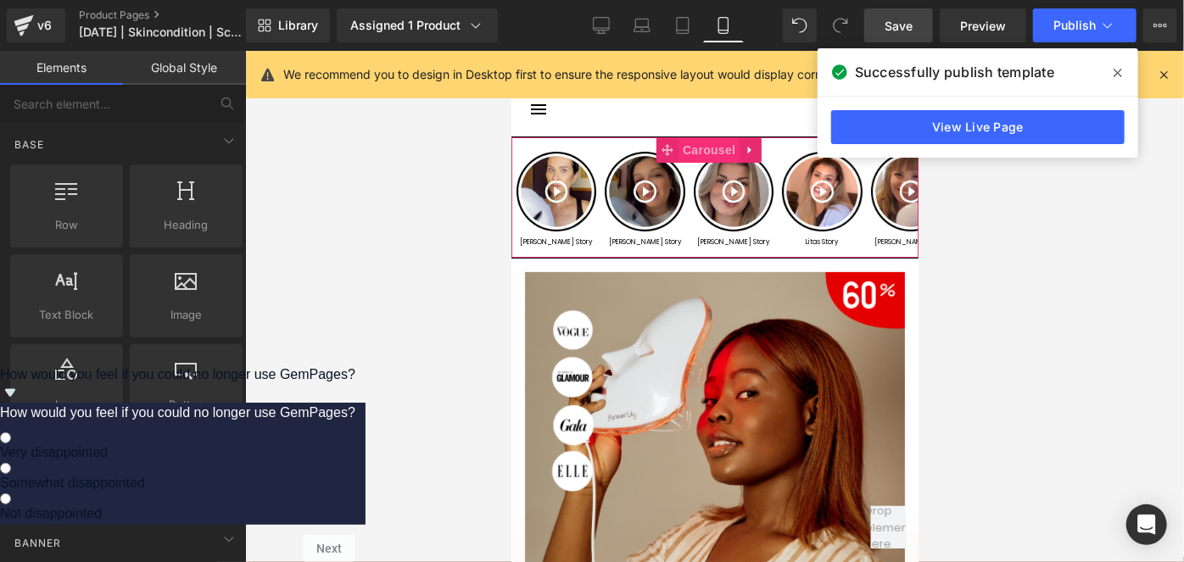
click at [712, 152] on span "Carousel" at bounding box center [708, 149] width 61 height 25
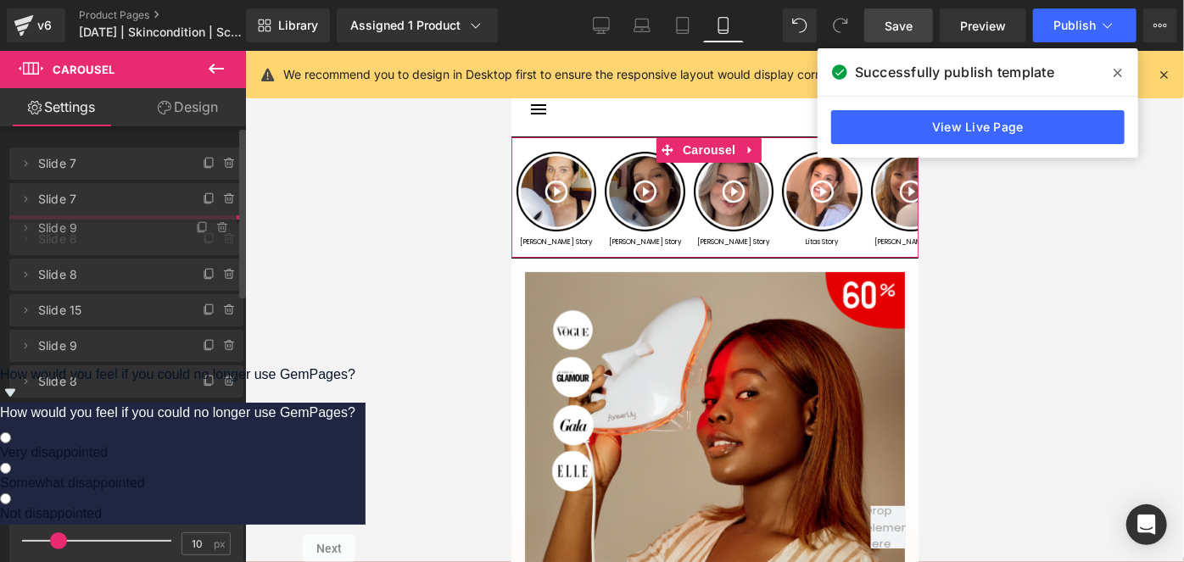
drag, startPoint x: 87, startPoint y: 344, endPoint x: 121, endPoint y: 231, distance: 118.9
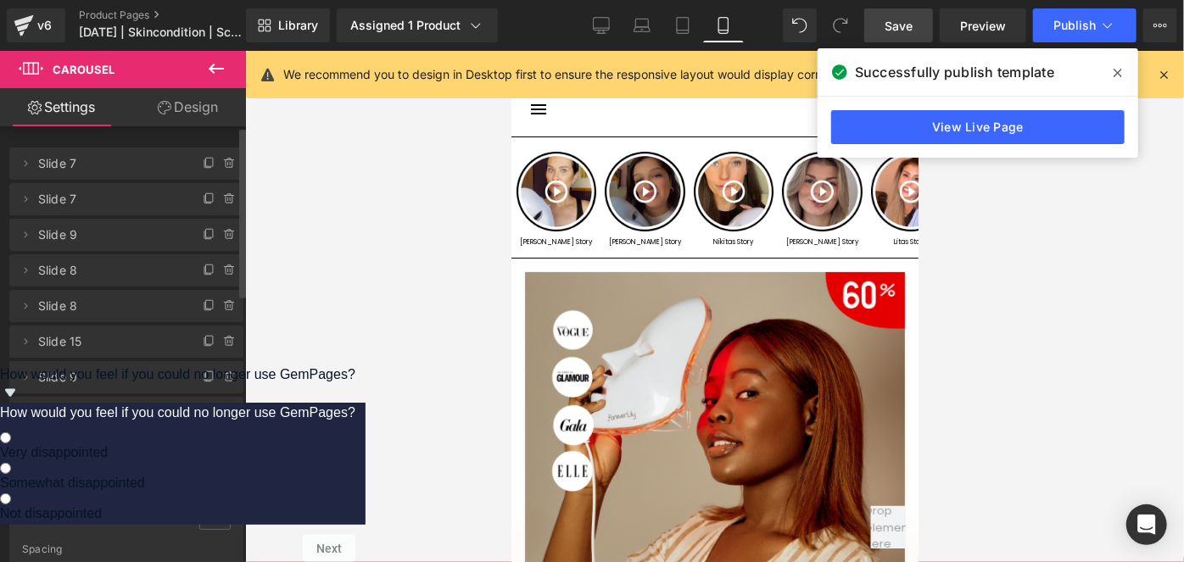
click at [121, 231] on span "Slide 9" at bounding box center [109, 235] width 142 height 32
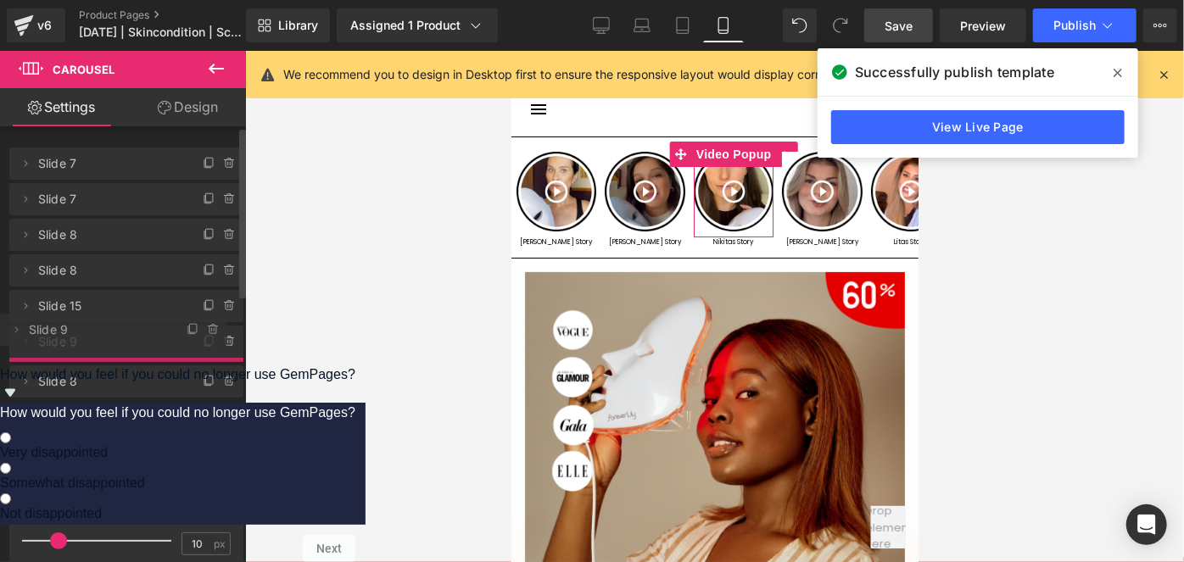
drag, startPoint x: 114, startPoint y: 237, endPoint x: 88, endPoint y: 332, distance: 98.3
click at [88, 332] on span "Slide 9" at bounding box center [109, 342] width 142 height 32
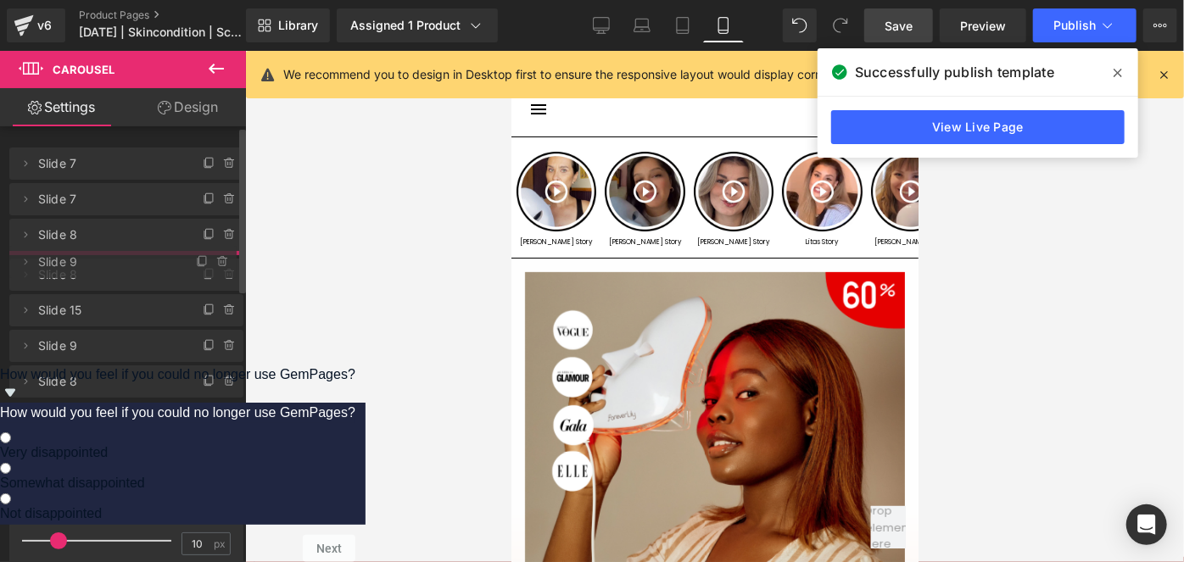
drag, startPoint x: 87, startPoint y: 337, endPoint x: 110, endPoint y: 258, distance: 82.4
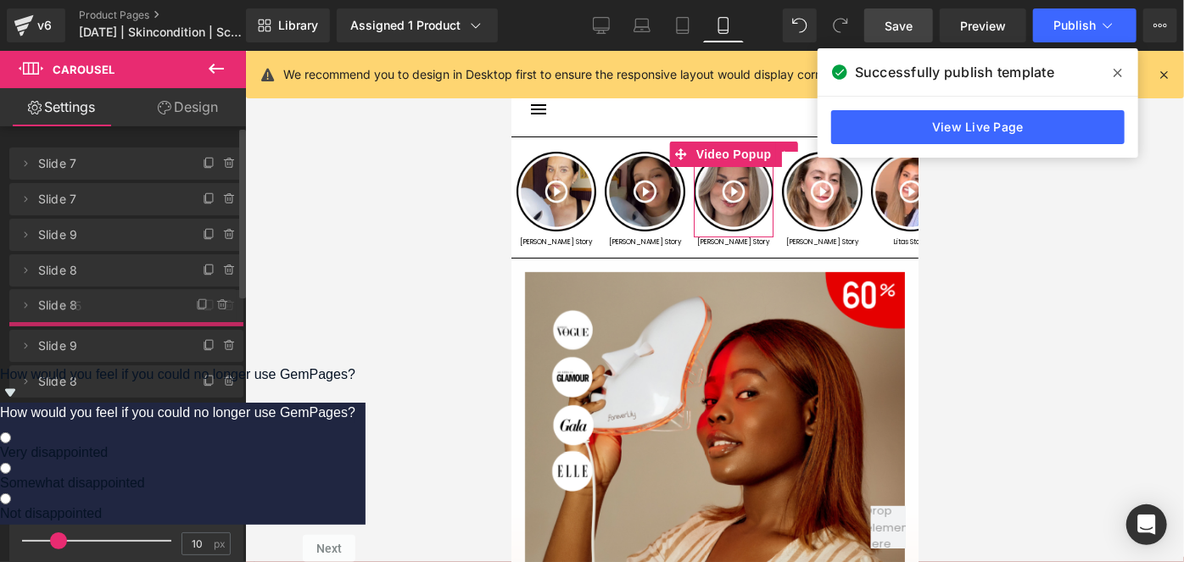
drag, startPoint x: 109, startPoint y: 242, endPoint x: 88, endPoint y: 312, distance: 73.3
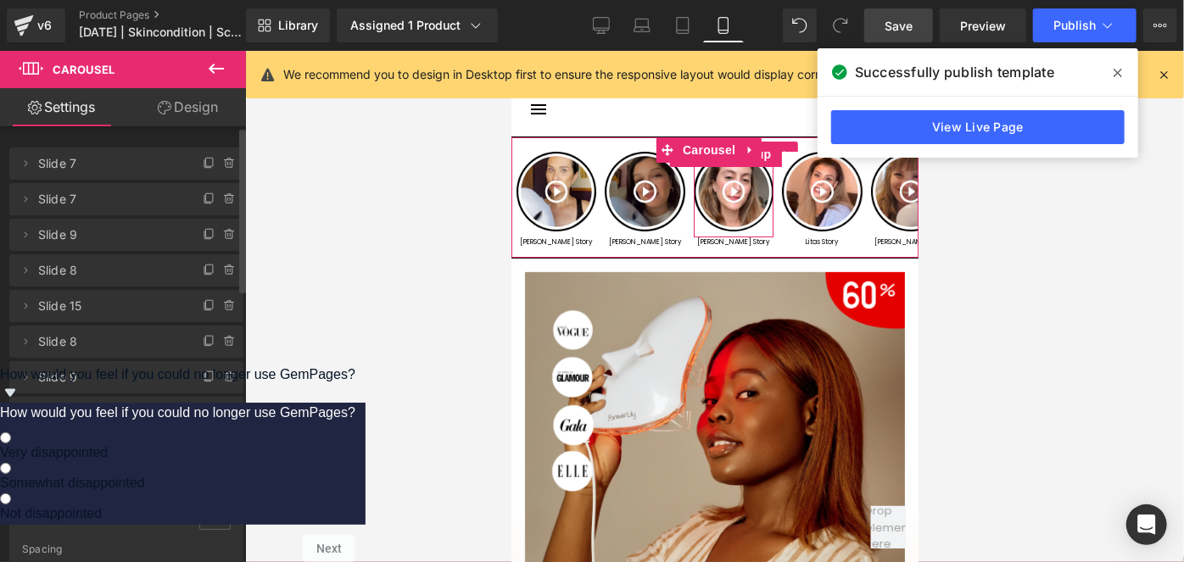
click at [734, 188] on img at bounding box center [733, 191] width 80 height 80
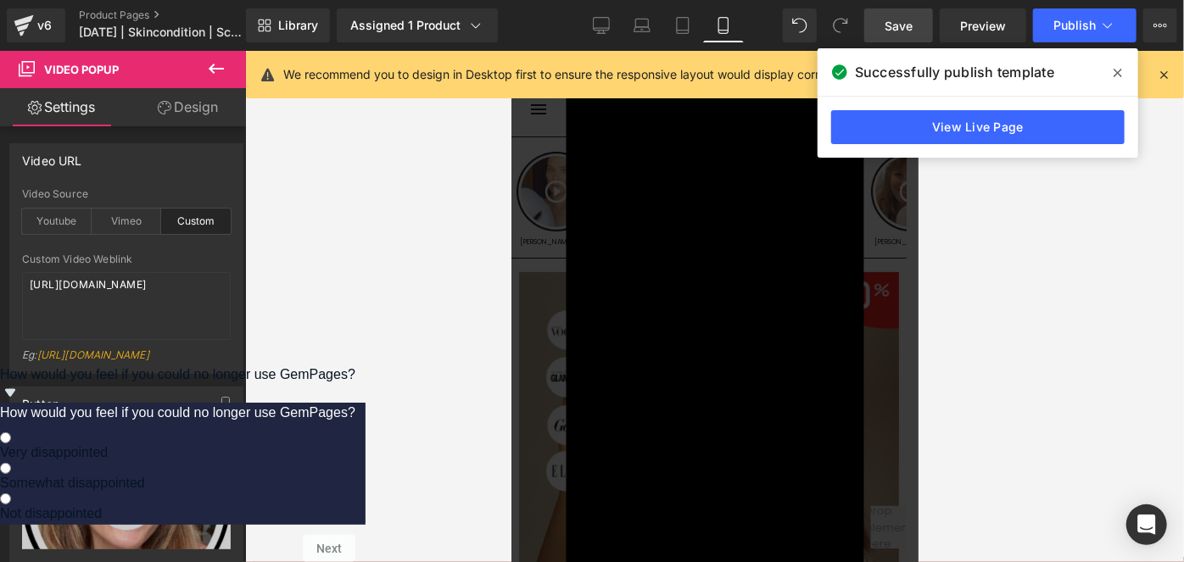
click at [1110, 66] on span at bounding box center [1117, 72] width 27 height 27
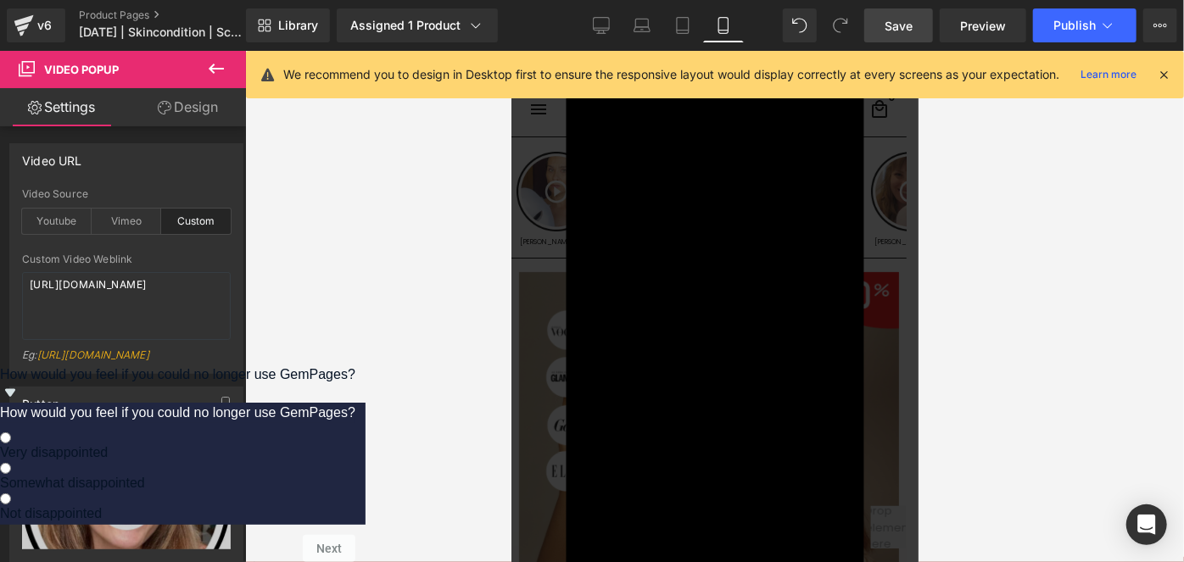
click at [897, 50] on div "Library Assigned 1 Product Product Preview FVRLLY LED-Beauty-Maske Manage assig…" at bounding box center [715, 25] width 938 height 51
click at [899, 34] on link "Save" at bounding box center [898, 25] width 69 height 34
click at [1060, 41] on button "Publish" at bounding box center [1084, 25] width 103 height 34
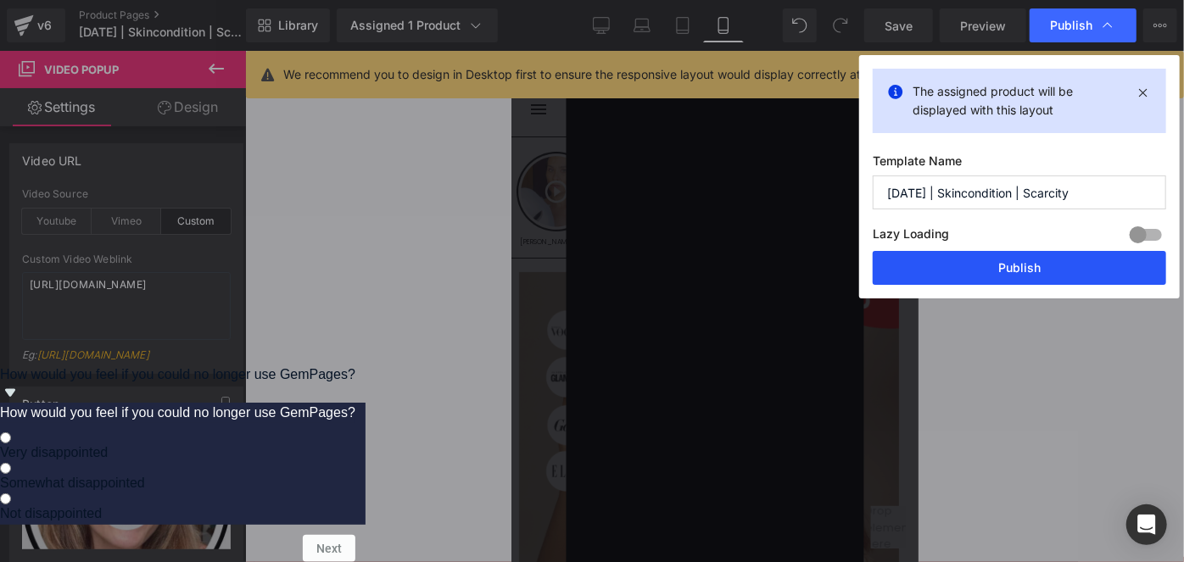
click at [901, 267] on button "Publish" at bounding box center [1019, 268] width 293 height 34
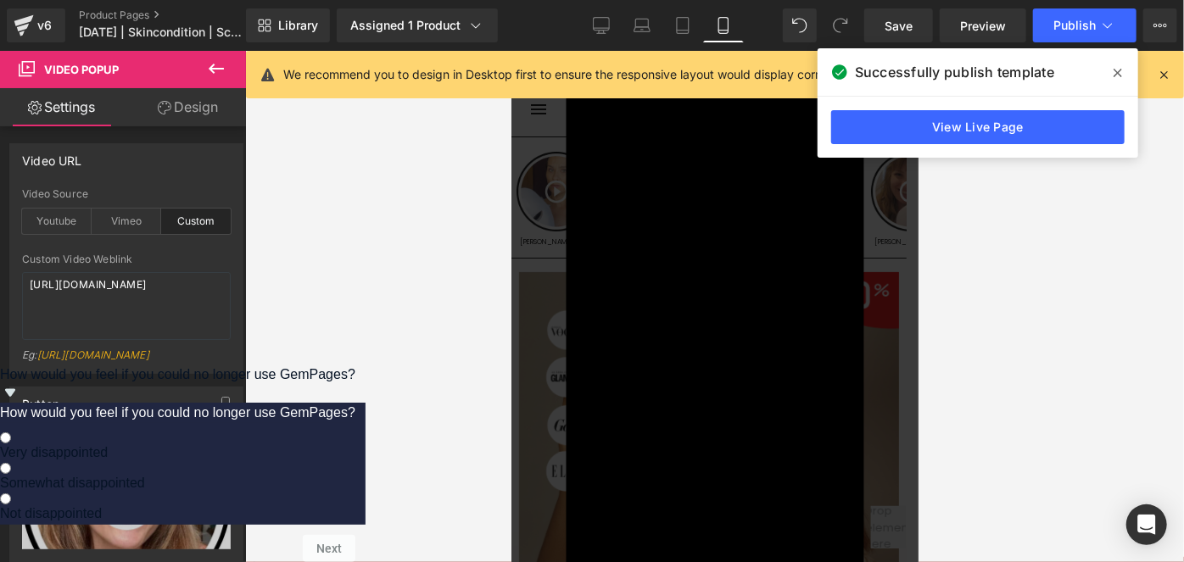
click at [555, 400] on div "×" at bounding box center [665, 348] width 298 height 529
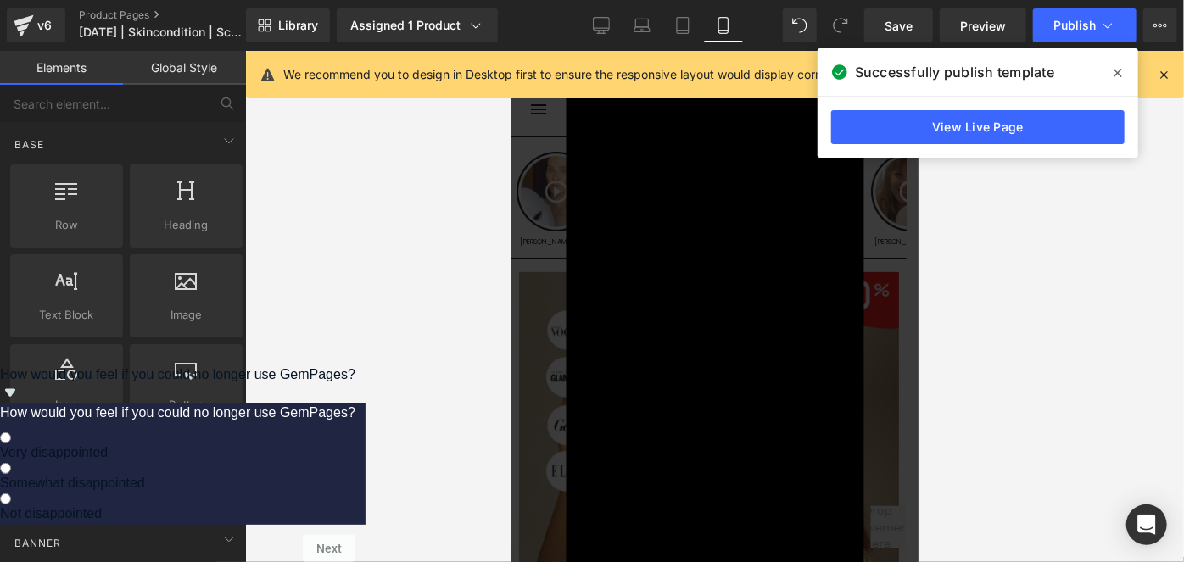
click at [530, 410] on div "×" at bounding box center [665, 348] width 298 height 529
click at [1126, 70] on span at bounding box center [1117, 72] width 27 height 27
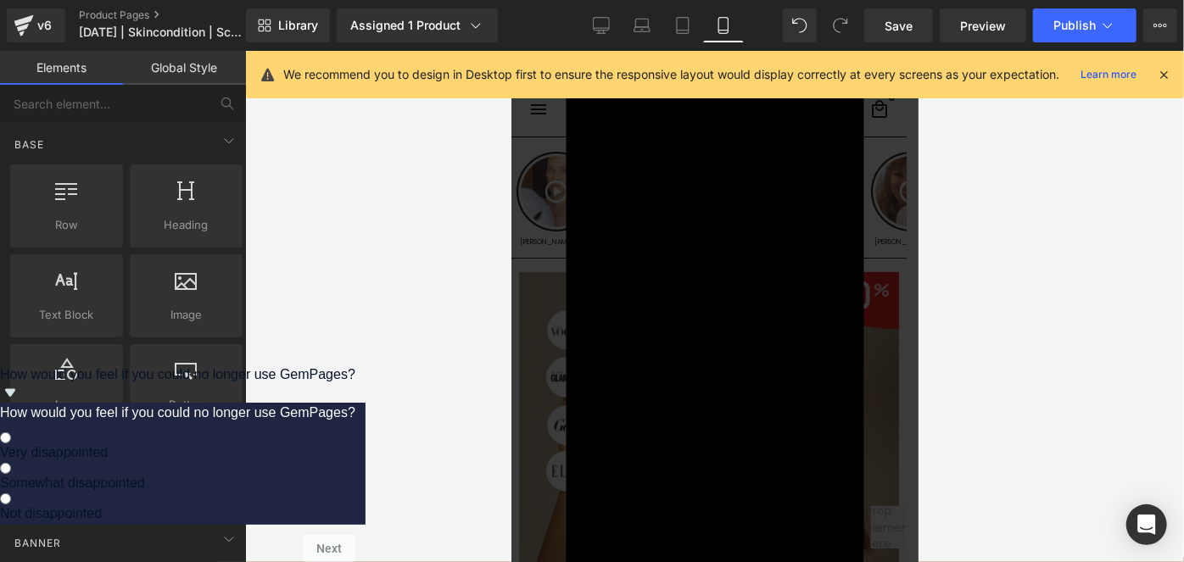
click at [890, 131] on div "×" at bounding box center [714, 348] width 397 height 529
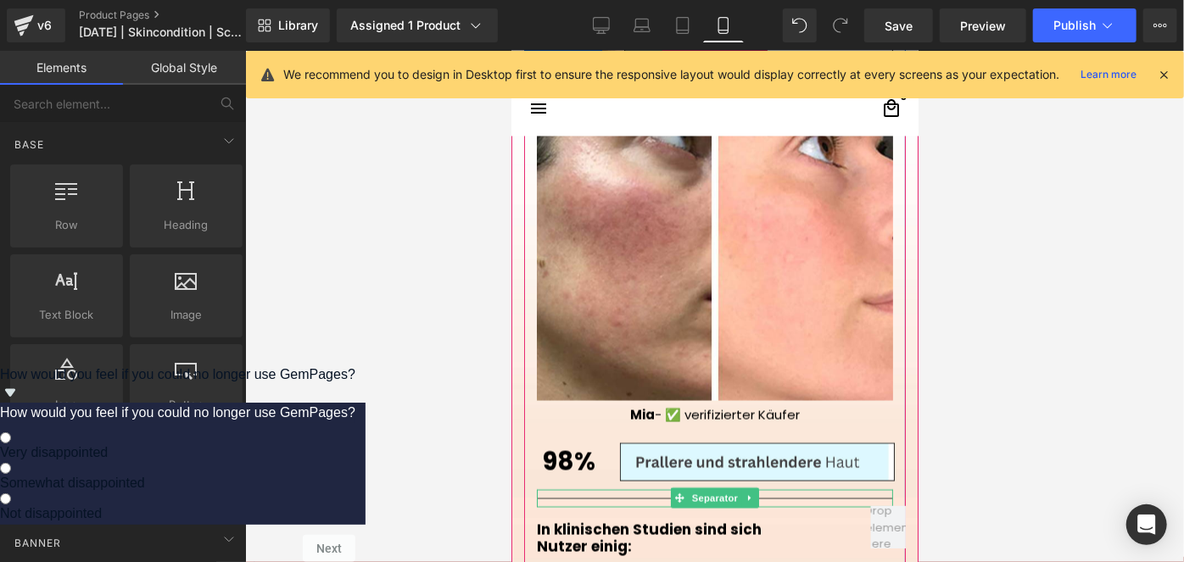
scroll to position [1831, 0]
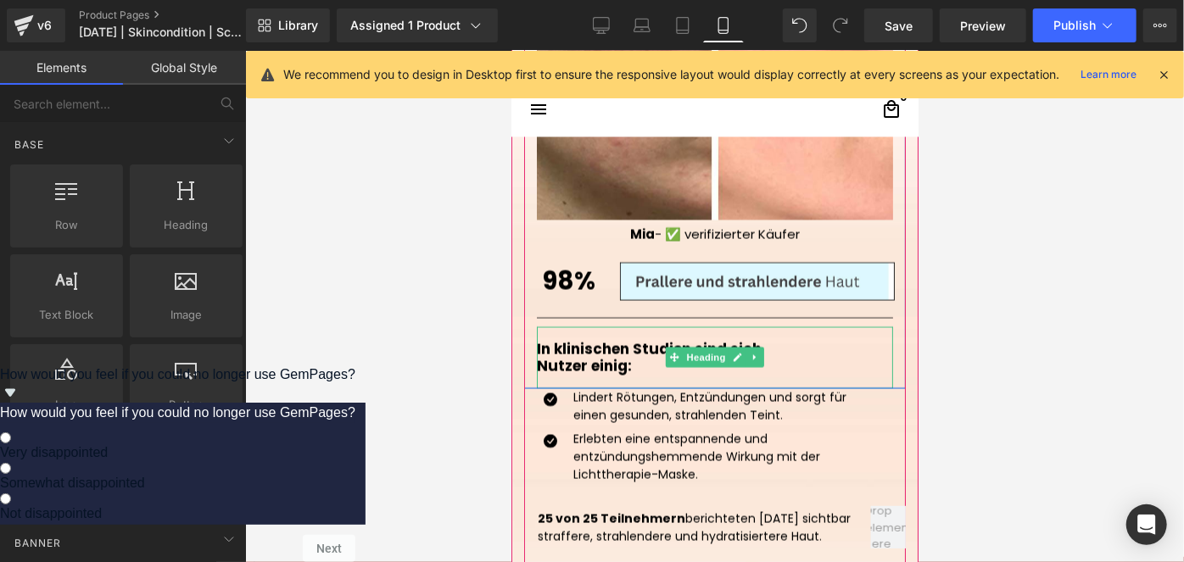
click at [627, 349] on h1 "In klinischen Studien sind sich" at bounding box center [714, 347] width 356 height 17
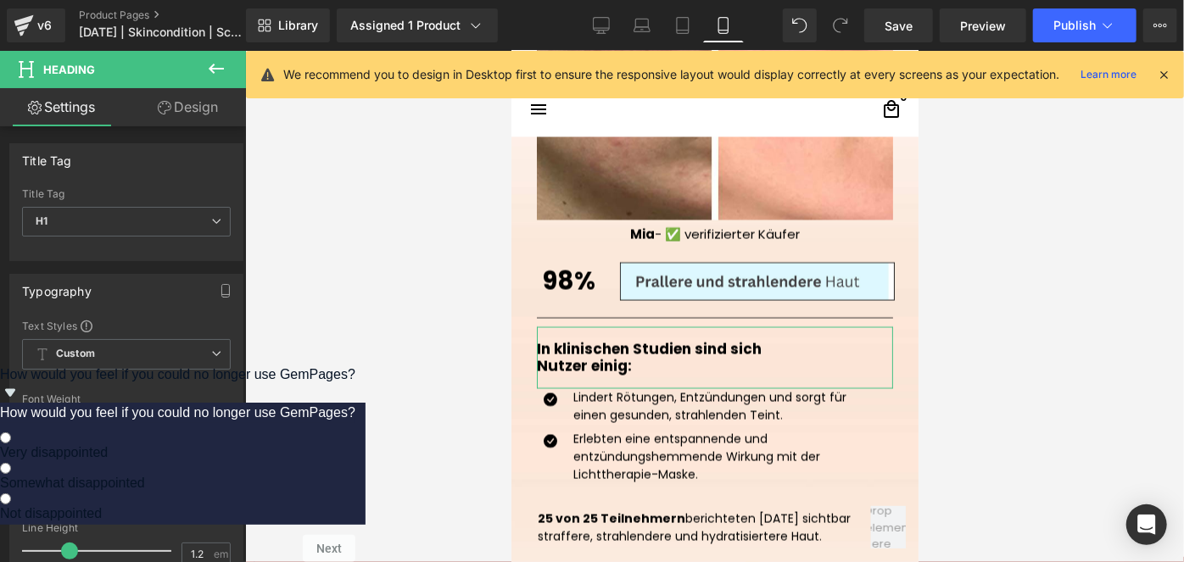
click at [191, 100] on link "Design" at bounding box center [187, 107] width 123 height 38
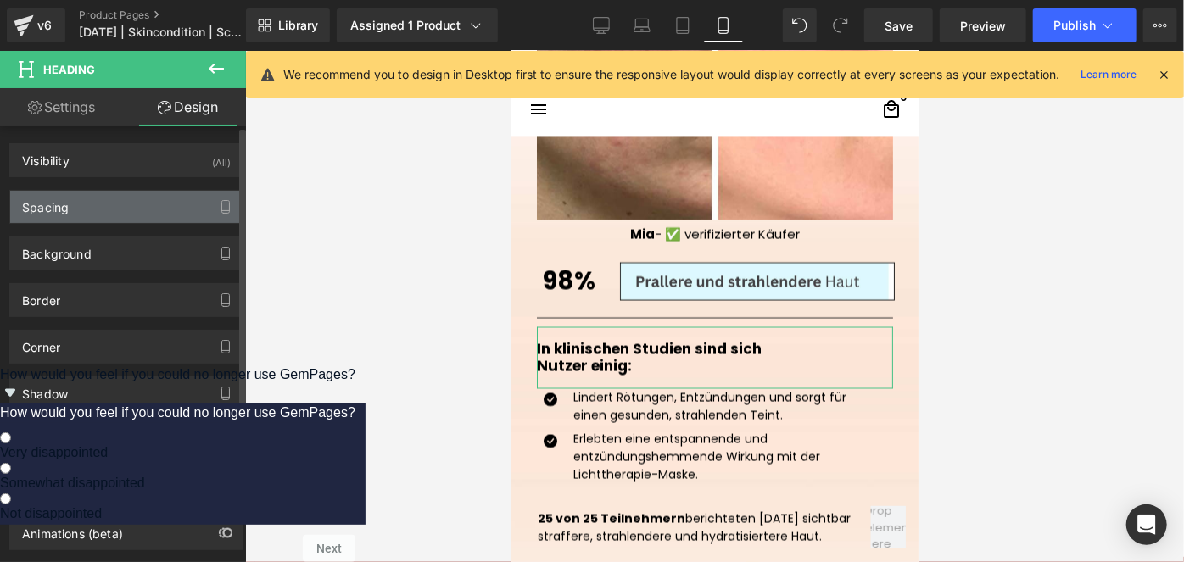
click at [113, 216] on div "Spacing" at bounding box center [126, 207] width 232 height 32
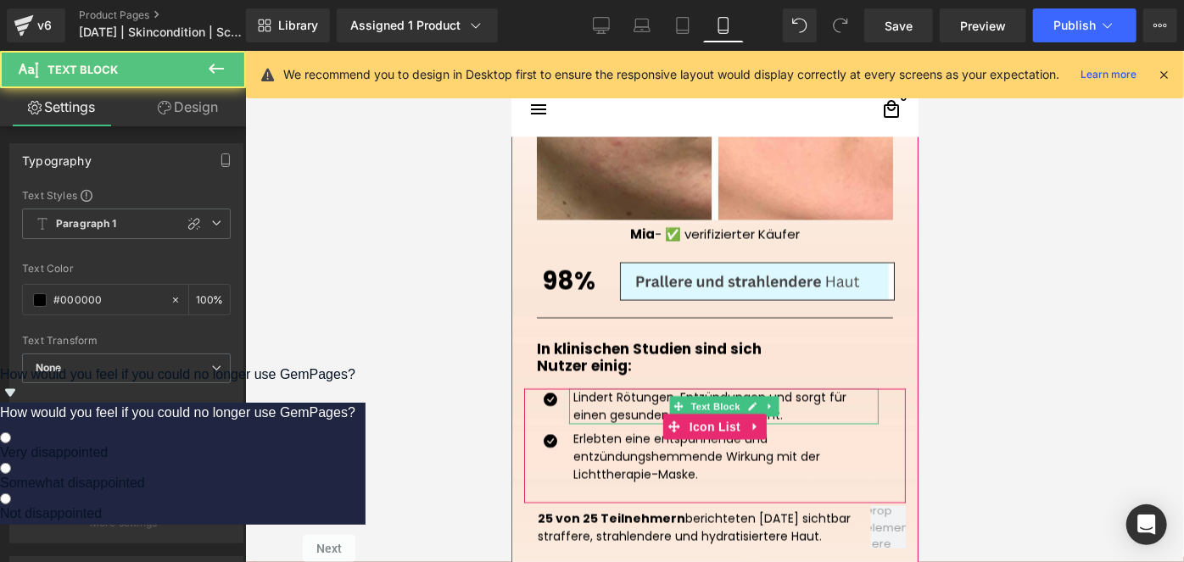
click at [618, 397] on p "Lindert Rötungen, Entzündungen und sorgt für einen gesunden, strahlenden Teint." at bounding box center [725, 406] width 305 height 36
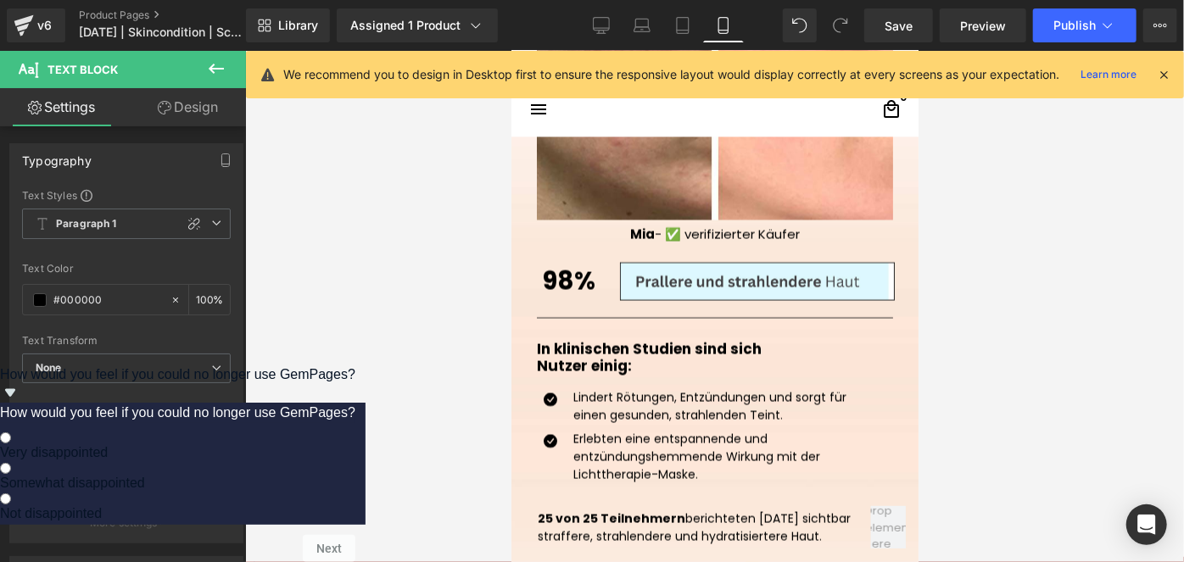
click at [218, 97] on link "Design" at bounding box center [187, 107] width 123 height 38
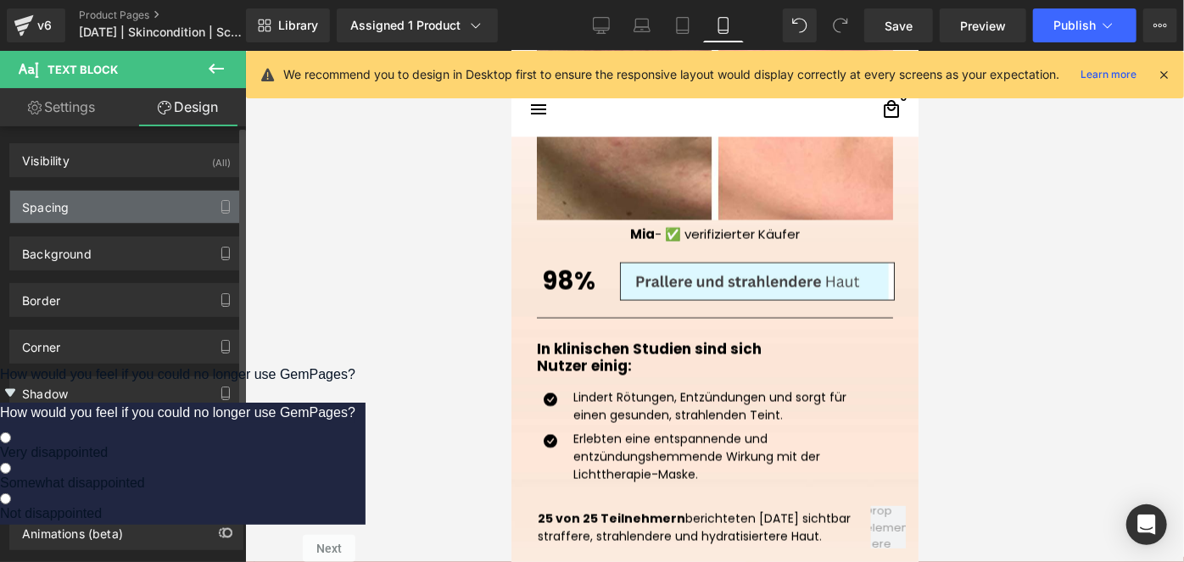
click at [120, 221] on div "Spacing" at bounding box center [126, 207] width 232 height 32
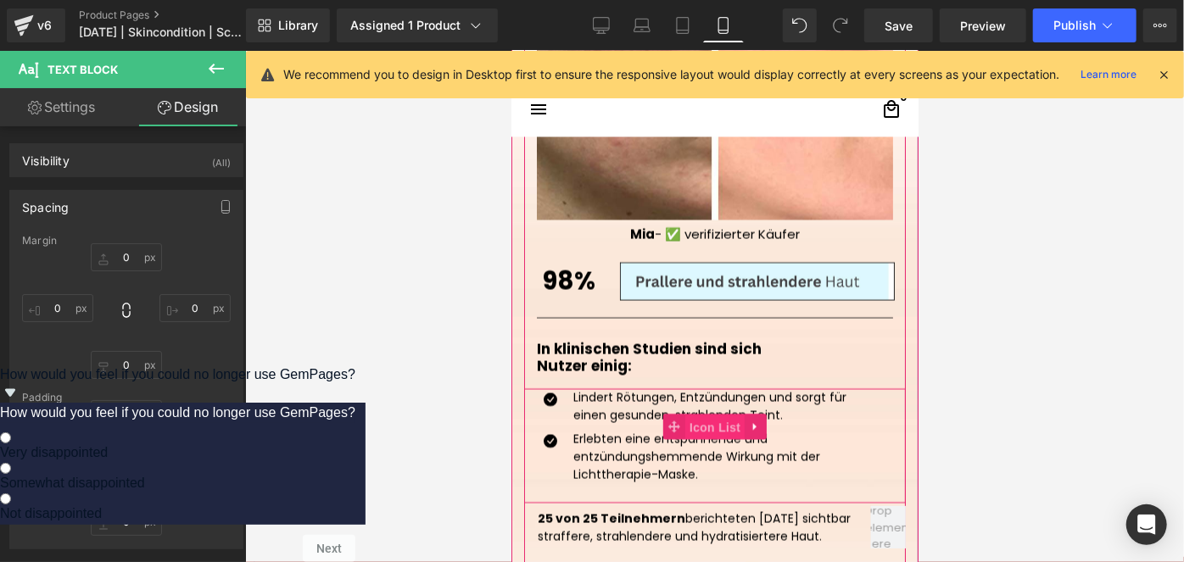
click at [698, 425] on span "Icon List" at bounding box center [713, 426] width 59 height 25
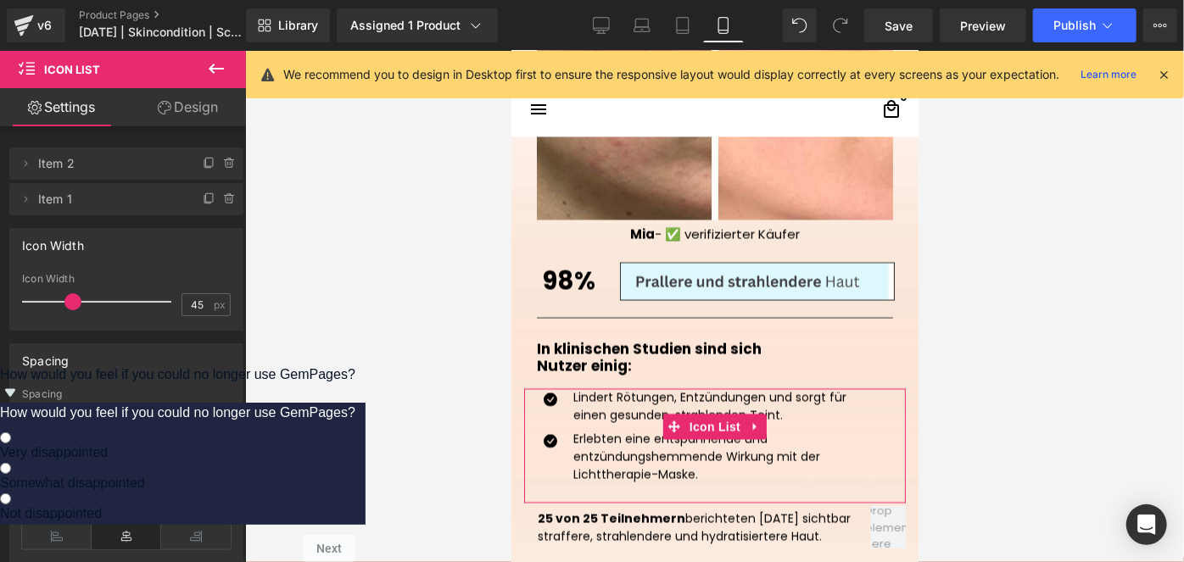
click at [212, 106] on link "Design" at bounding box center [187, 107] width 123 height 38
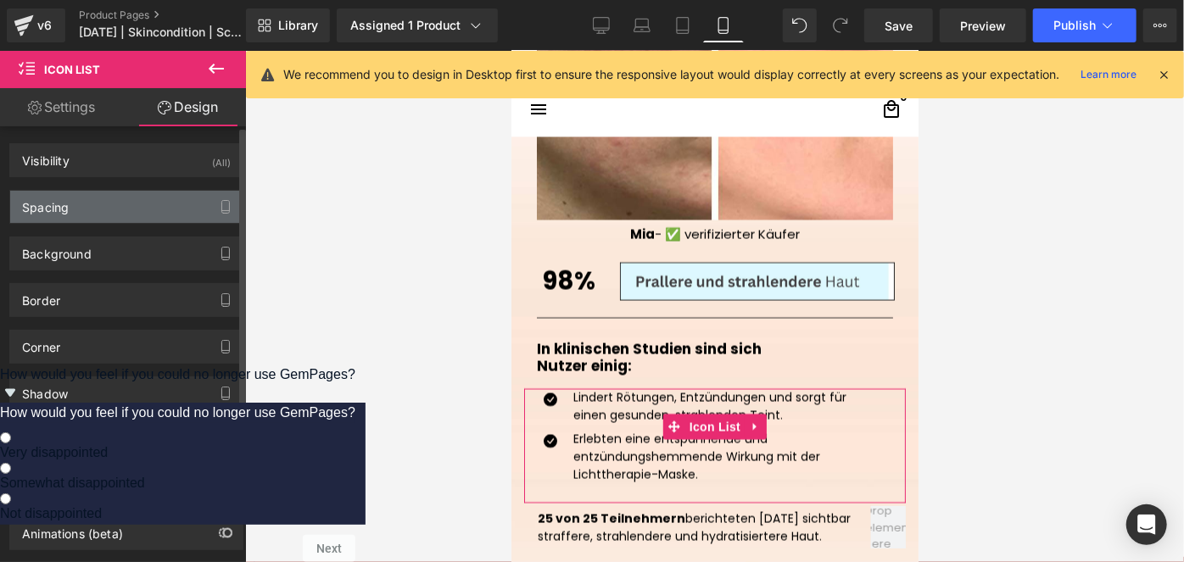
click at [77, 205] on div "Spacing" at bounding box center [126, 207] width 232 height 32
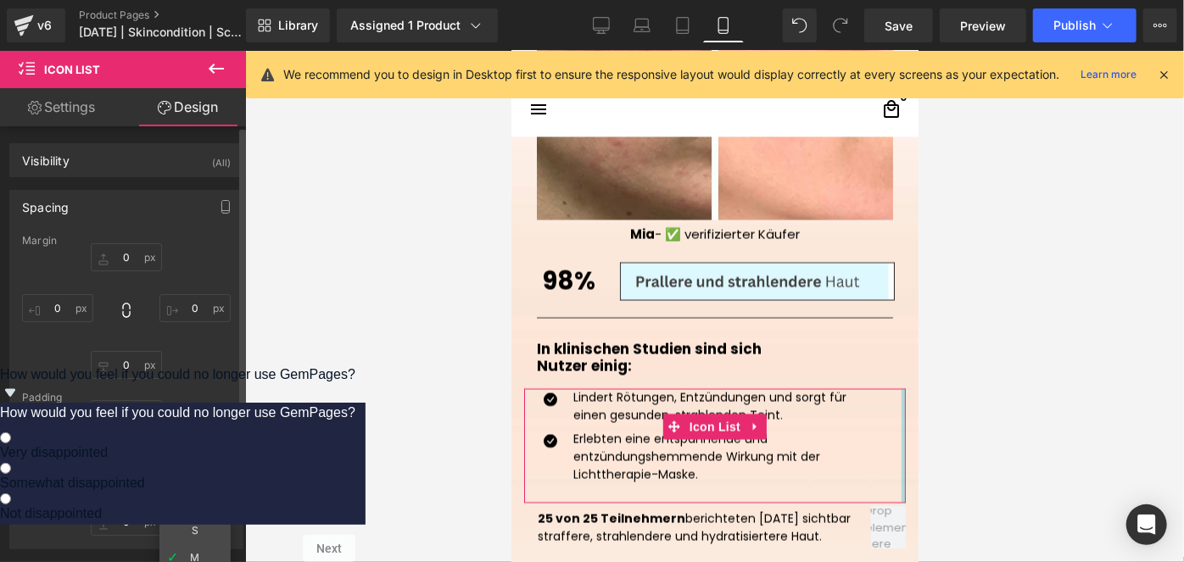
click at [181, 466] on input "M" at bounding box center [194, 465] width 71 height 28
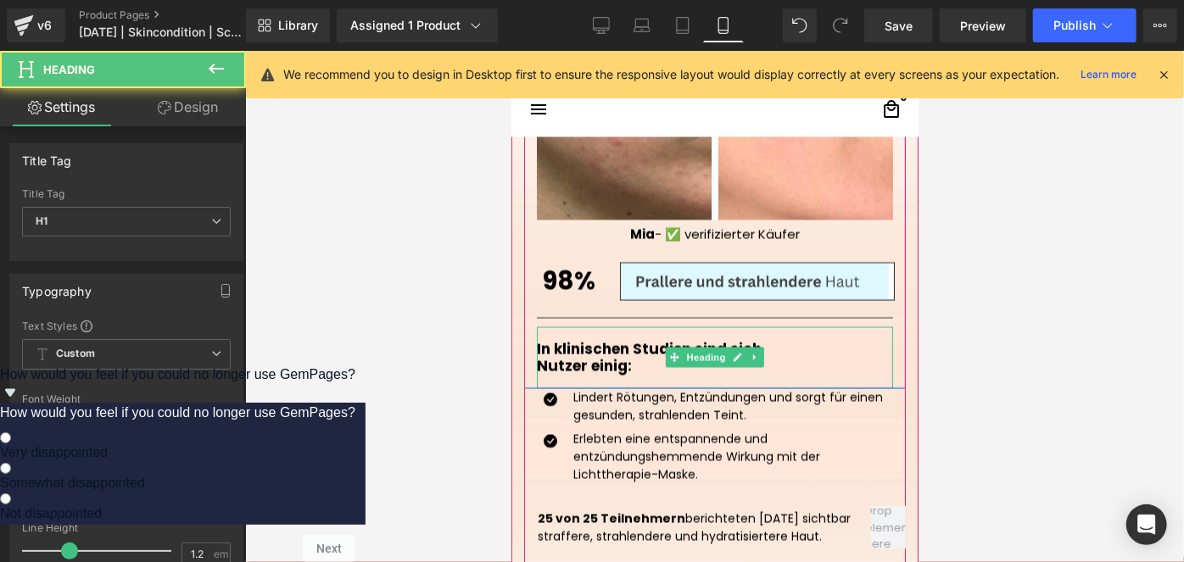
click at [617, 344] on h1 "In klinischen Studien sind sich" at bounding box center [714, 347] width 356 height 17
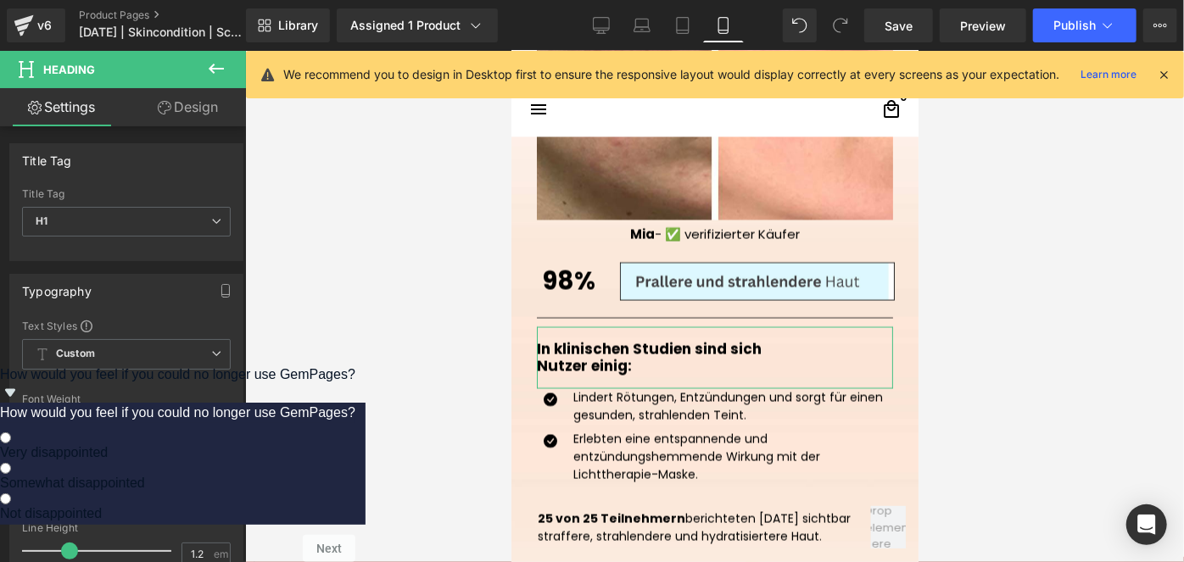
click at [196, 102] on link "Design" at bounding box center [187, 107] width 123 height 38
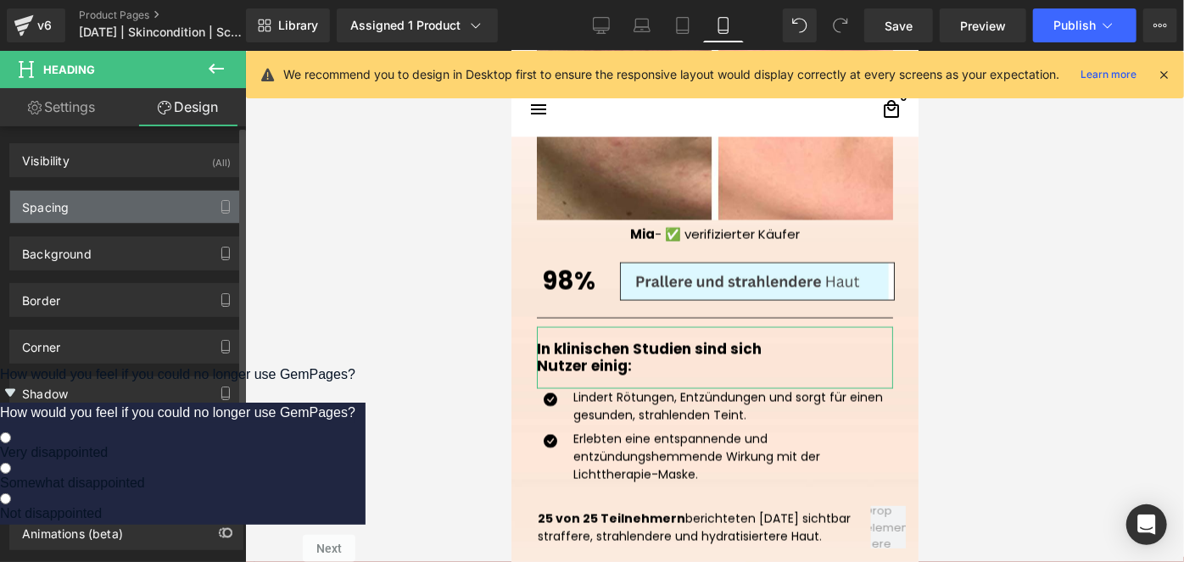
click at [81, 211] on div "Spacing" at bounding box center [126, 207] width 232 height 32
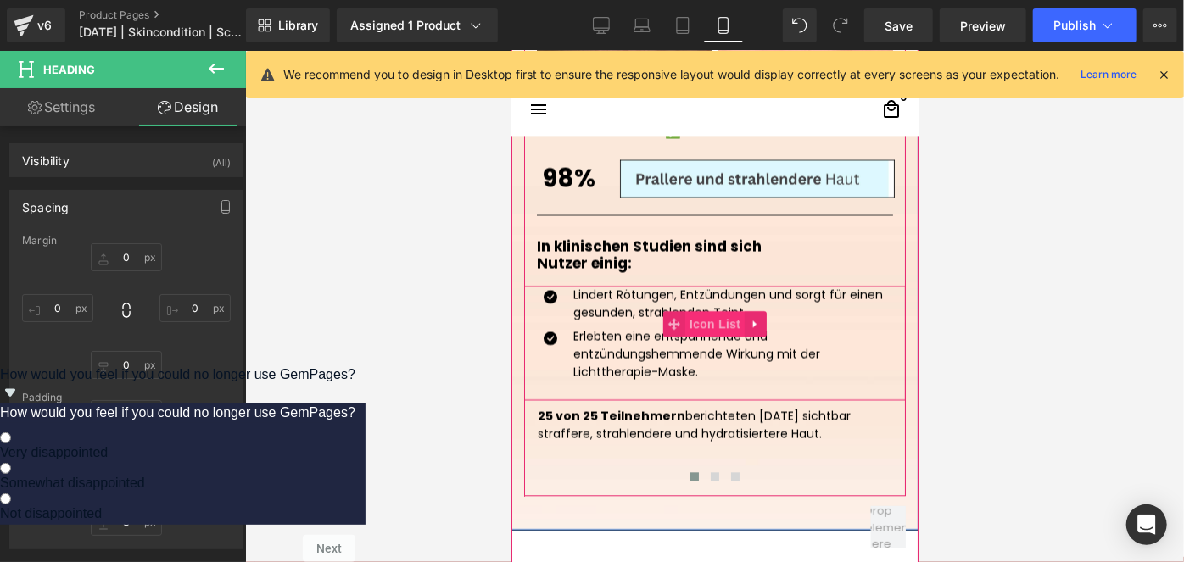
scroll to position [1936, 0]
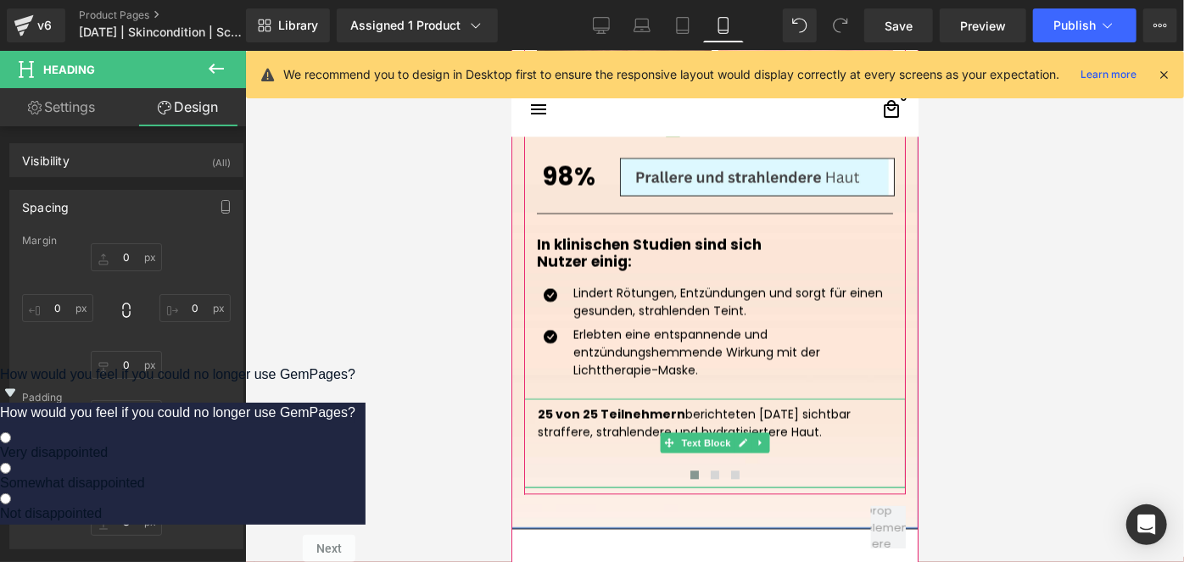
click at [784, 419] on p "25 von 25 Teilnehmern berichteten [DATE] sichtbar straffere, strahlendere und h…" at bounding box center [714, 423] width 355 height 36
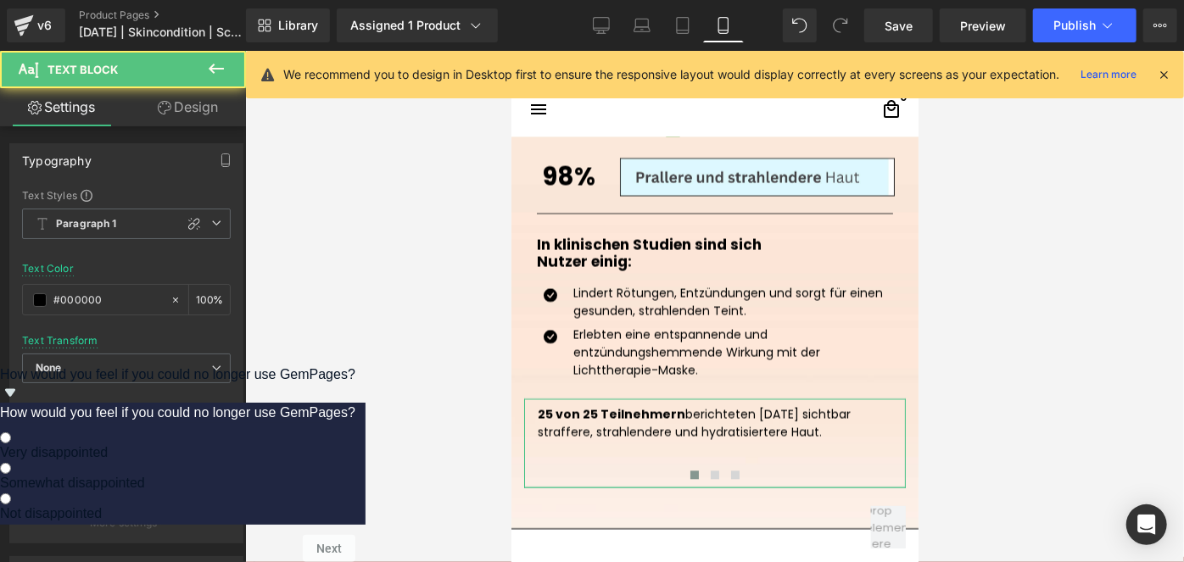
click at [180, 108] on link "Design" at bounding box center [187, 107] width 123 height 38
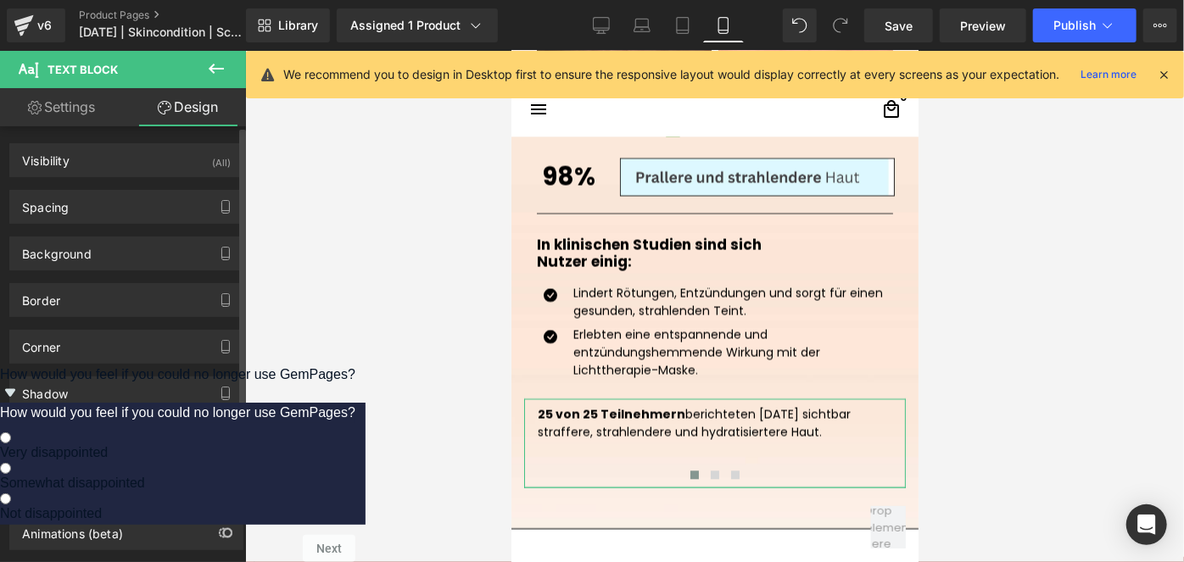
click at [76, 185] on div "Spacing [GEOGRAPHIC_DATA] 0 0 0 0 [GEOGRAPHIC_DATA] XS S S S" at bounding box center [127, 200] width 254 height 47
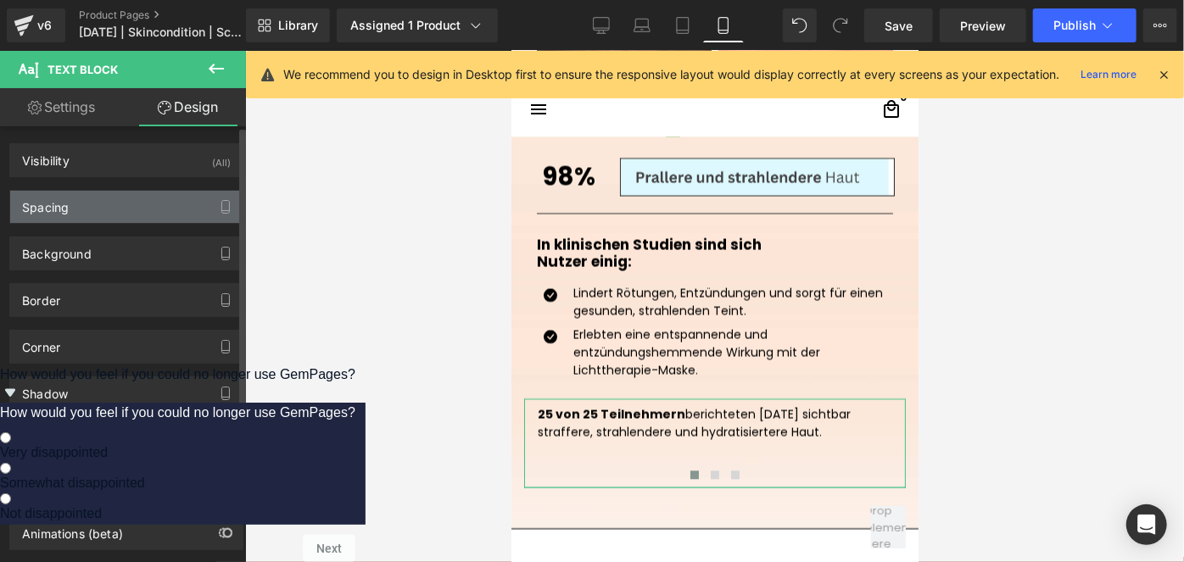
click at [63, 202] on div "Spacing" at bounding box center [45, 203] width 47 height 24
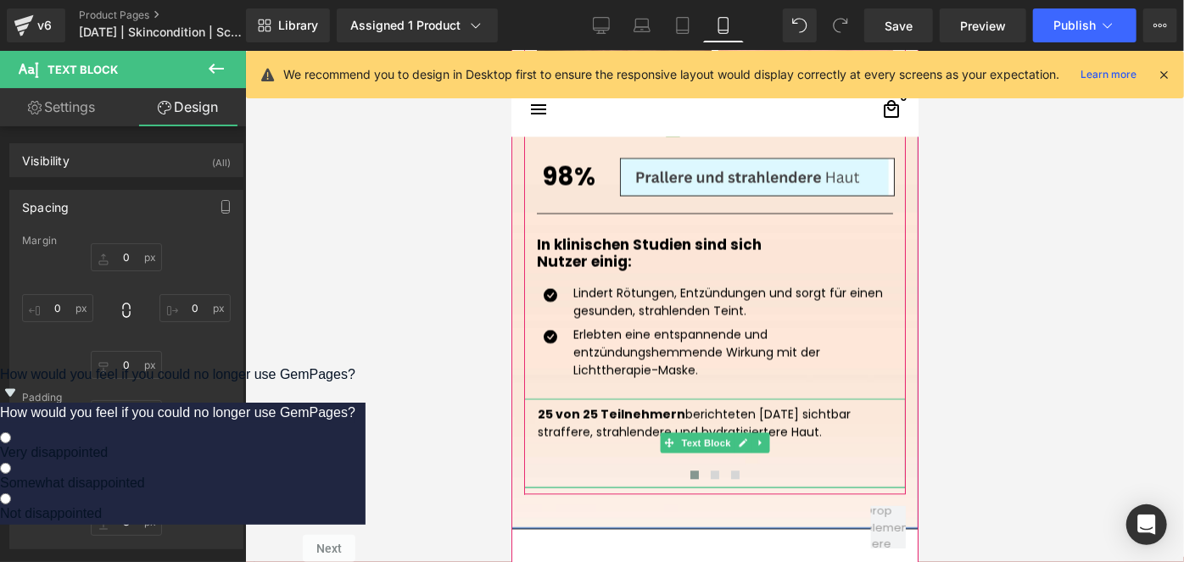
click at [865, 429] on p "25 von 25 Teilnehmern berichteten [DATE] sichtbar straffere, strahlendere und h…" at bounding box center [714, 423] width 355 height 36
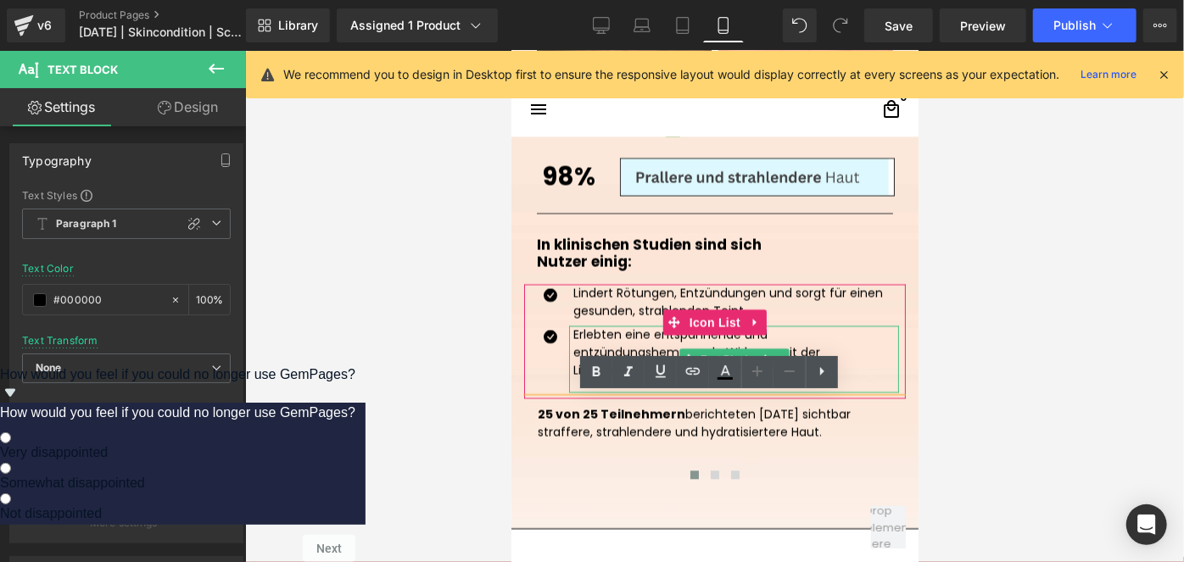
click at [858, 375] on div "Erlebten eine entspannende und entzündungshemmende Wirkung mit der Lichttherapi…" at bounding box center [733, 358] width 330 height 67
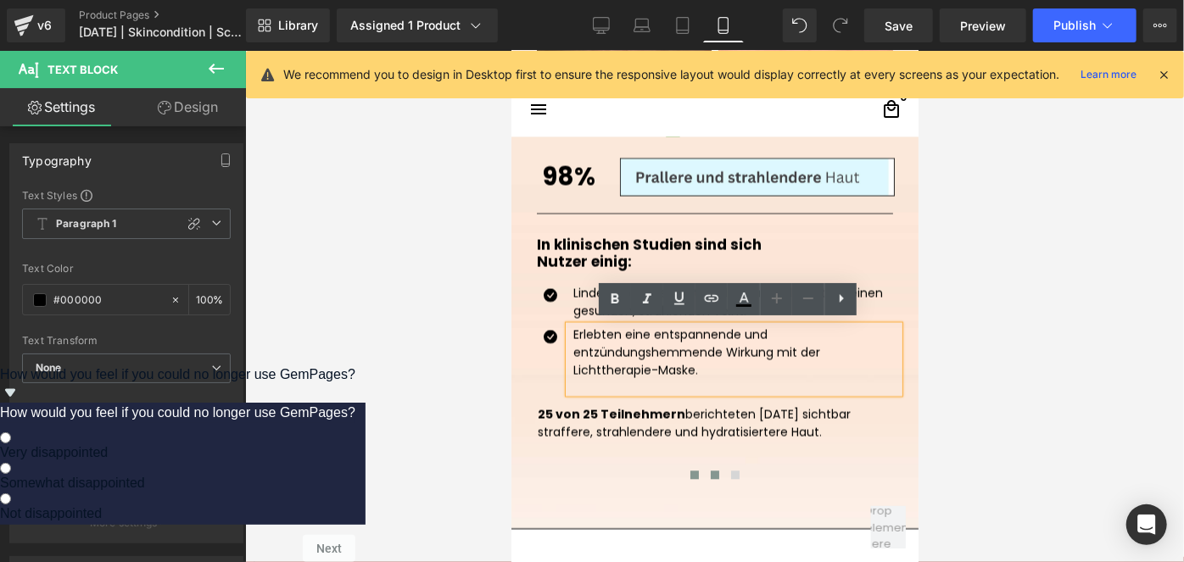
click at [707, 476] on button at bounding box center [714, 474] width 20 height 17
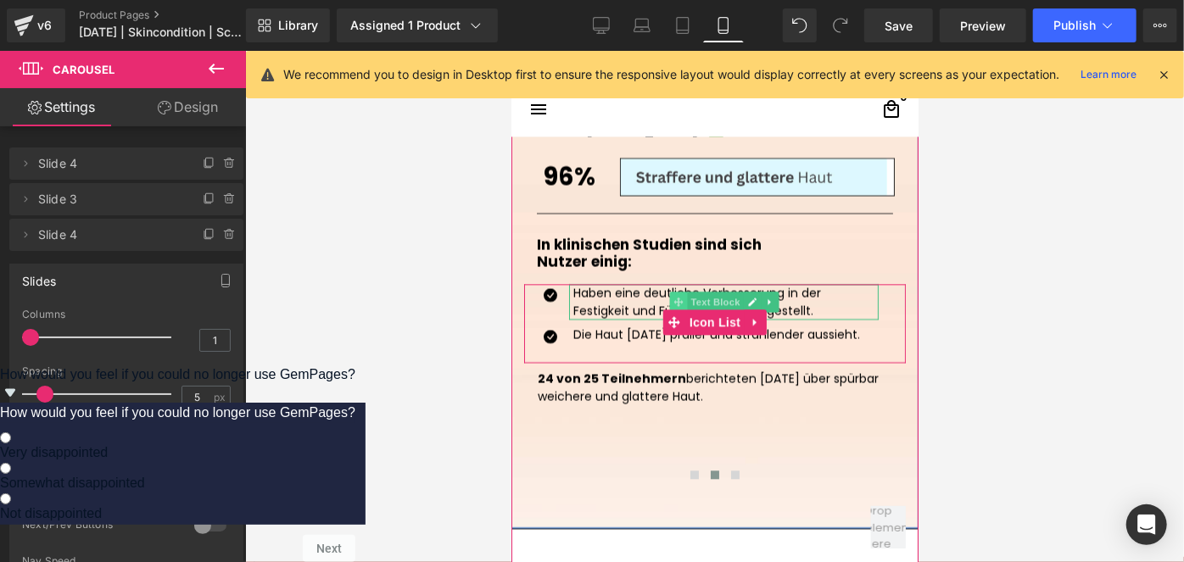
click at [674, 299] on icon at bounding box center [677, 300] width 9 height 9
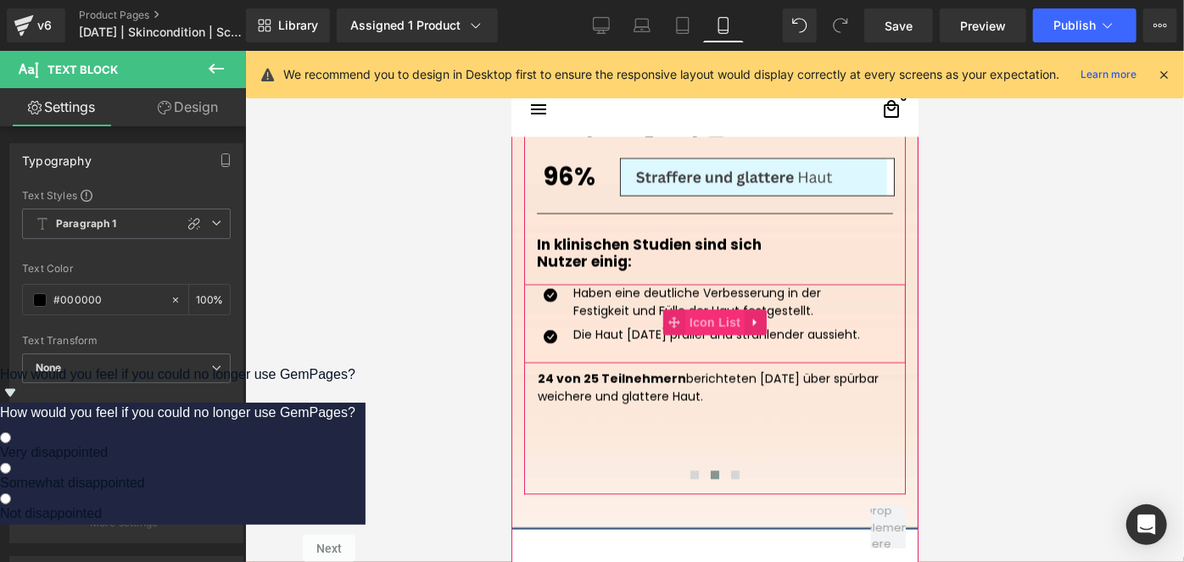
click at [684, 314] on span "Icon List" at bounding box center [713, 321] width 59 height 25
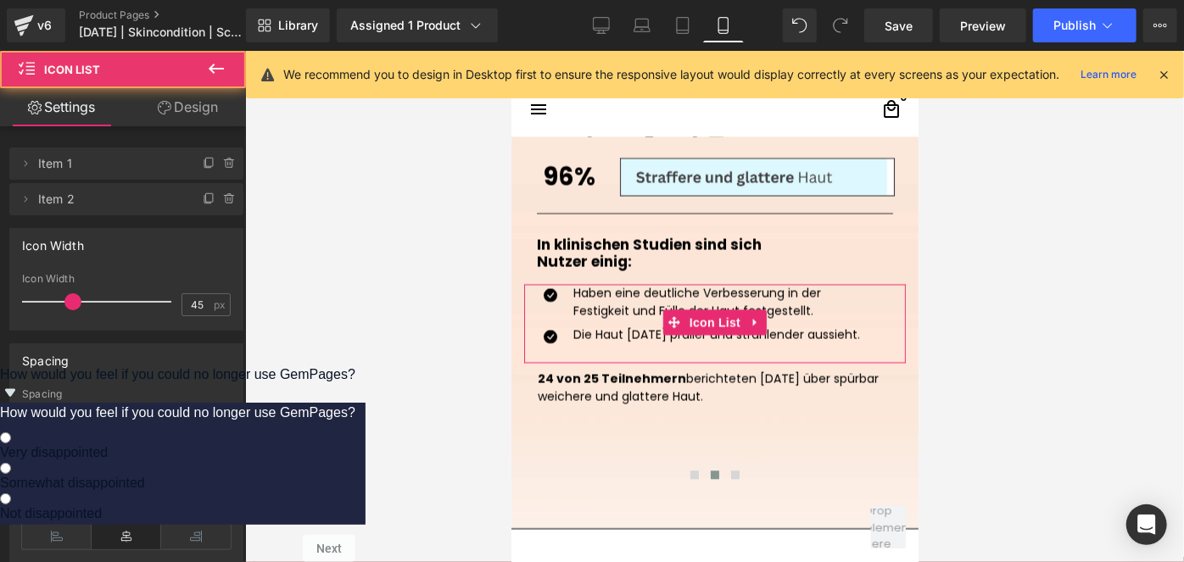
click at [224, 109] on link "Design" at bounding box center [187, 107] width 123 height 38
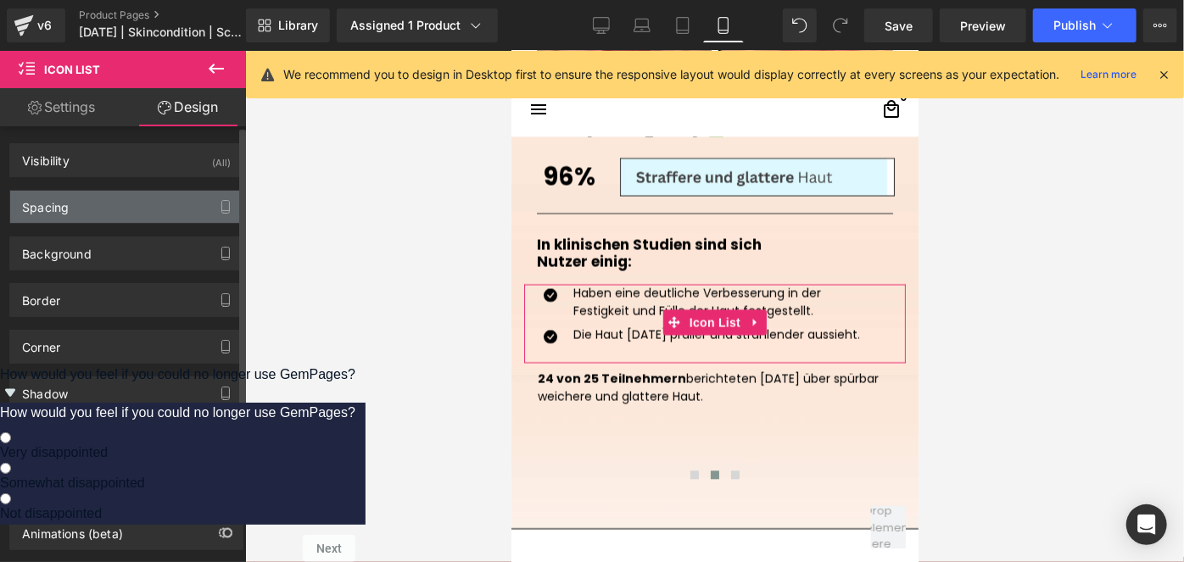
click at [92, 215] on div "Spacing" at bounding box center [126, 207] width 232 height 32
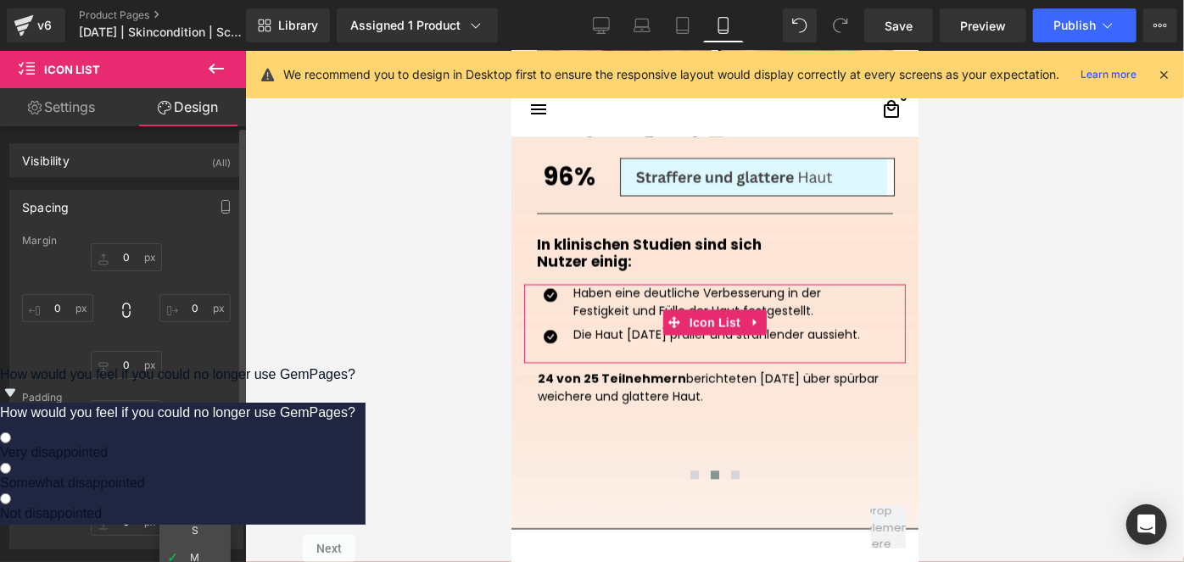
click at [197, 461] on input "M" at bounding box center [194, 465] width 71 height 28
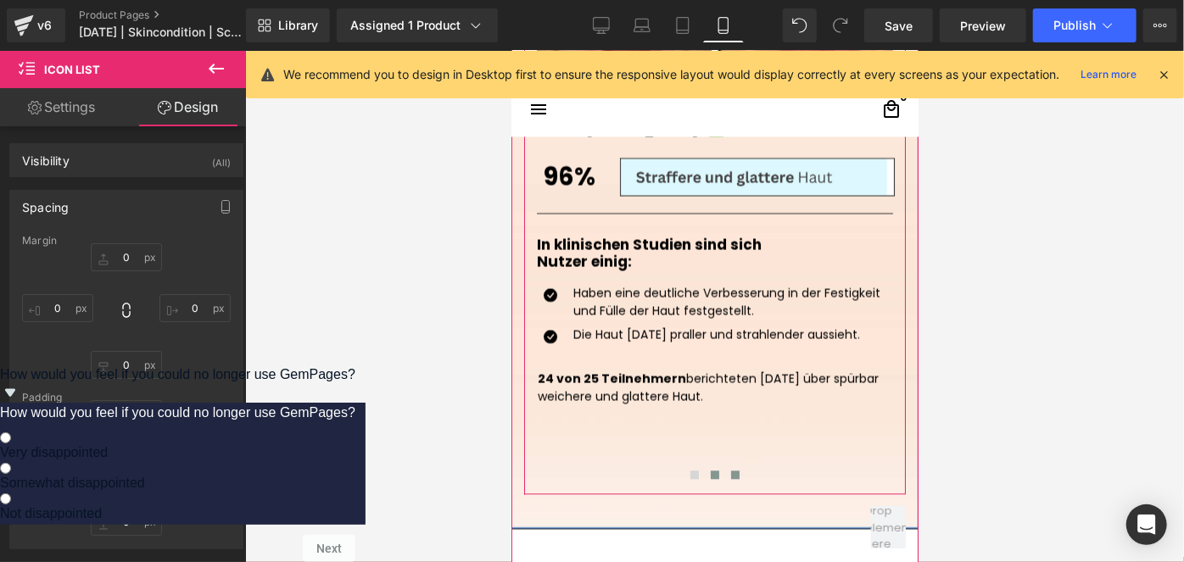
click at [730, 470] on span at bounding box center [734, 474] width 8 height 8
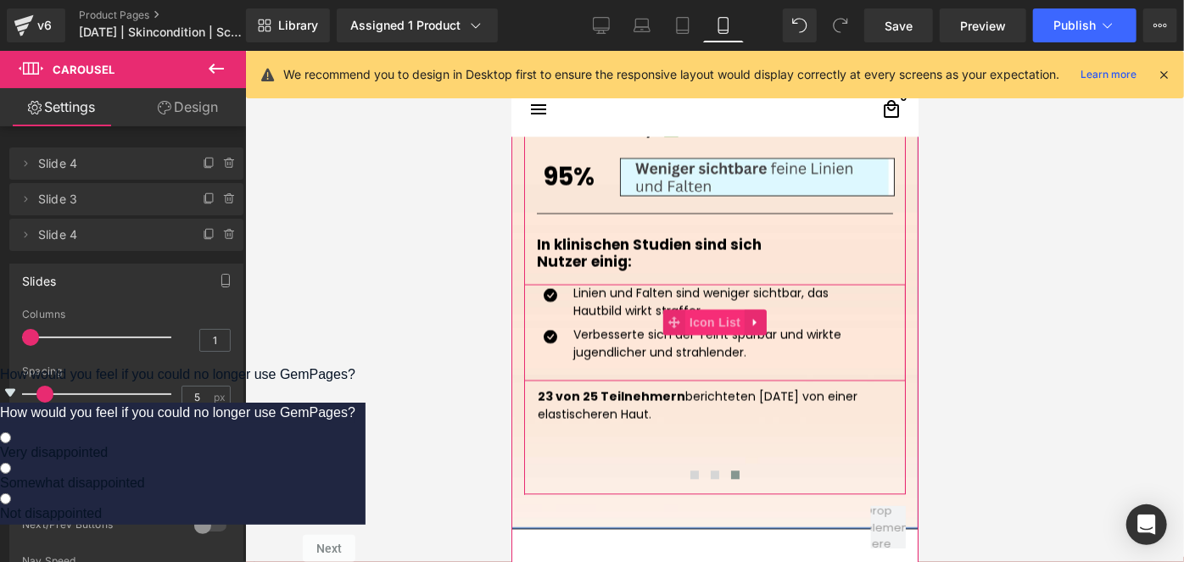
click at [703, 316] on span "Icon List" at bounding box center [713, 321] width 59 height 25
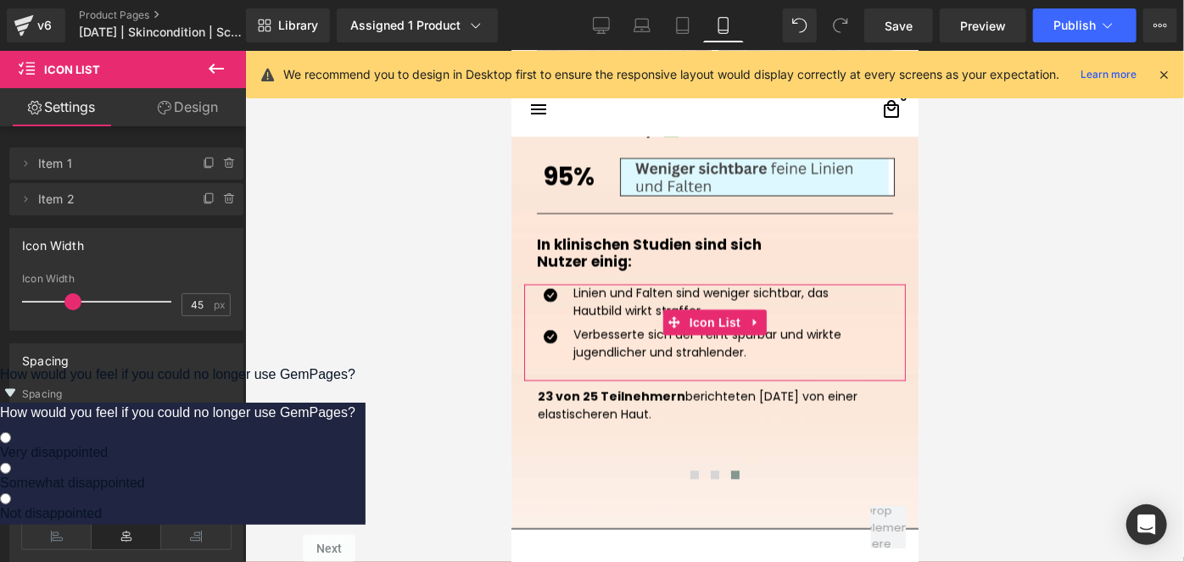
click at [204, 114] on link "Design" at bounding box center [187, 107] width 123 height 38
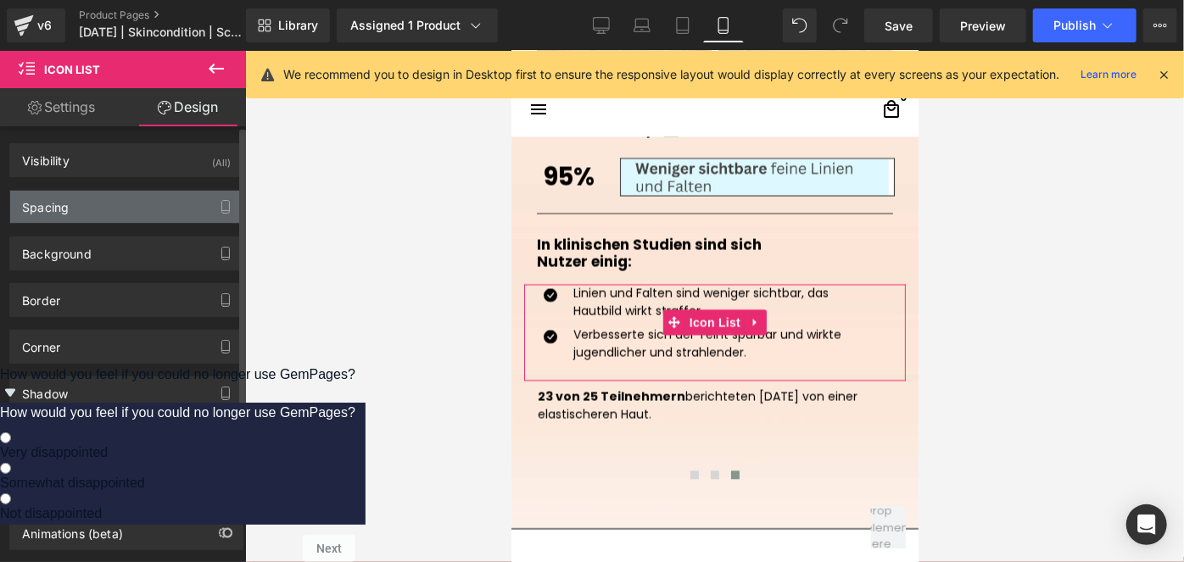
click at [79, 195] on div "Spacing" at bounding box center [126, 207] width 232 height 32
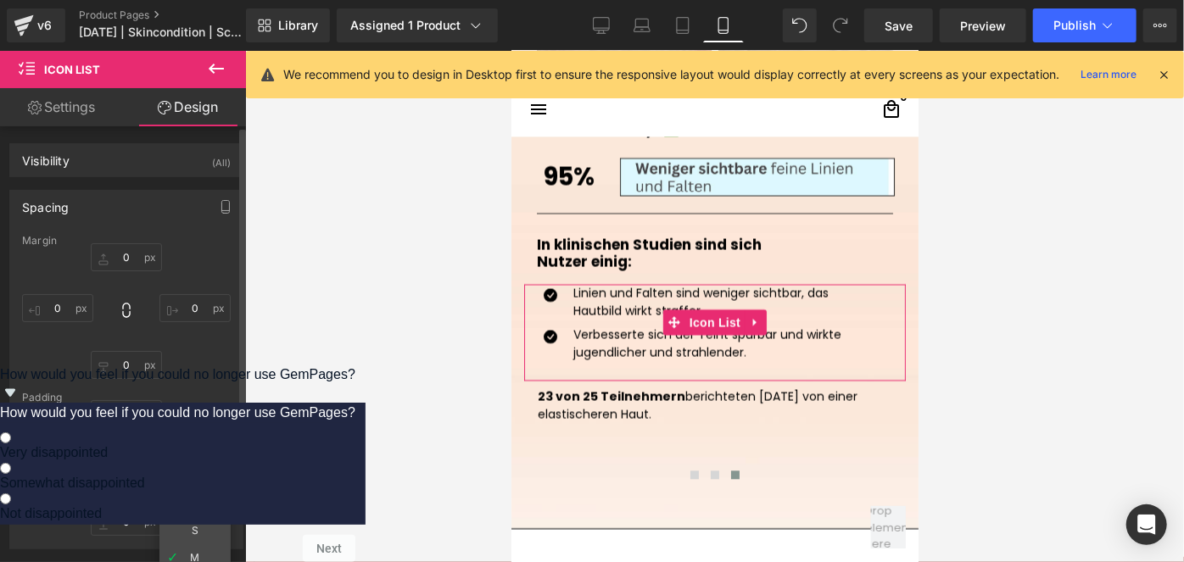
click at [184, 451] on input "text" at bounding box center [194, 465] width 71 height 28
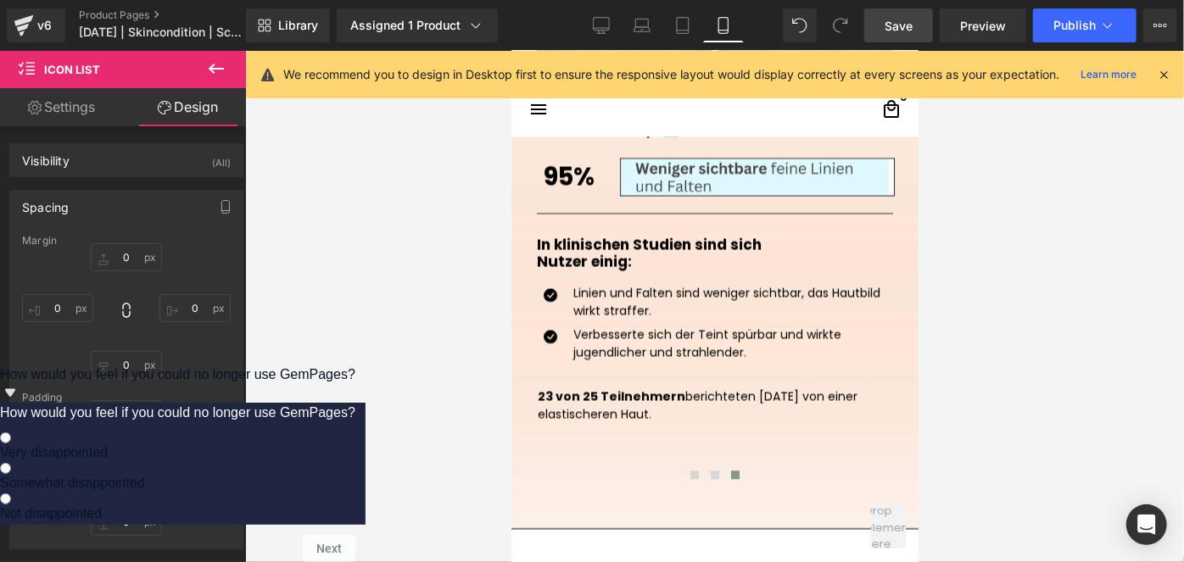
click at [907, 29] on span "Save" at bounding box center [899, 26] width 28 height 18
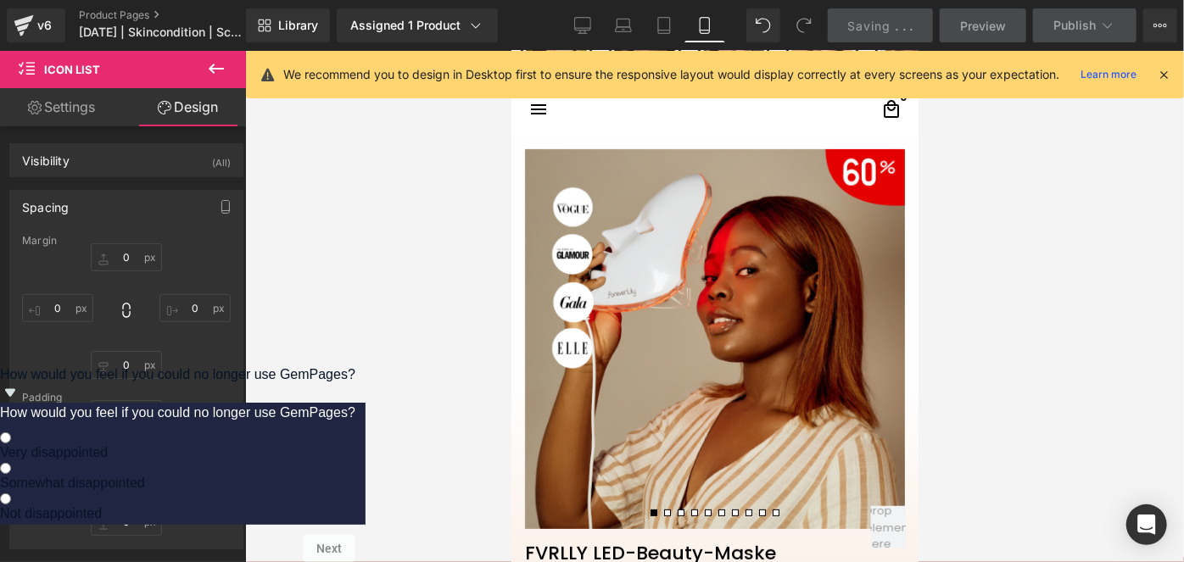
scroll to position [0, 0]
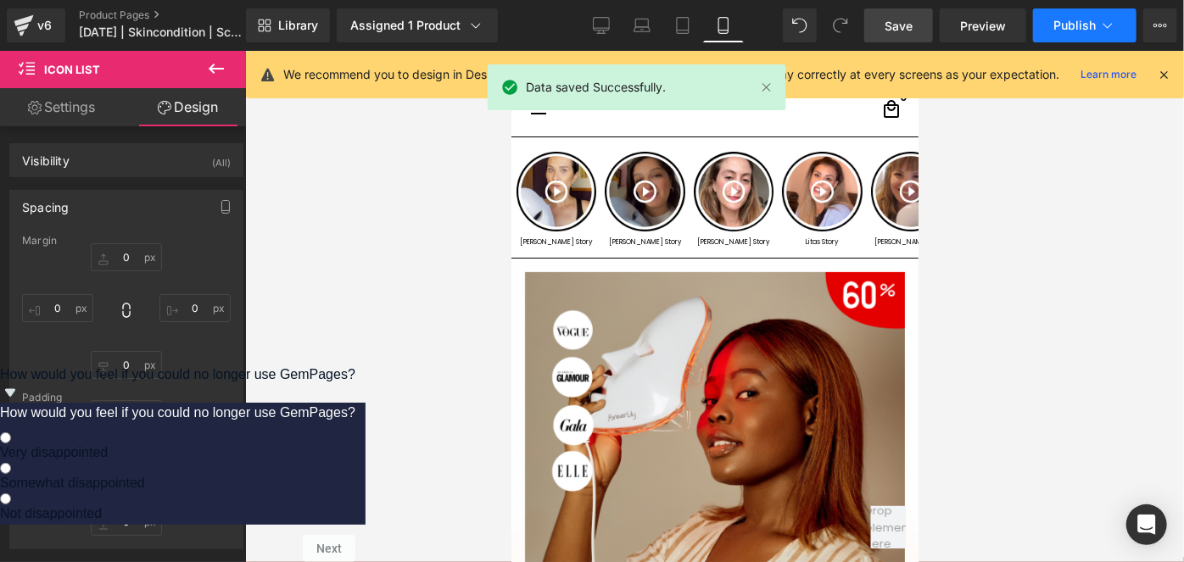
click at [1072, 20] on span "Publish" at bounding box center [1074, 26] width 42 height 14
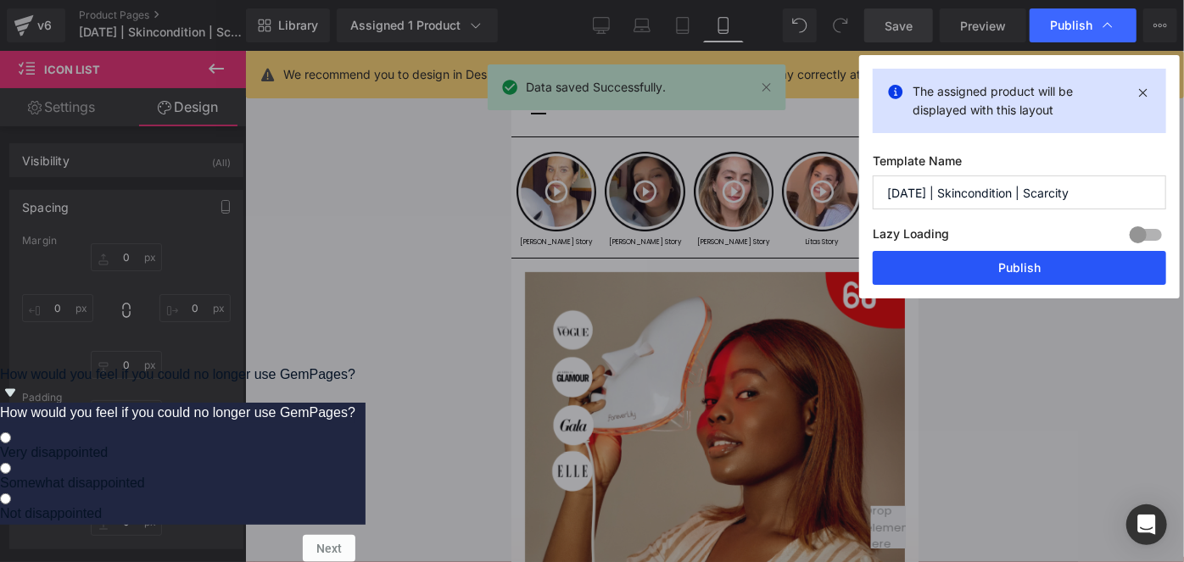
click at [957, 267] on button "Publish" at bounding box center [1019, 268] width 293 height 34
